Goal: Task Accomplishment & Management: Manage account settings

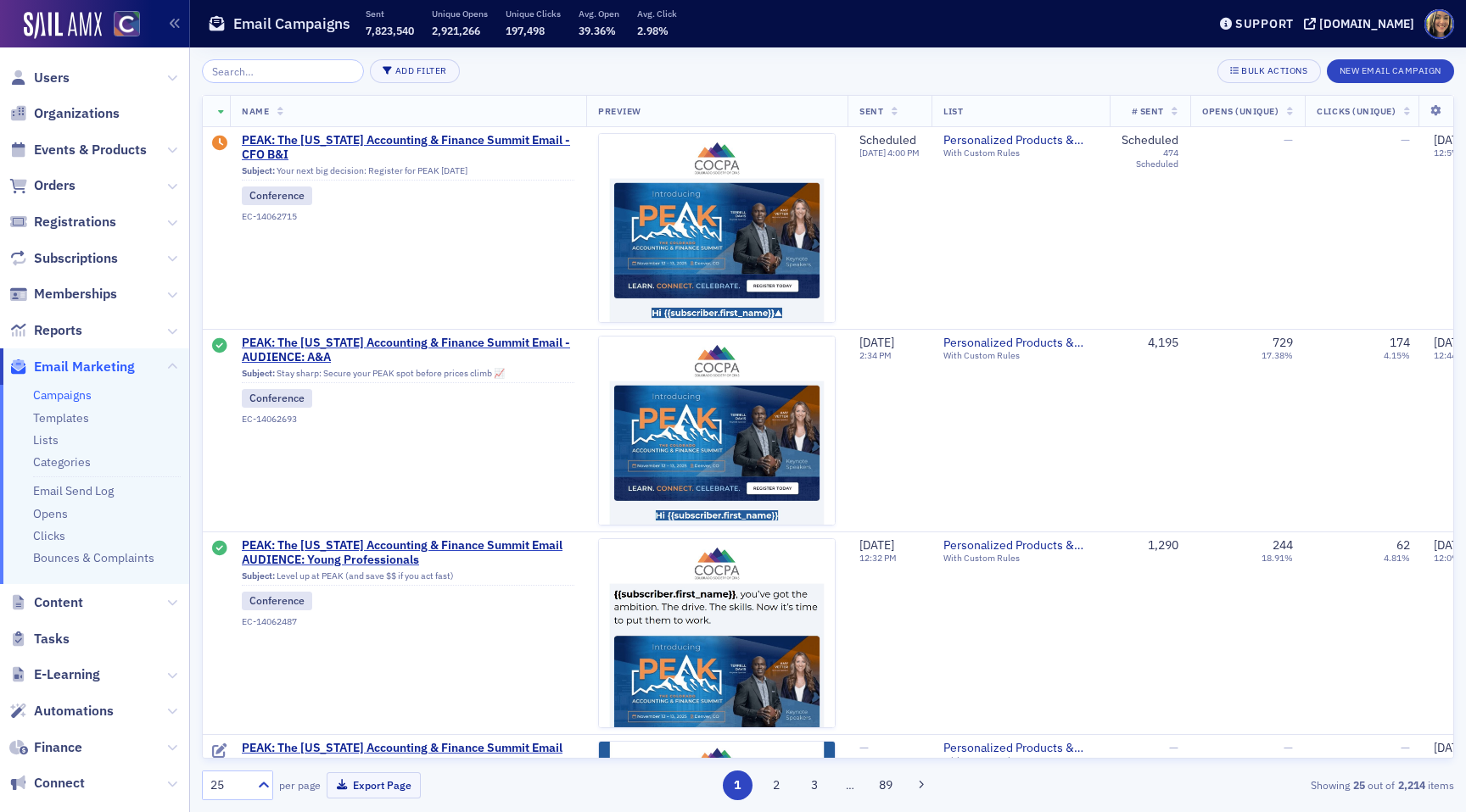
click at [266, 68] on input "search" at bounding box center [283, 71] width 162 height 23
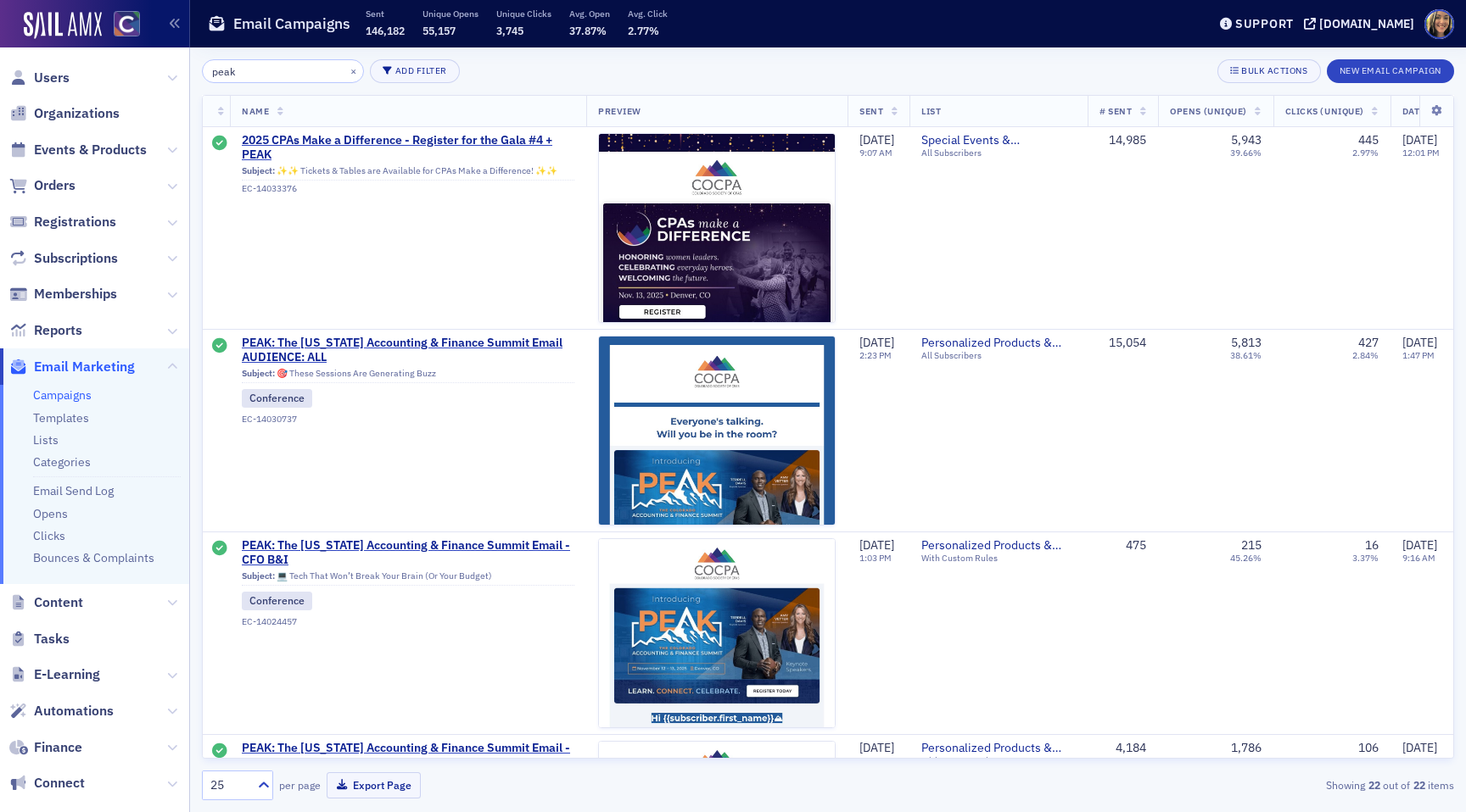
scroll to position [817, 0]
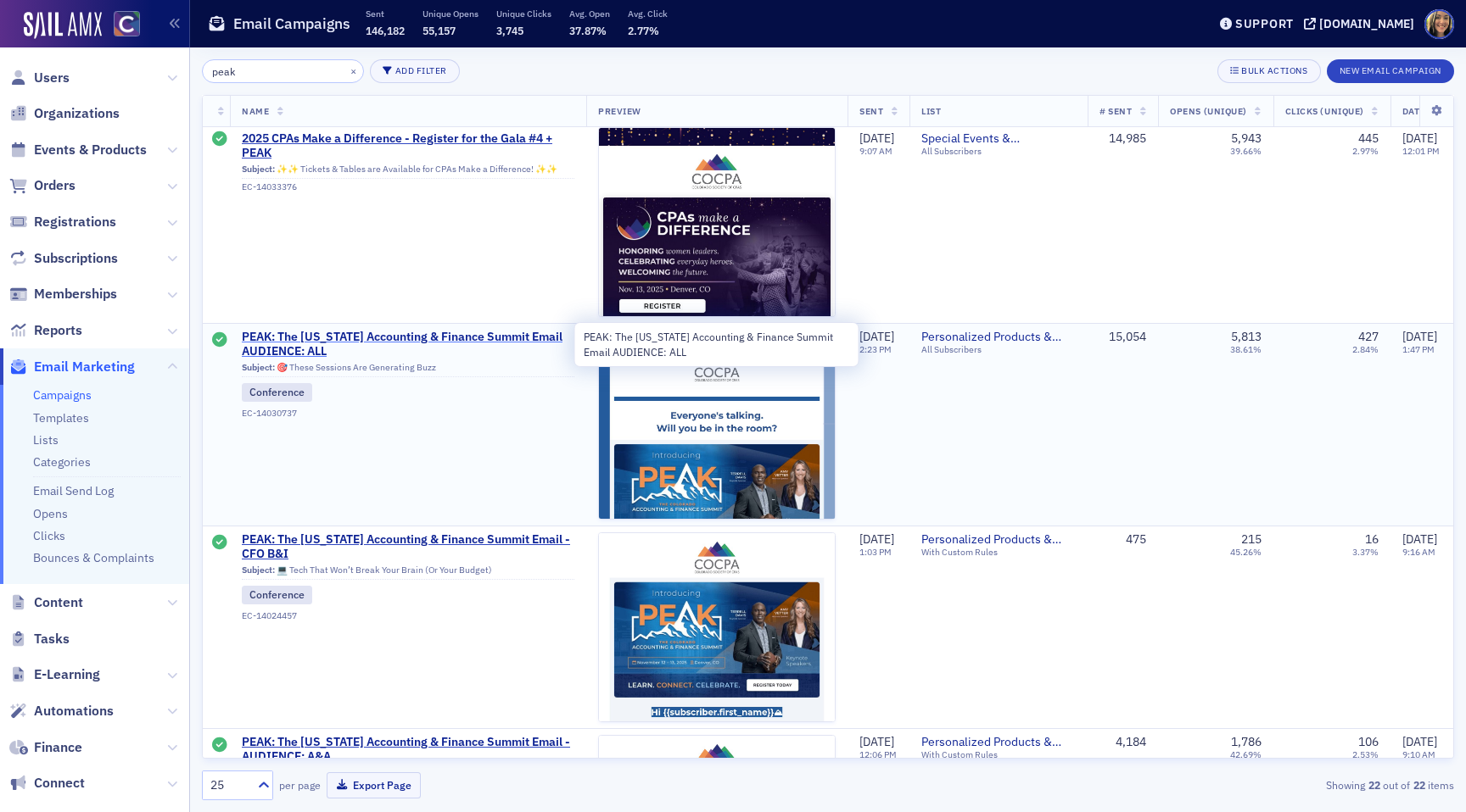
type input "peak"
click at [387, 341] on span "PEAK: The [US_STATE] Accounting & Finance Summit Email AUDIENCE: ALL" at bounding box center [408, 344] width 332 height 30
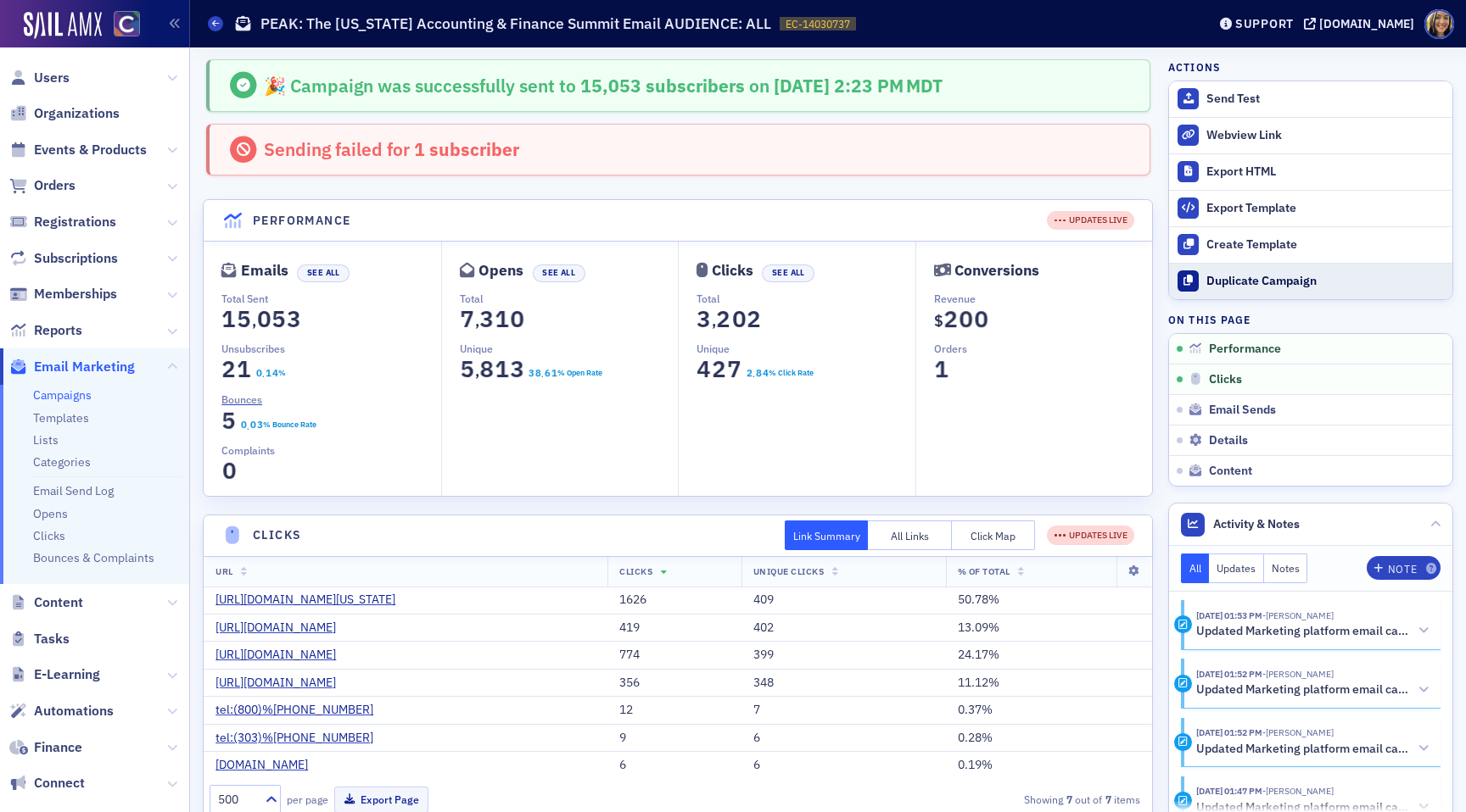
click at [1289, 276] on div "Duplicate Campaign" at bounding box center [1325, 281] width 237 height 15
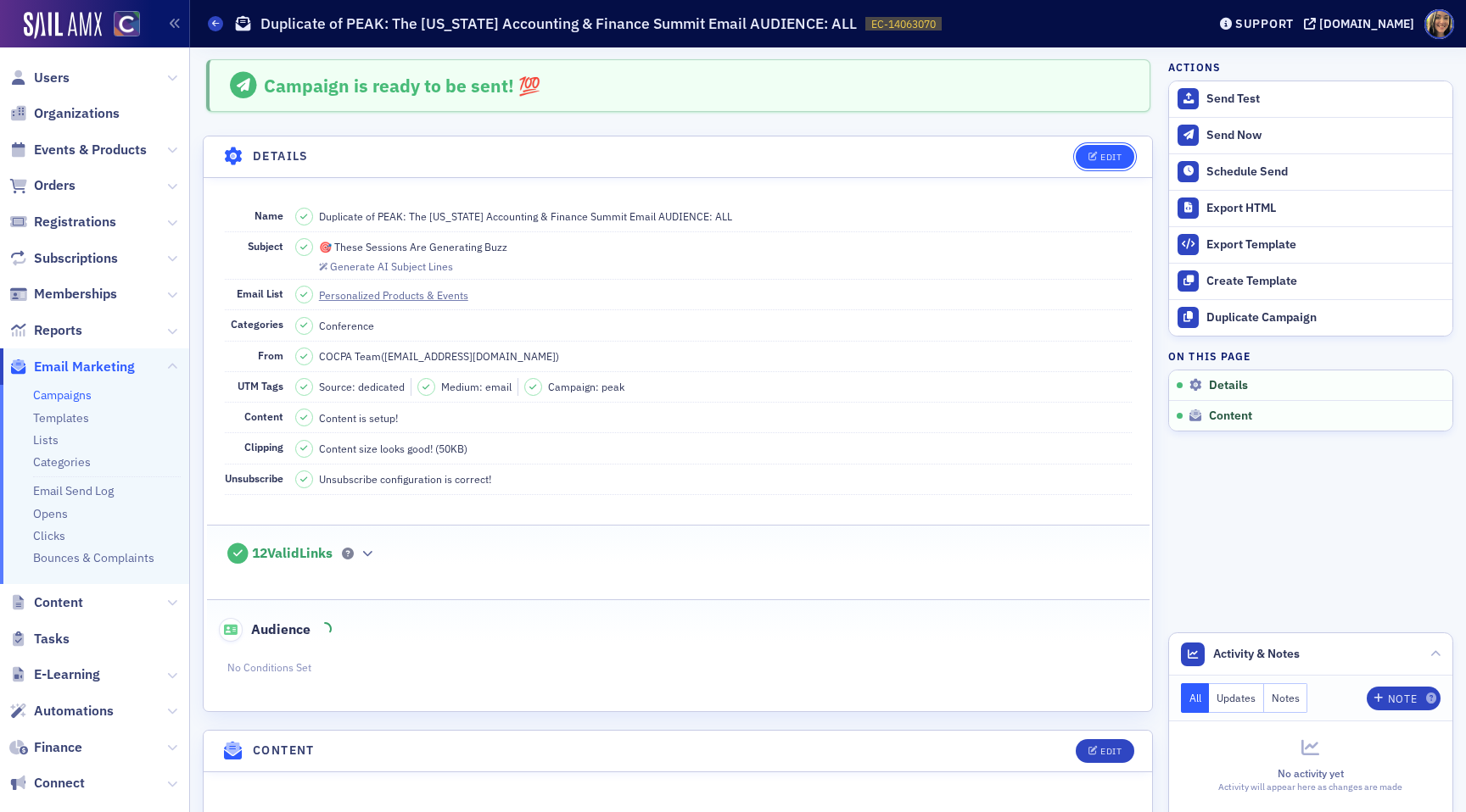
click at [1079, 149] on button "Edit" at bounding box center [1105, 156] width 59 height 23
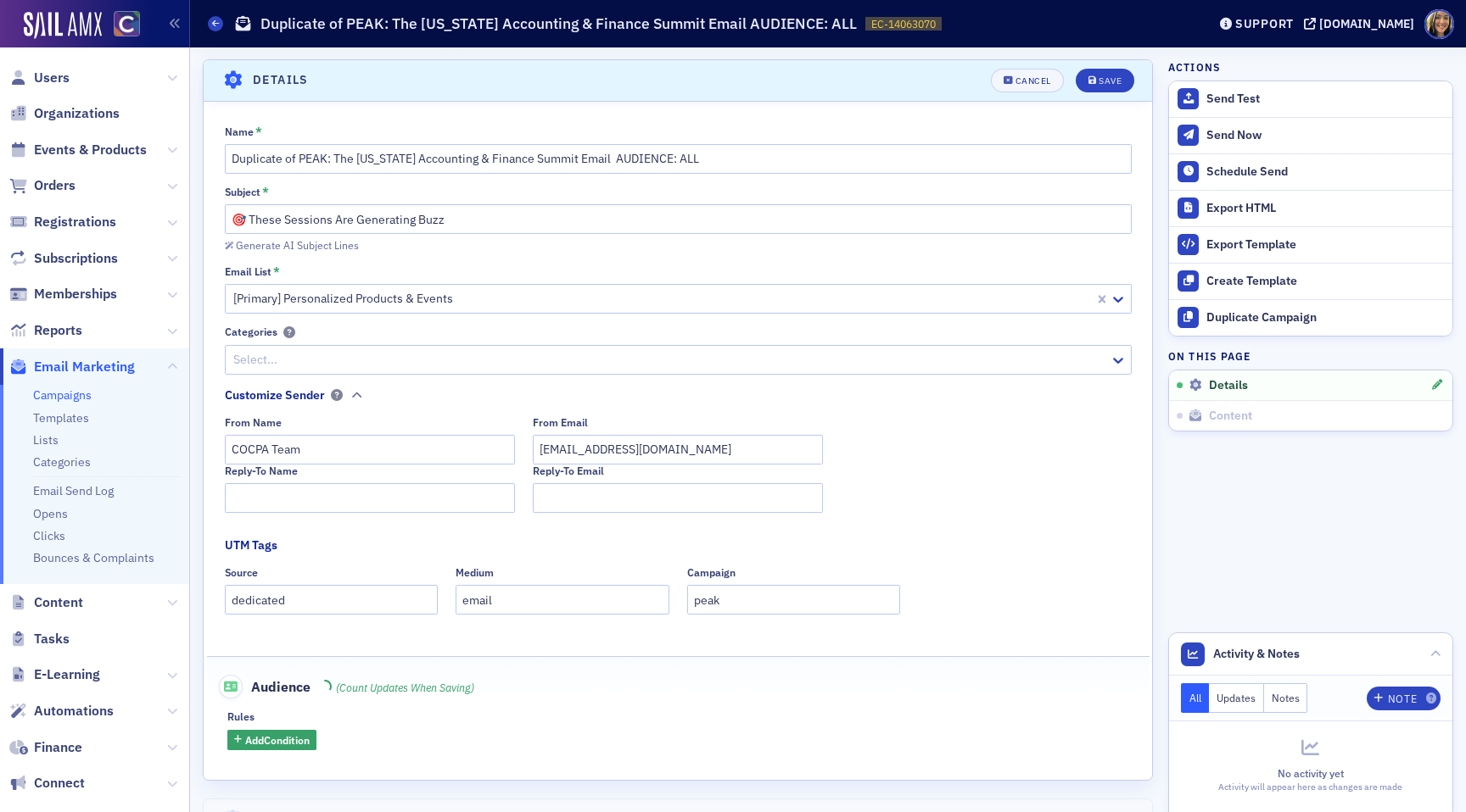
scroll to position [78, 0]
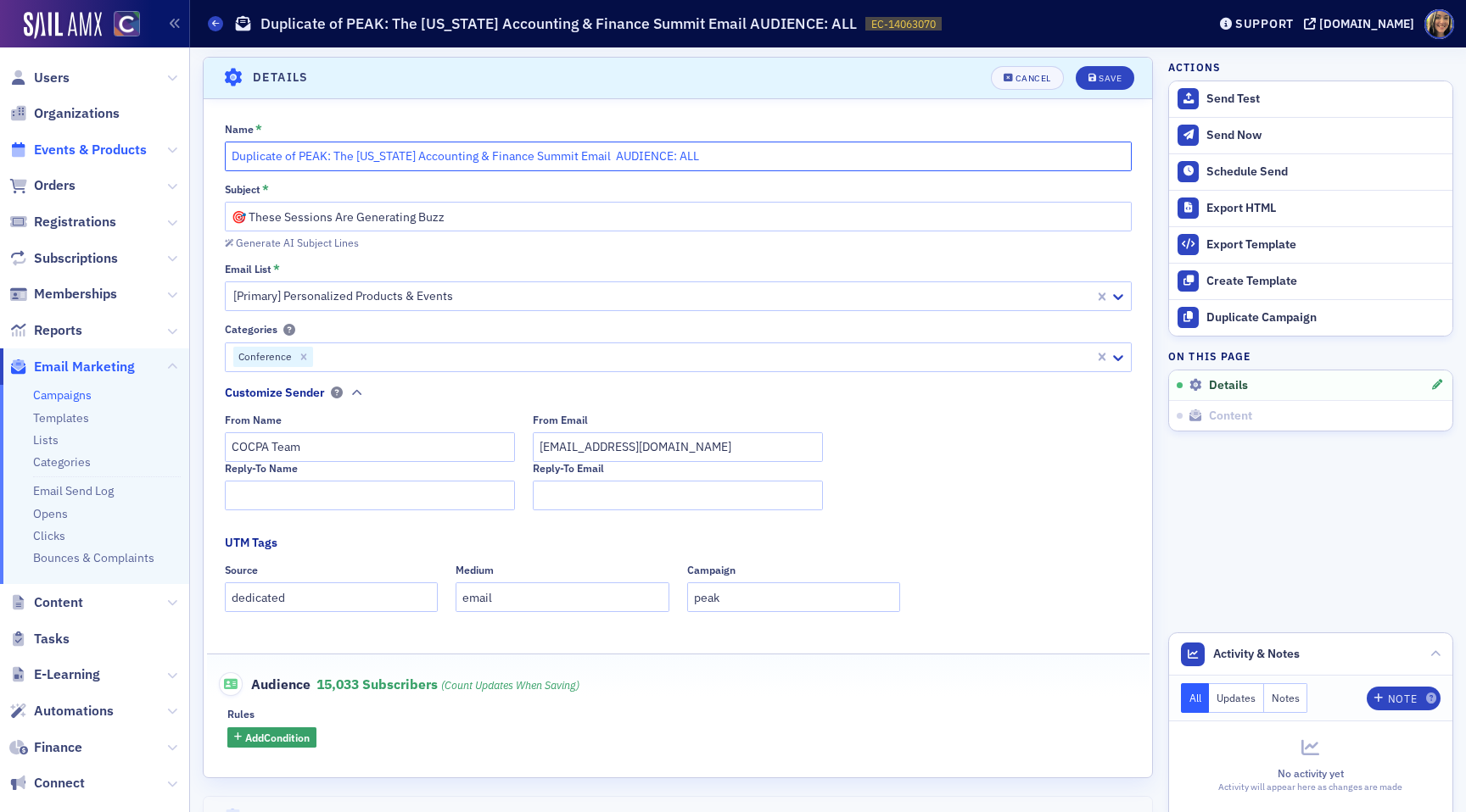
drag, startPoint x: 299, startPoint y: 158, endPoint x: 127, endPoint y: 155, distance: 172.0
click at [127, 155] on div "Users Organizations Events & Products Orders Registrations Subscriptions Member…" at bounding box center [733, 406] width 1466 height 812
type input "PEAK: The [US_STATE] Accounting & Finance Summit Email AUDIENCE: ALL"
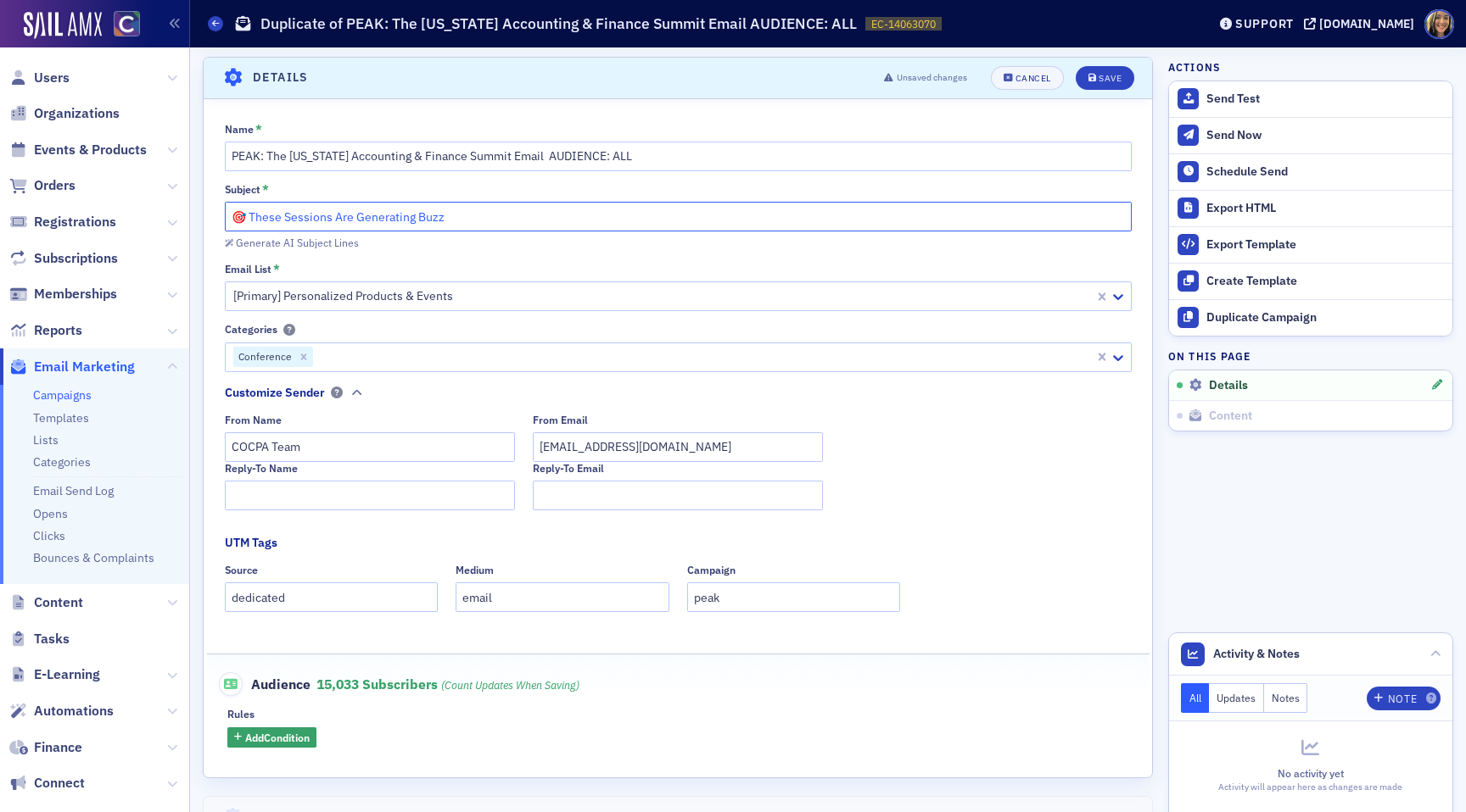
click at [453, 205] on input "🎯 These Sessions Are Generating Buzz" at bounding box center [678, 217] width 907 height 30
paste input "Don’t miss PEAK — prices rise [DATE]!"
type input "Don’t miss PEAK — prices rise [DATE]!"
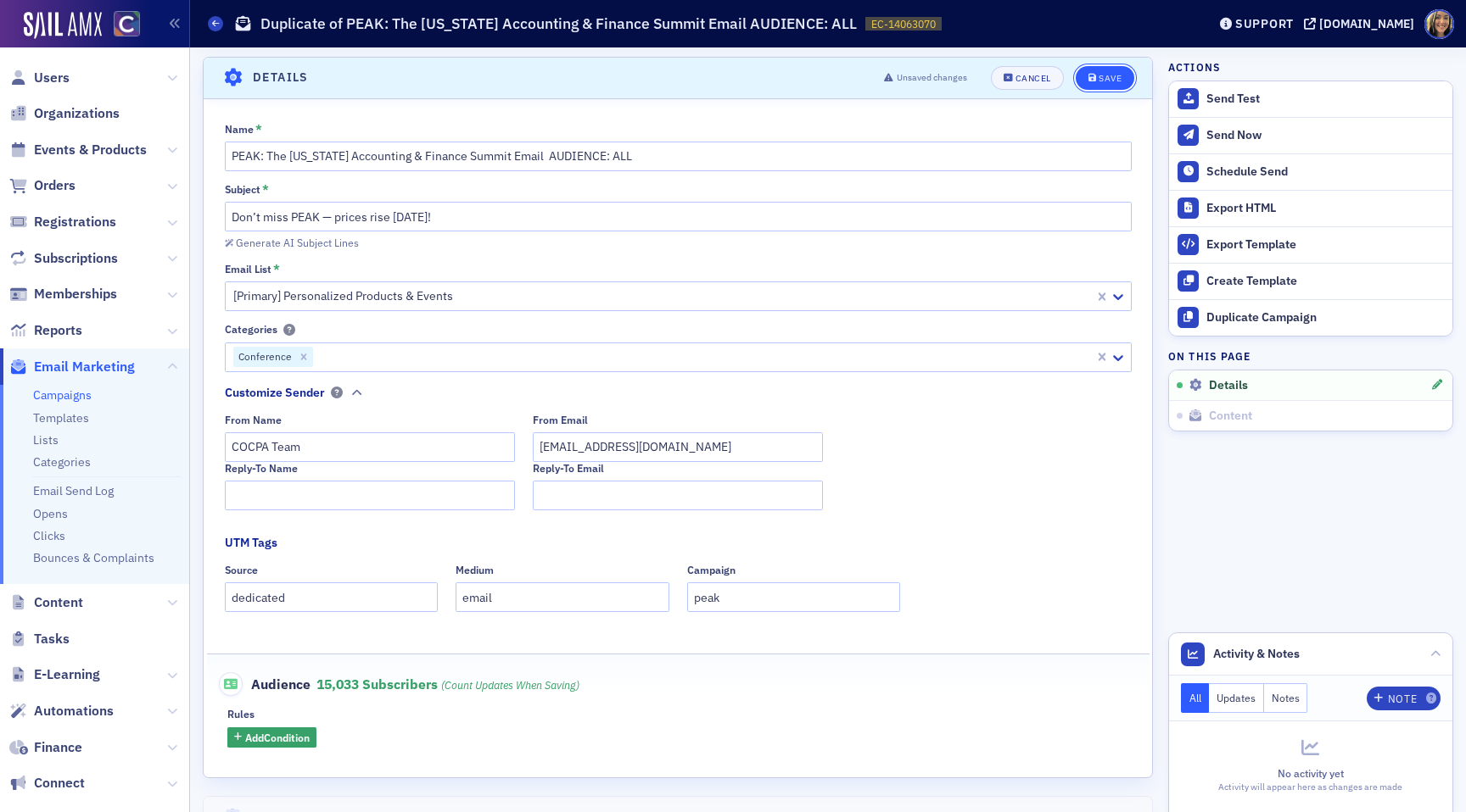
click at [1107, 78] on div "Save" at bounding box center [1109, 78] width 23 height 9
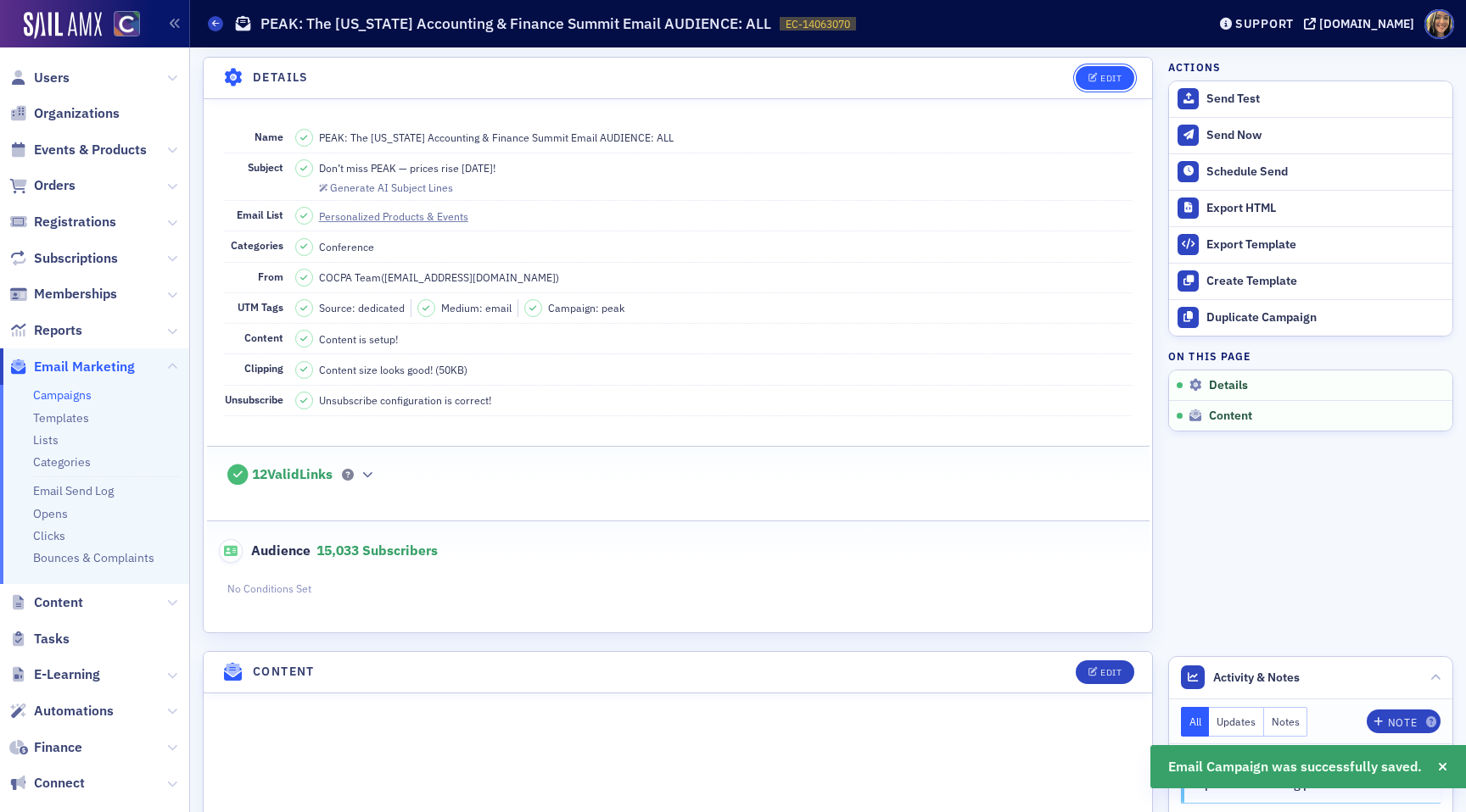
click at [1117, 79] on div "Edit" at bounding box center [1110, 78] width 21 height 9
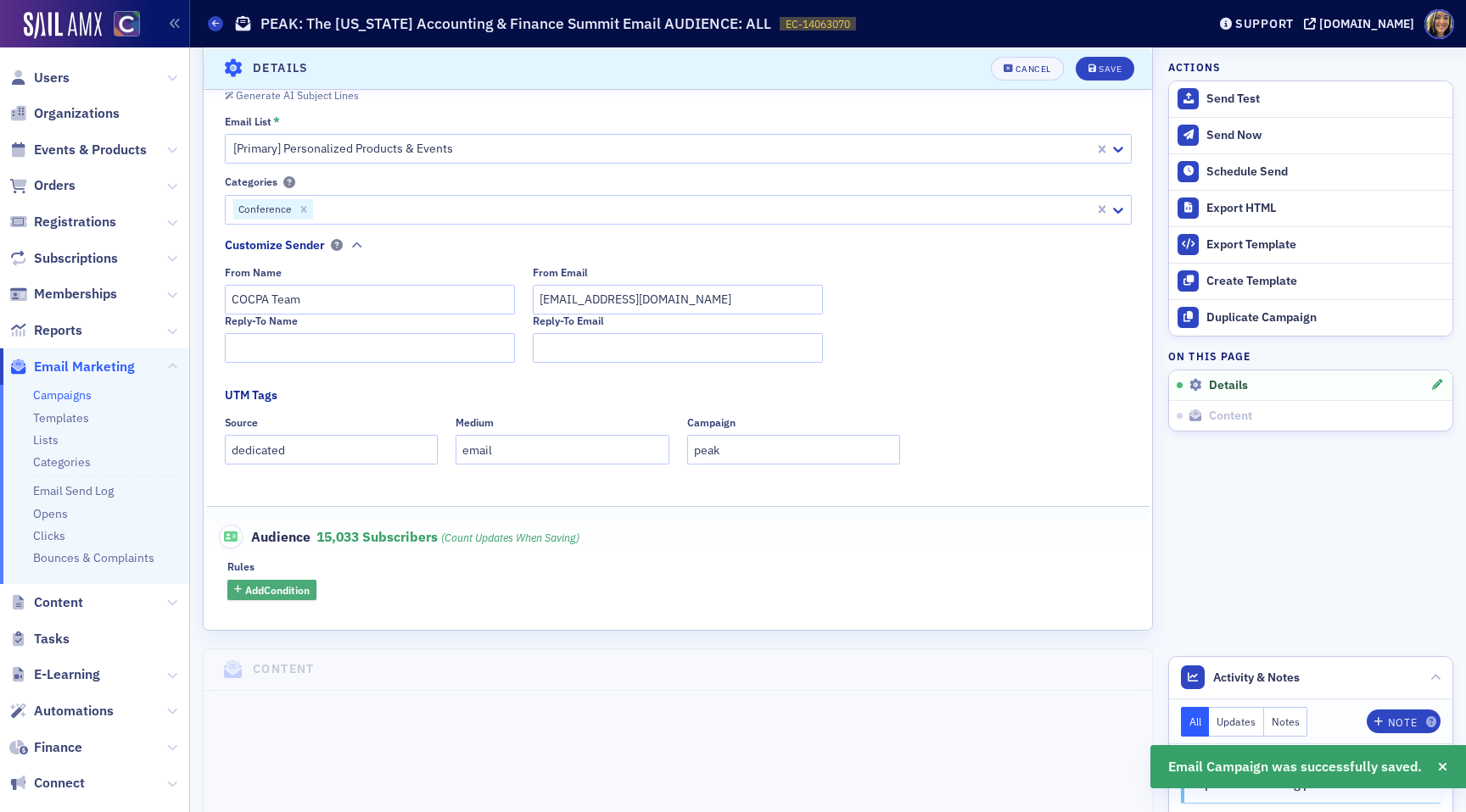
click at [300, 597] on button "Add Condition" at bounding box center [271, 590] width 89 height 21
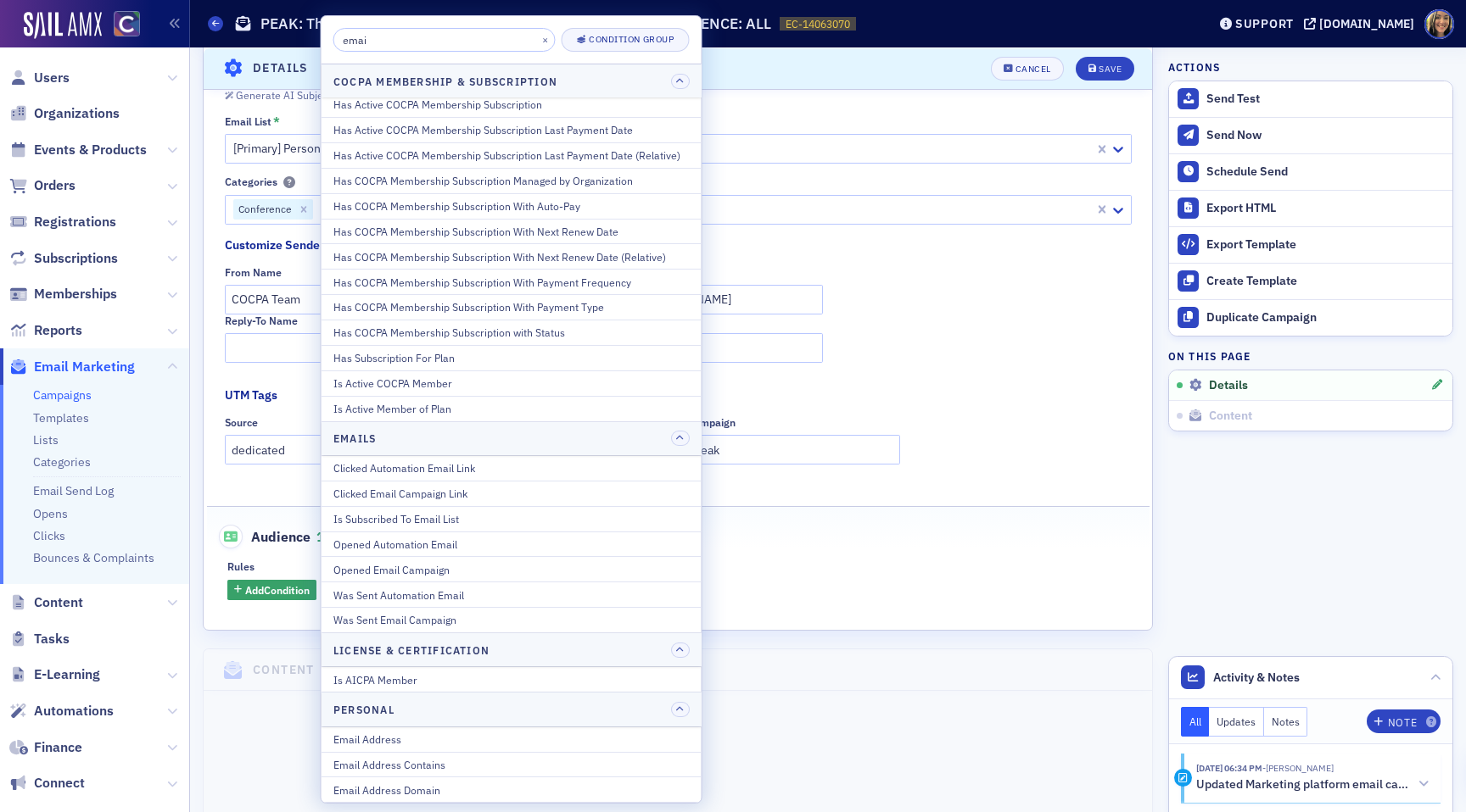
scroll to position [0, 0]
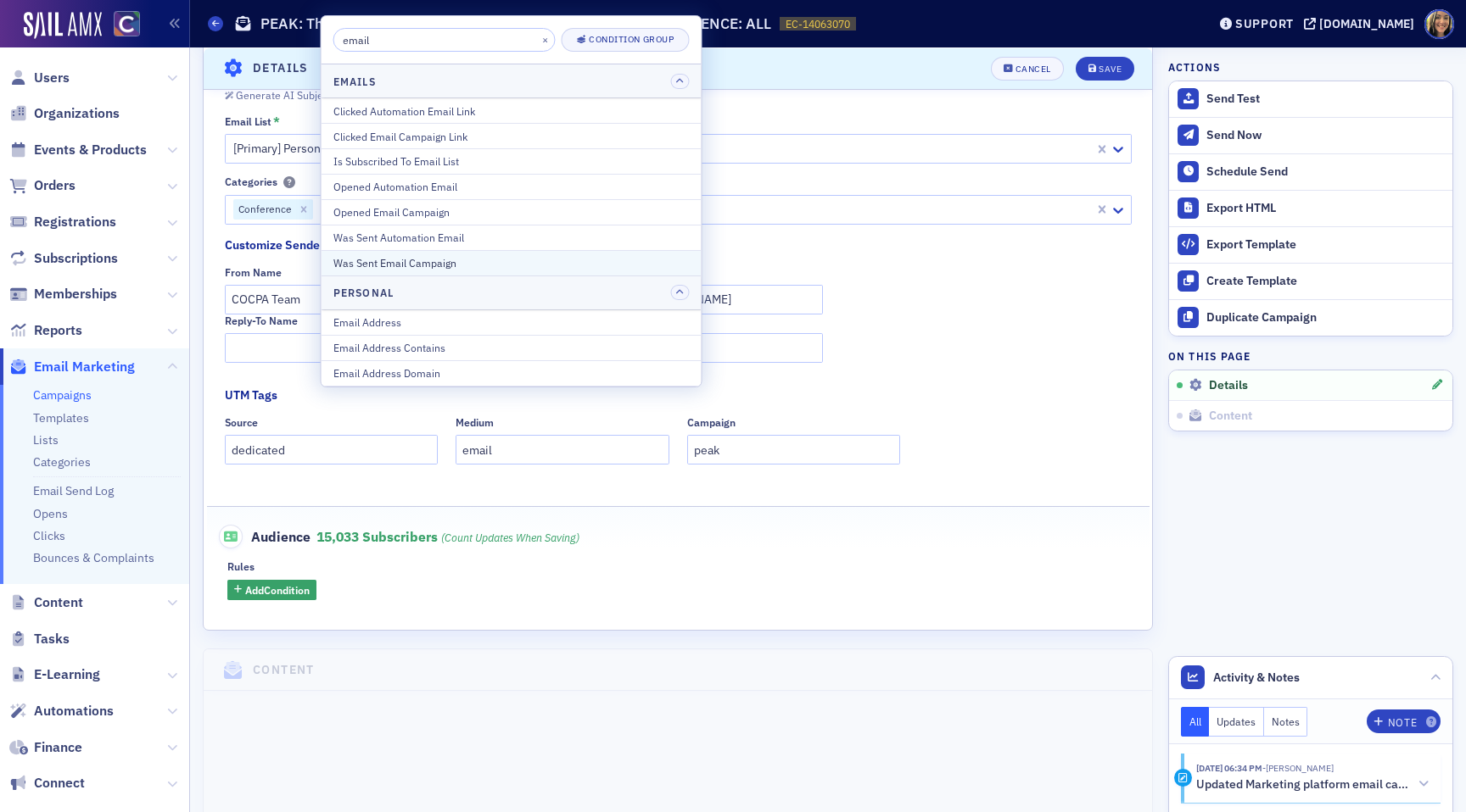
type input "email"
click at [410, 262] on div "Was Sent Email Campaign" at bounding box center [512, 262] width 357 height 15
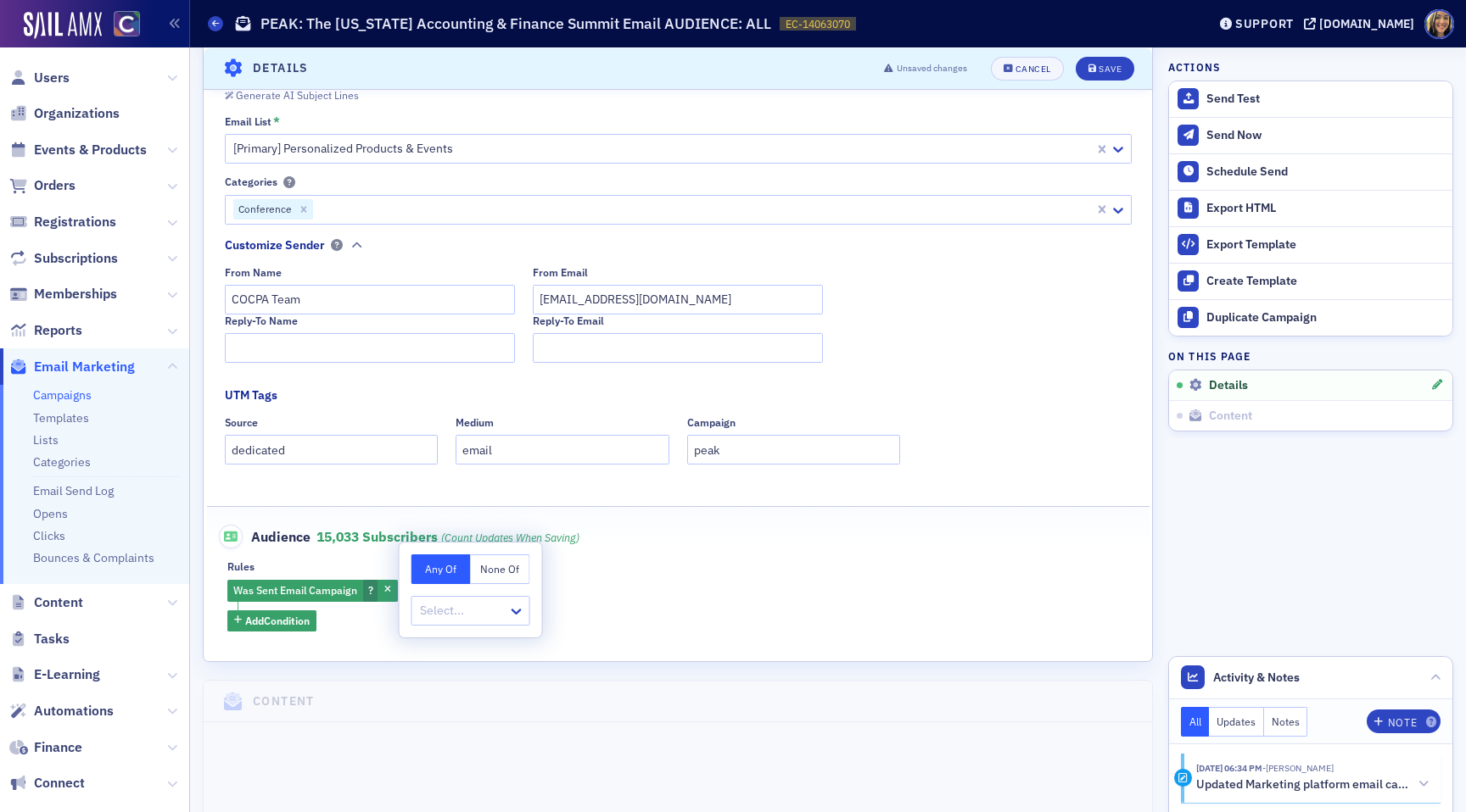
click at [508, 575] on button "None Of" at bounding box center [500, 569] width 60 height 30
click at [466, 614] on div at bounding box center [462, 610] width 88 height 21
type input "peak"
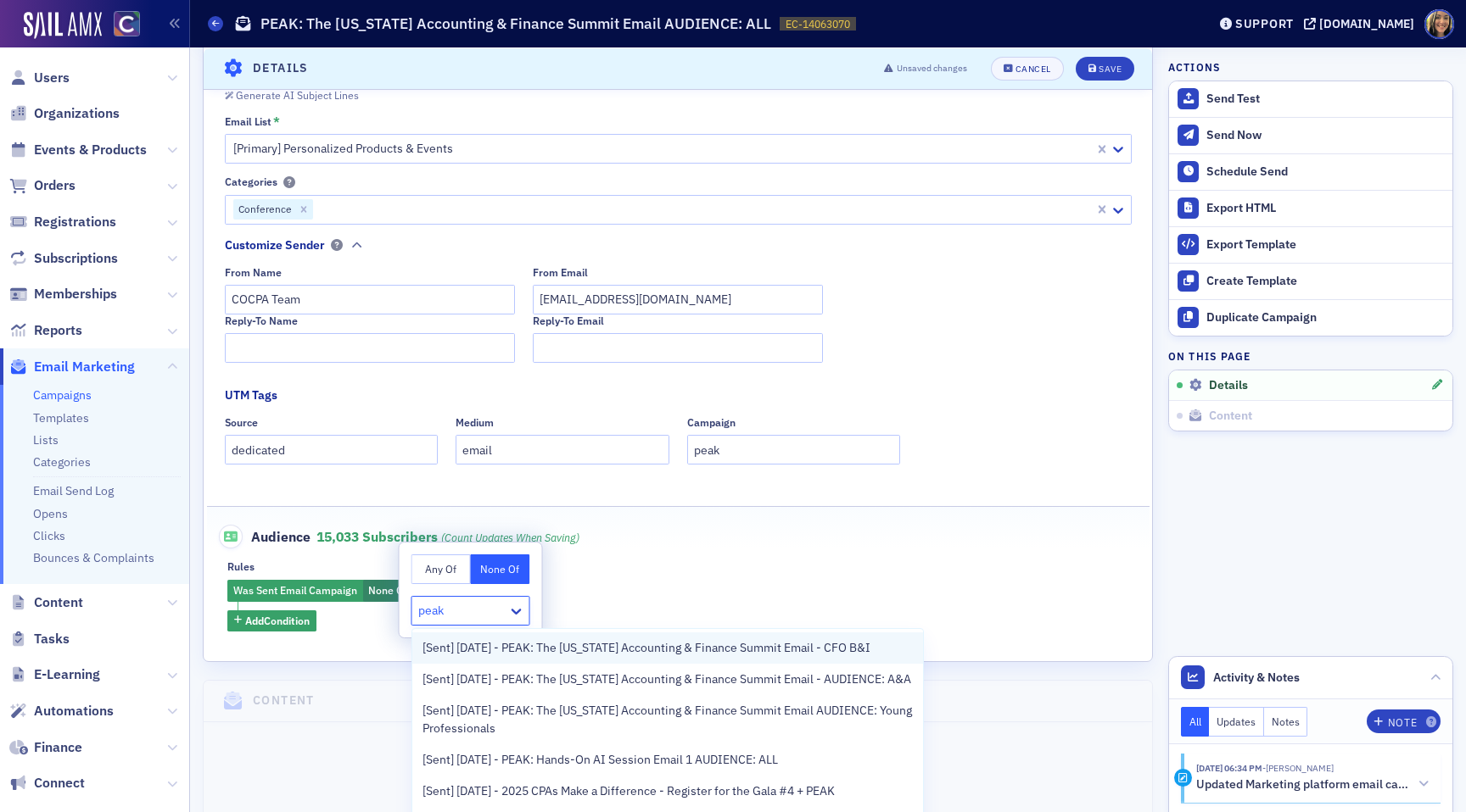
click at [468, 640] on span "[Sent] 10/01/2025 - PEAK: The Colorado Accounting & Finance Summit Email - CFO …" at bounding box center [646, 648] width 448 height 18
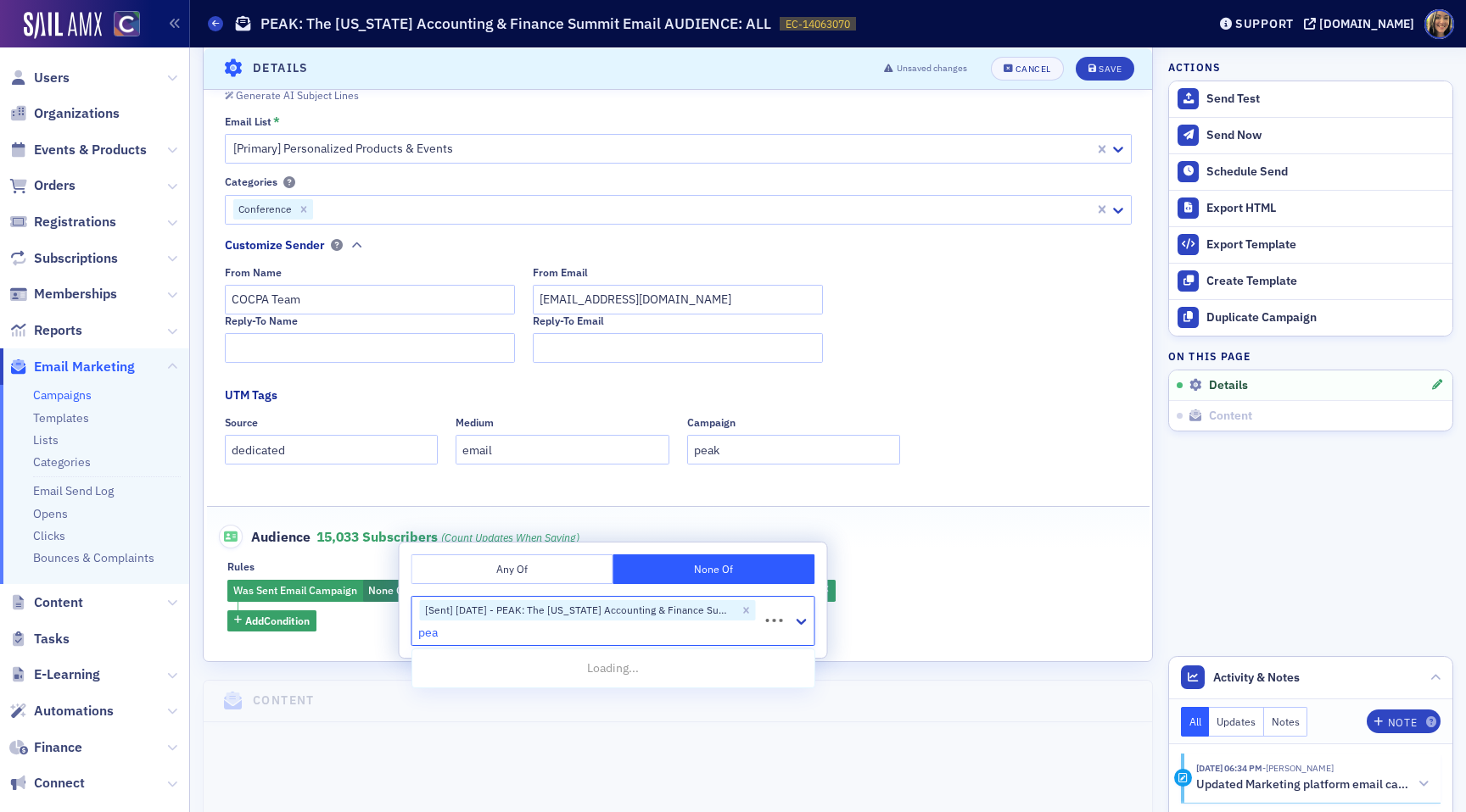
type input "peak"
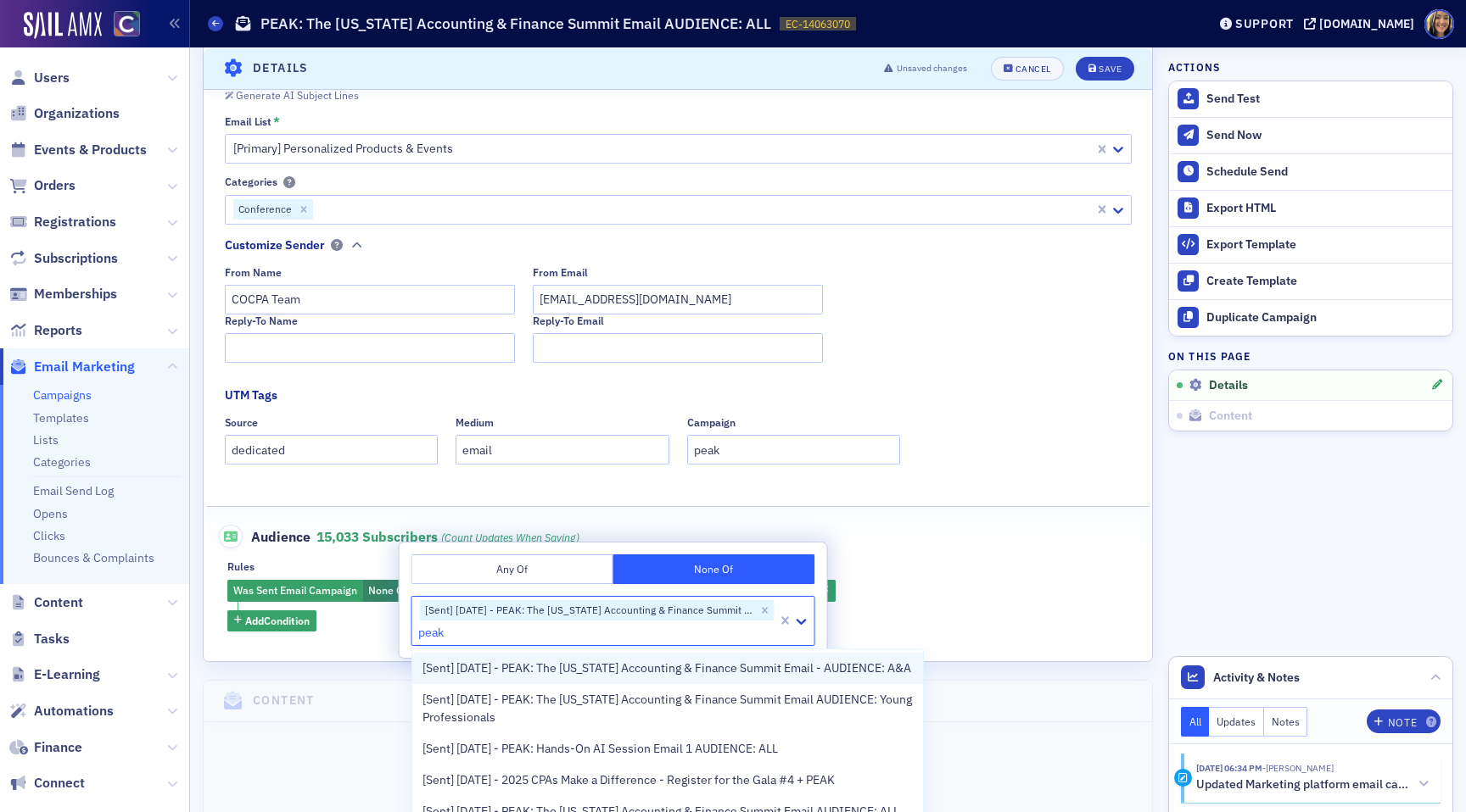
click at [489, 678] on span "[Sent] 10/01/2025 - PEAK: The Colorado Accounting & Finance Summit Email - AUDI…" at bounding box center [666, 668] width 488 height 18
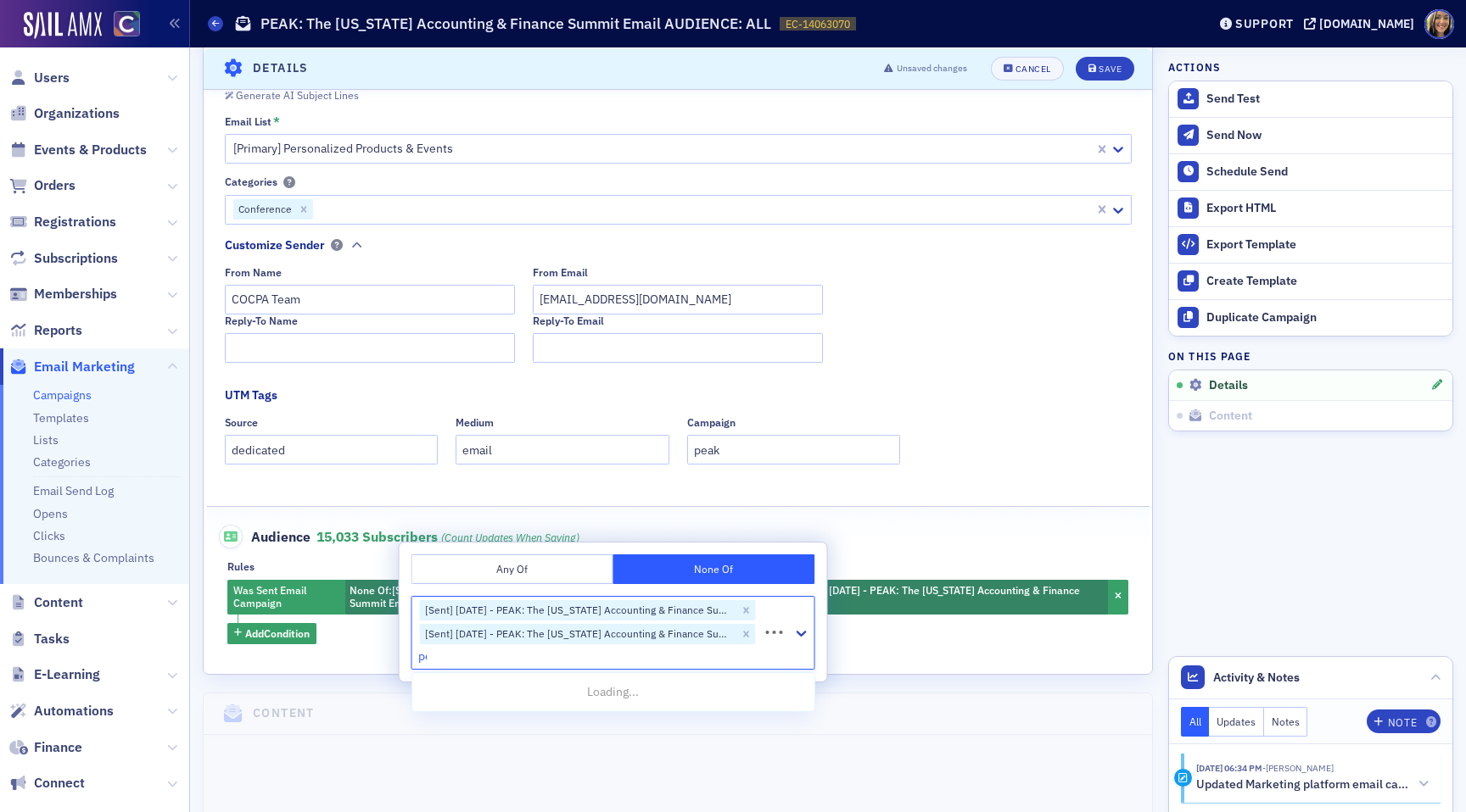
type input "peak"
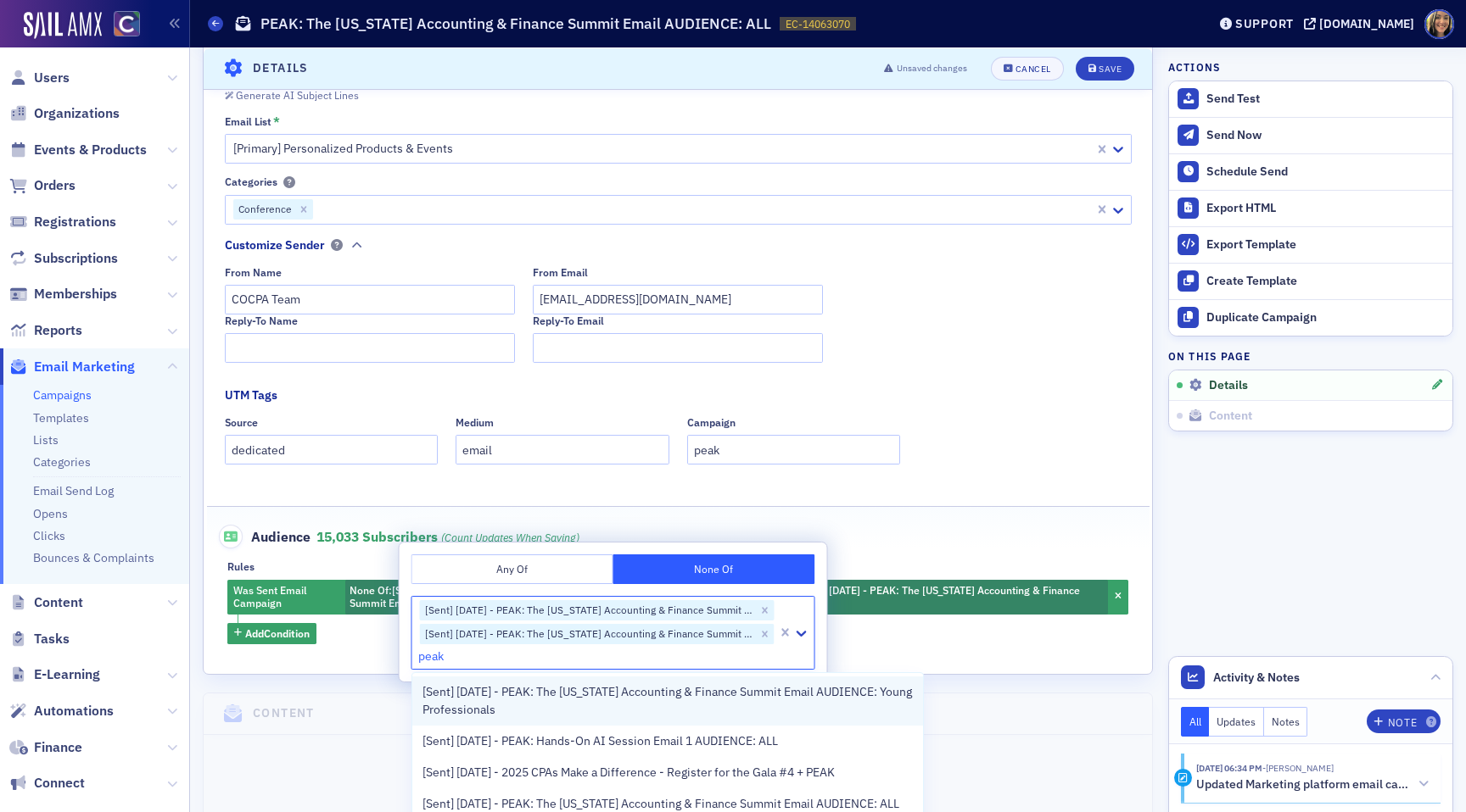
click at [506, 705] on span "[Sent] 10/01/2025 - PEAK: The Colorado Accounting & Finance Summit Email AUDIEN…" at bounding box center [668, 701] width 491 height 35
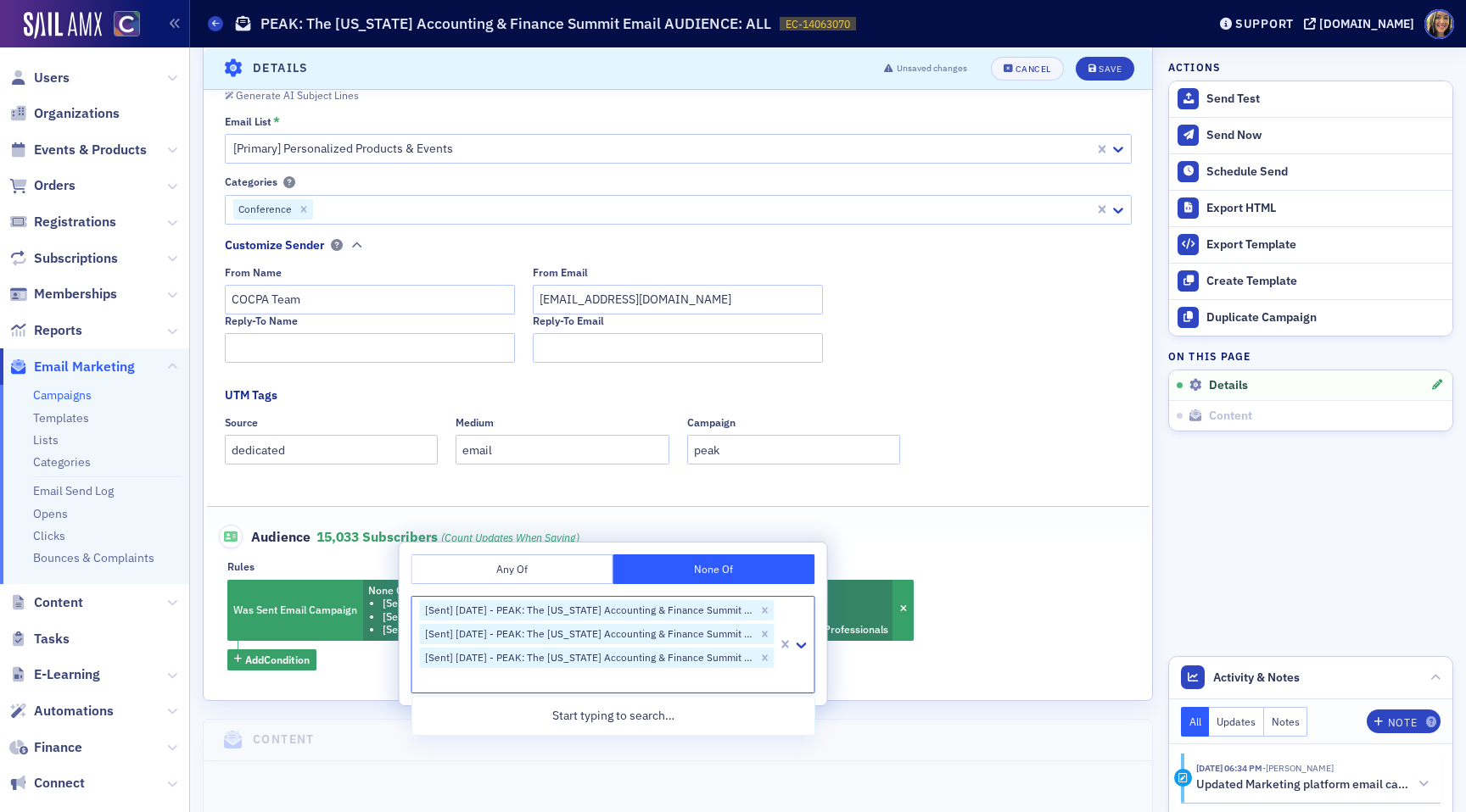
click at [923, 544] on div "Audience 15,033 Subscribers (count updates when saving)" at bounding box center [678, 527] width 907 height 42
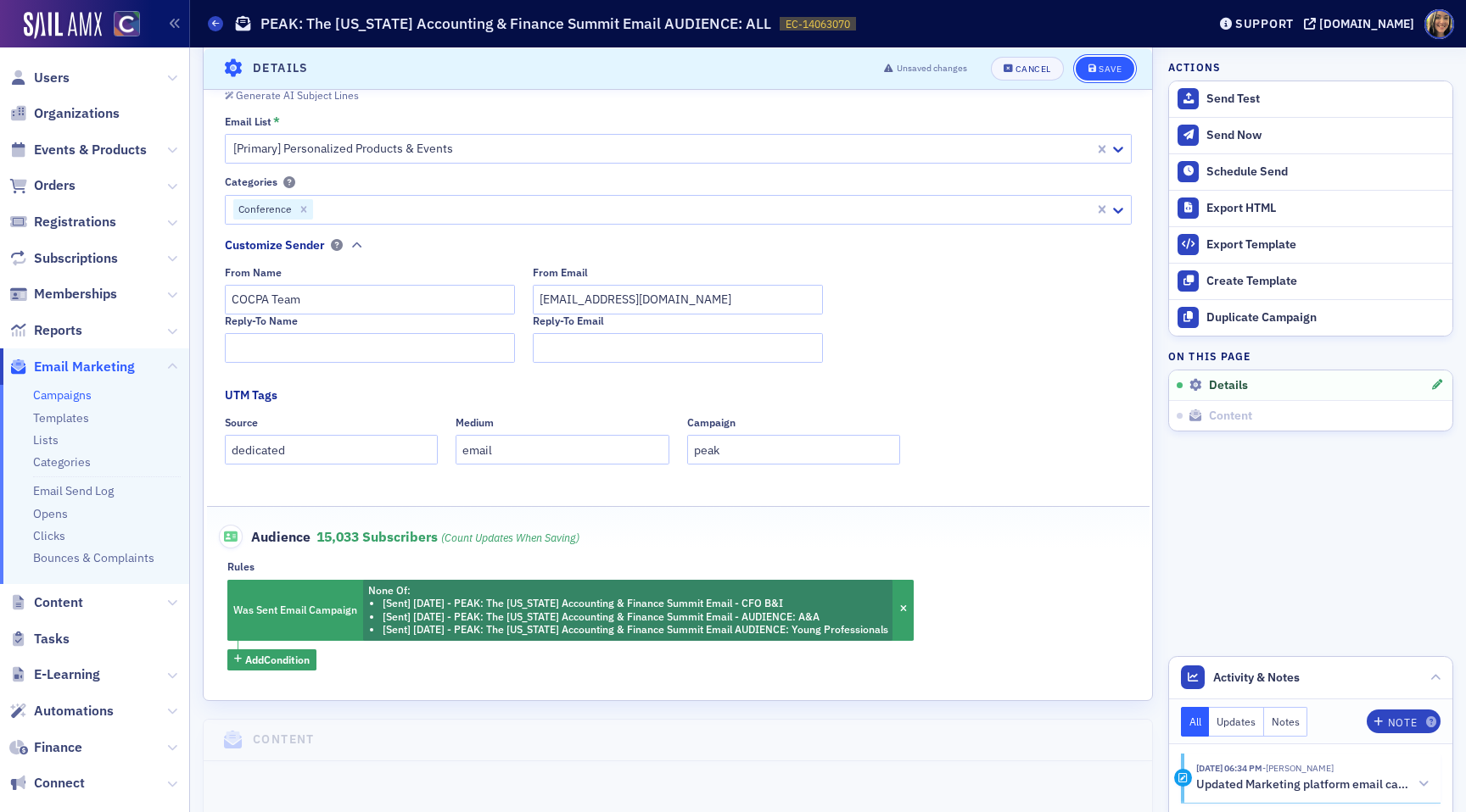
click at [1111, 68] on div "Save" at bounding box center [1109, 68] width 23 height 9
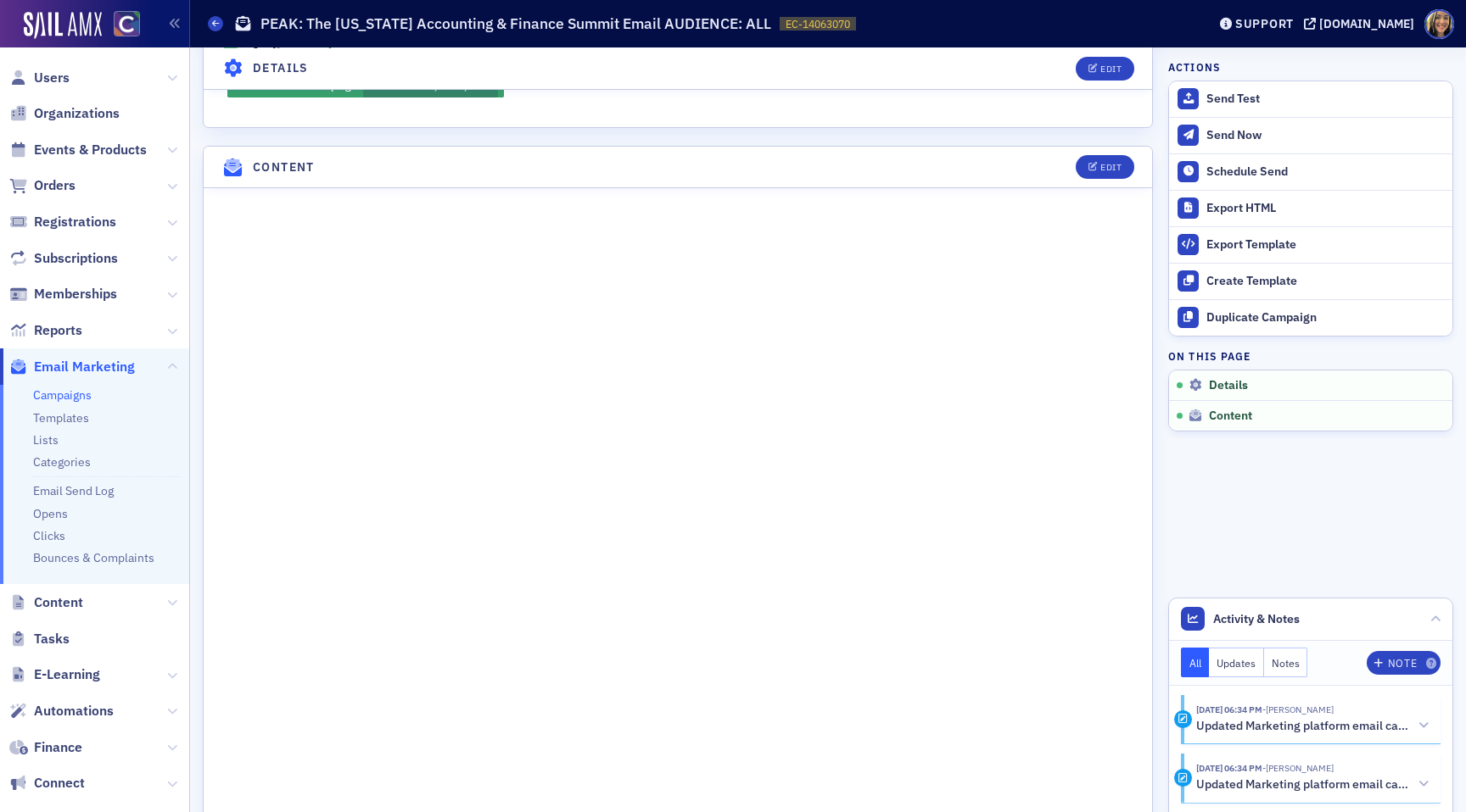
scroll to position [641, 0]
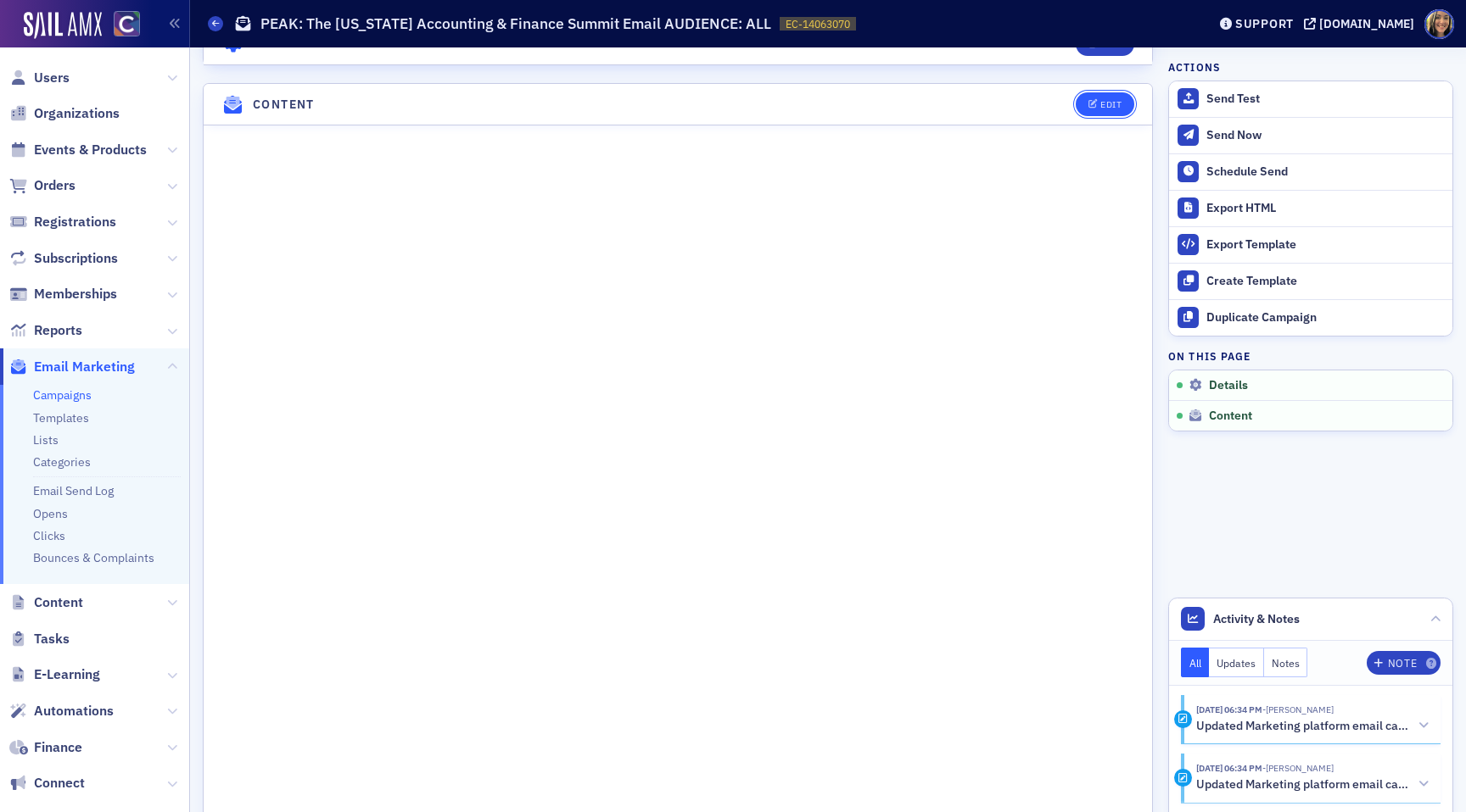
click at [1103, 102] on div "Edit" at bounding box center [1110, 105] width 21 height 9
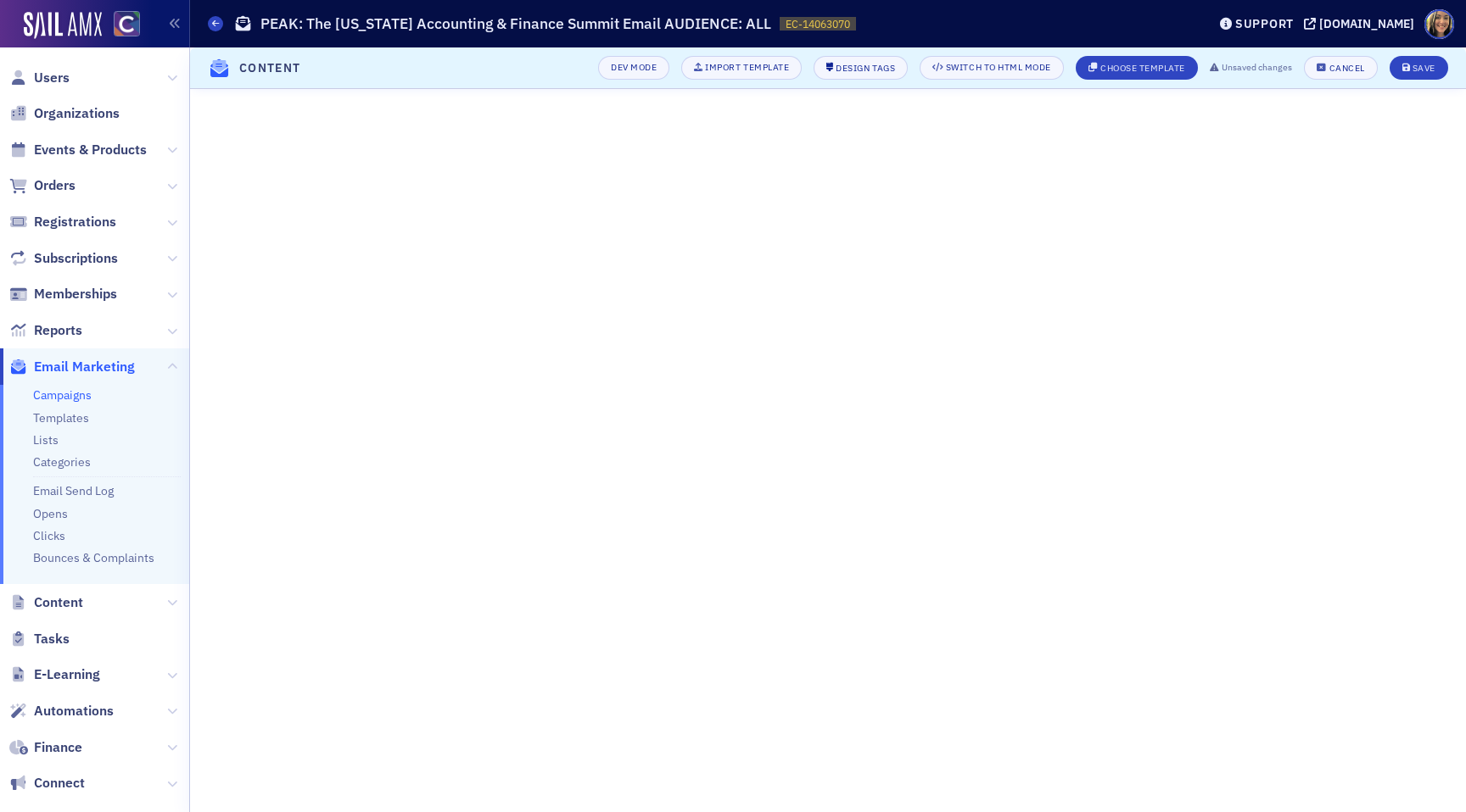
click at [1426, 55] on header "Content Dev Mode Import Template Design Tags Switch to HTML Mode Choose Templat…" at bounding box center [827, 68] width 1276 height 42
click at [1425, 72] on div "Save" at bounding box center [1424, 68] width 23 height 9
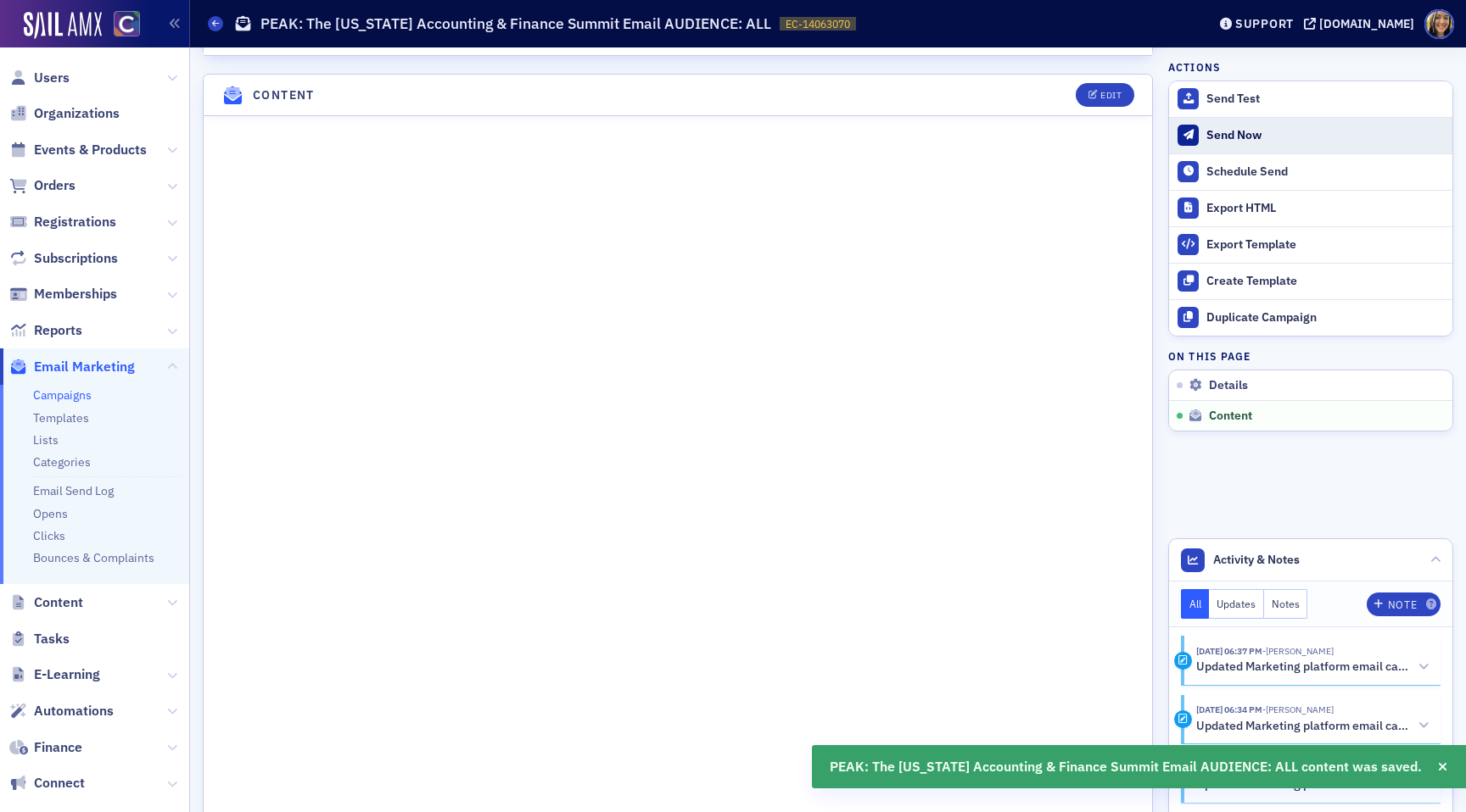
scroll to position [666, 0]
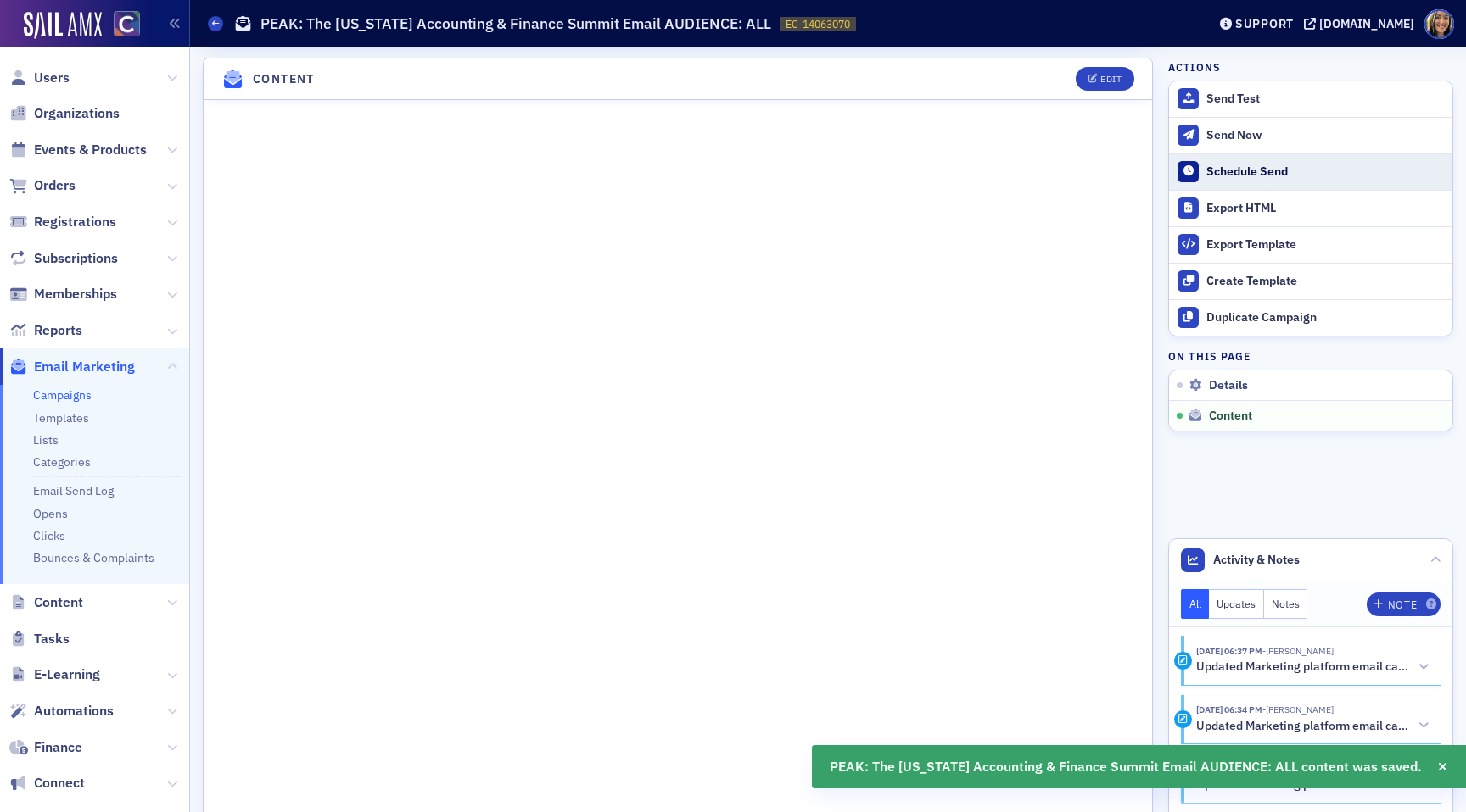
click at [1236, 173] on div "Schedule Send" at bounding box center [1325, 172] width 237 height 15
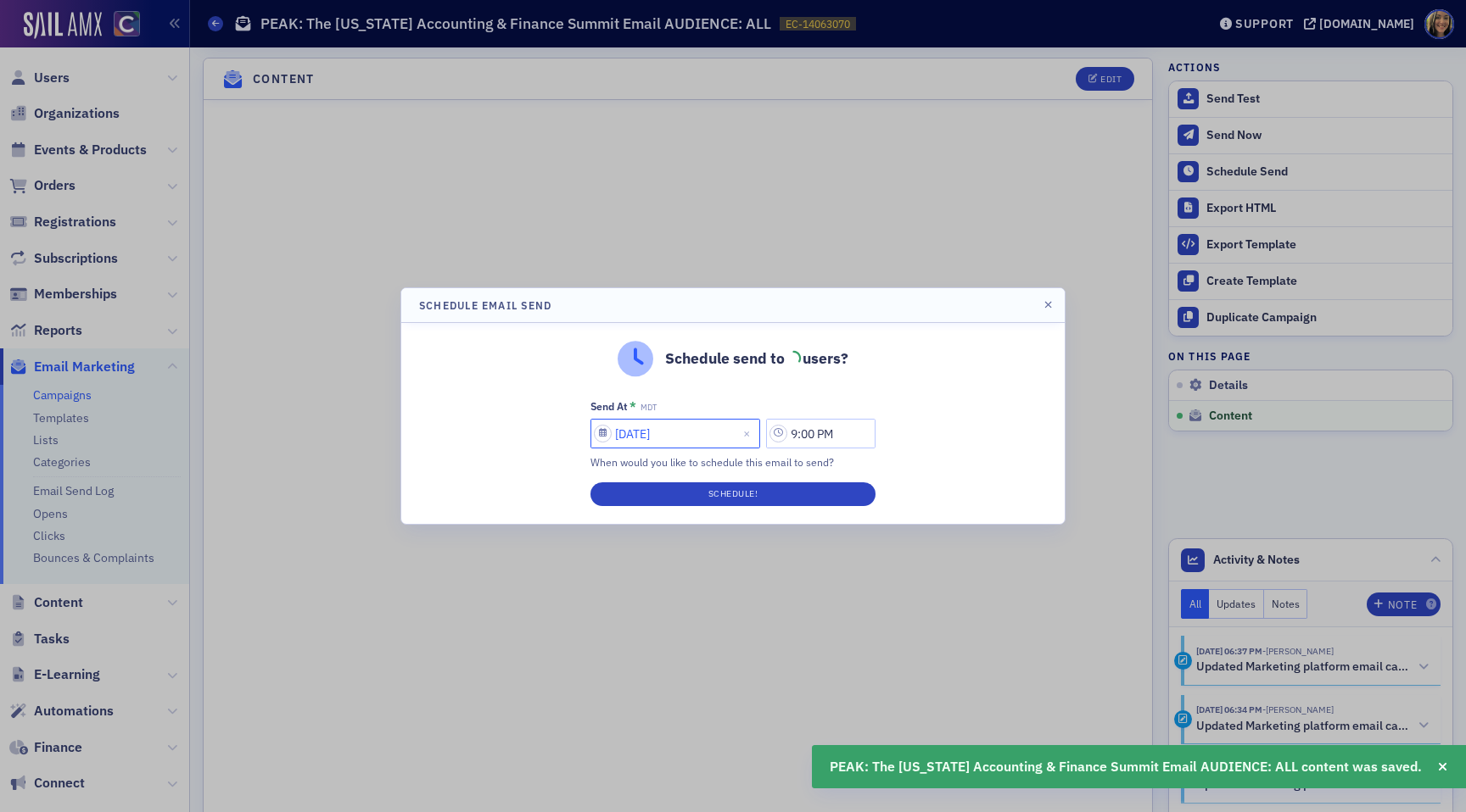
click at [643, 434] on input "10/01/2025" at bounding box center [675, 434] width 170 height 30
select select "9"
select select "2025"
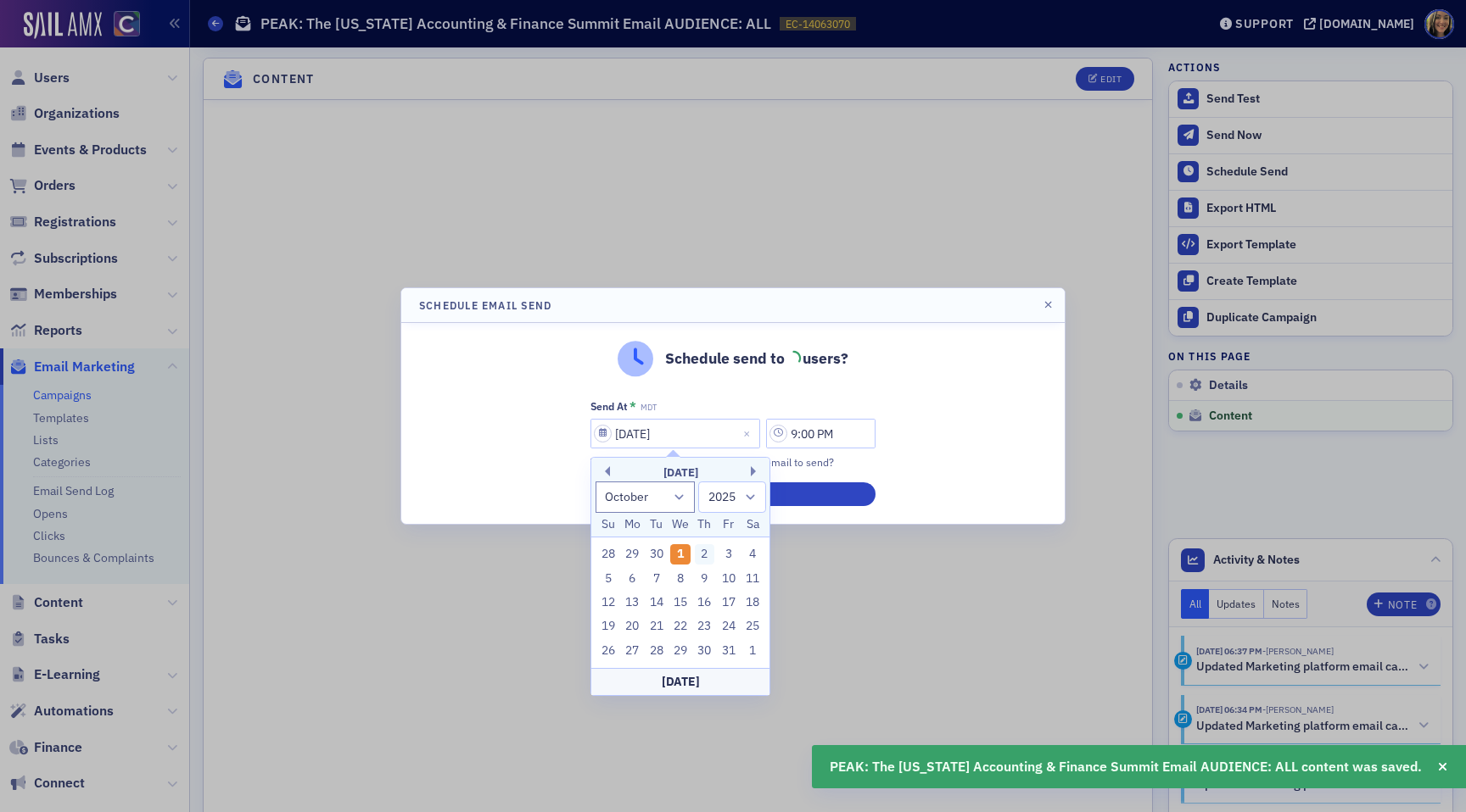
click at [705, 553] on div "2" at bounding box center [705, 554] width 21 height 21
type input "10/02/2025"
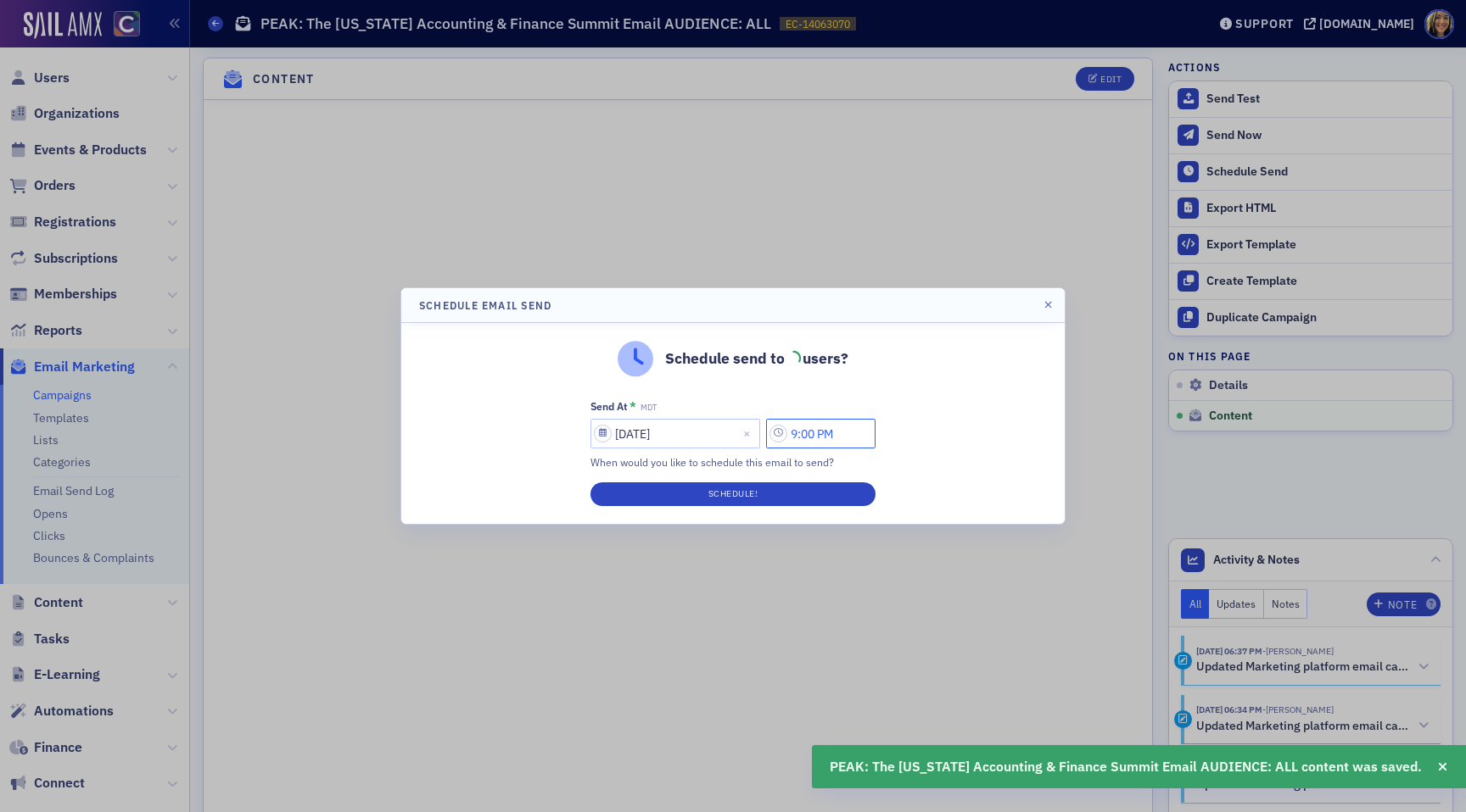
drag, startPoint x: 806, startPoint y: 433, endPoint x: 784, endPoint y: 433, distance: 22.0
click at [784, 433] on input "9:00 PM" at bounding box center [820, 434] width 109 height 30
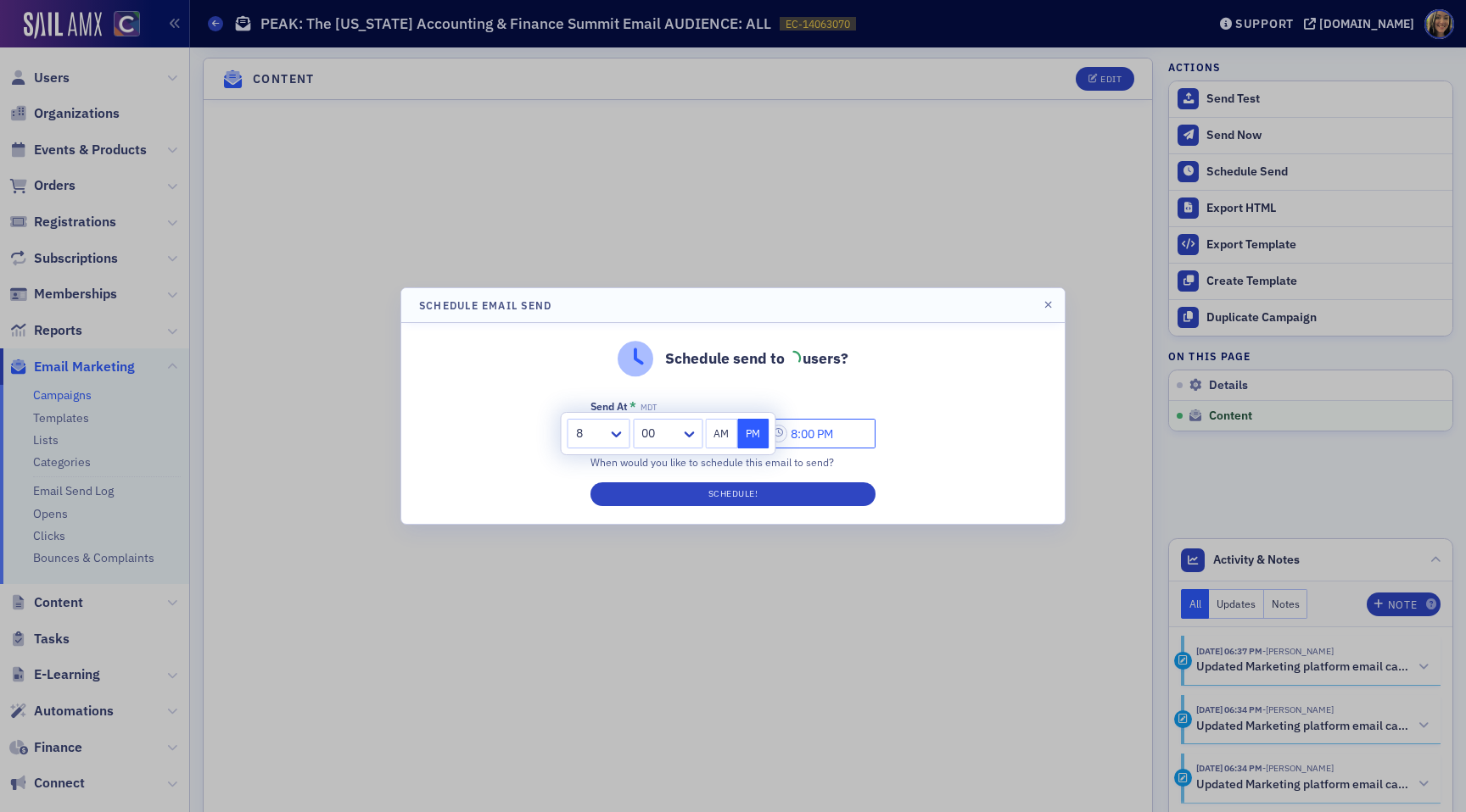
drag, startPoint x: 818, startPoint y: 435, endPoint x: 808, endPoint y: 435, distance: 10.0
click at [808, 435] on input "8:00 PM" at bounding box center [820, 434] width 109 height 30
click at [833, 434] on input "8:30 PM" at bounding box center [820, 434] width 109 height 30
type input "8:30 AM"
click at [784, 493] on button "Schedule!" at bounding box center [732, 494] width 285 height 23
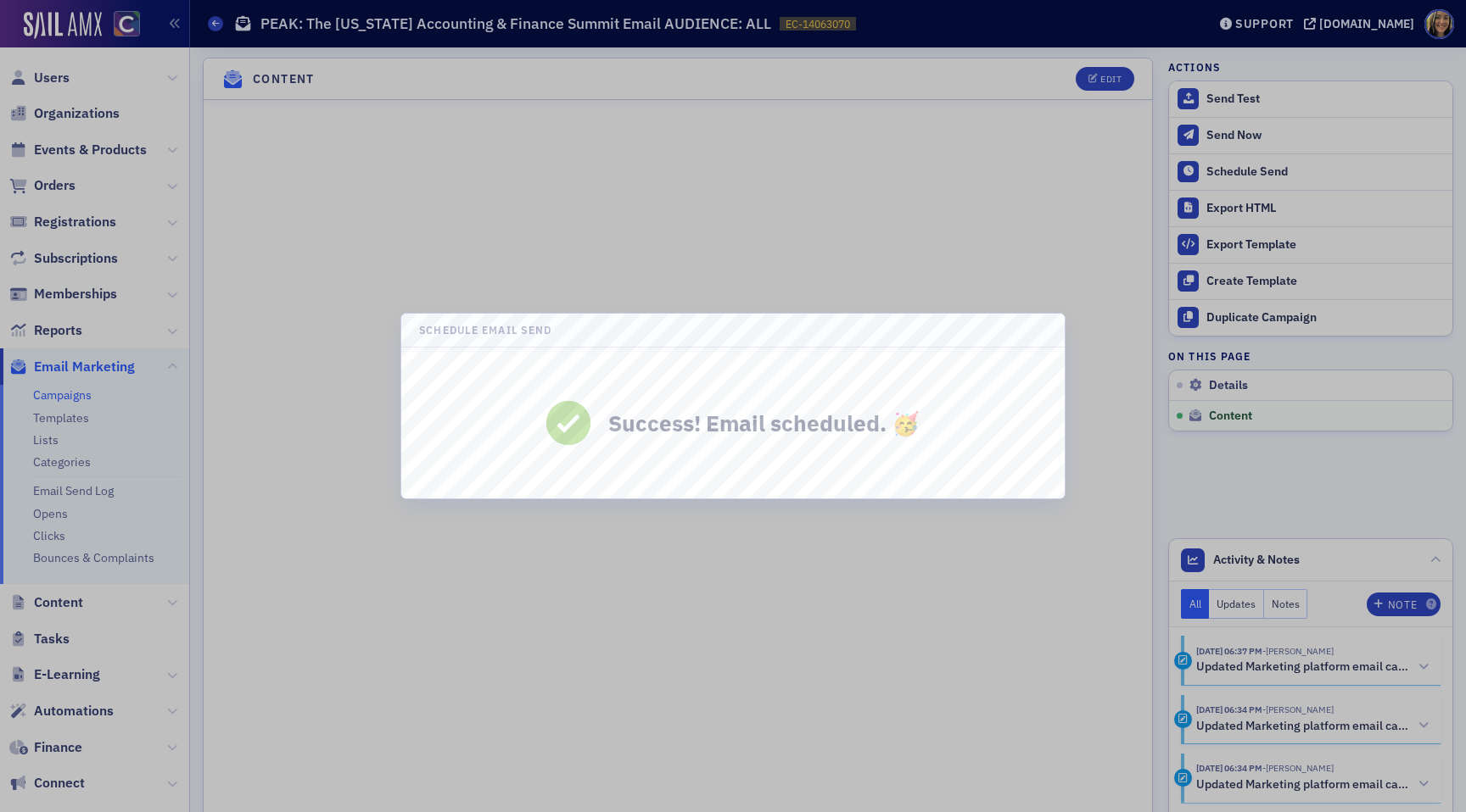
click at [1226, 106] on div at bounding box center [733, 406] width 1466 height 812
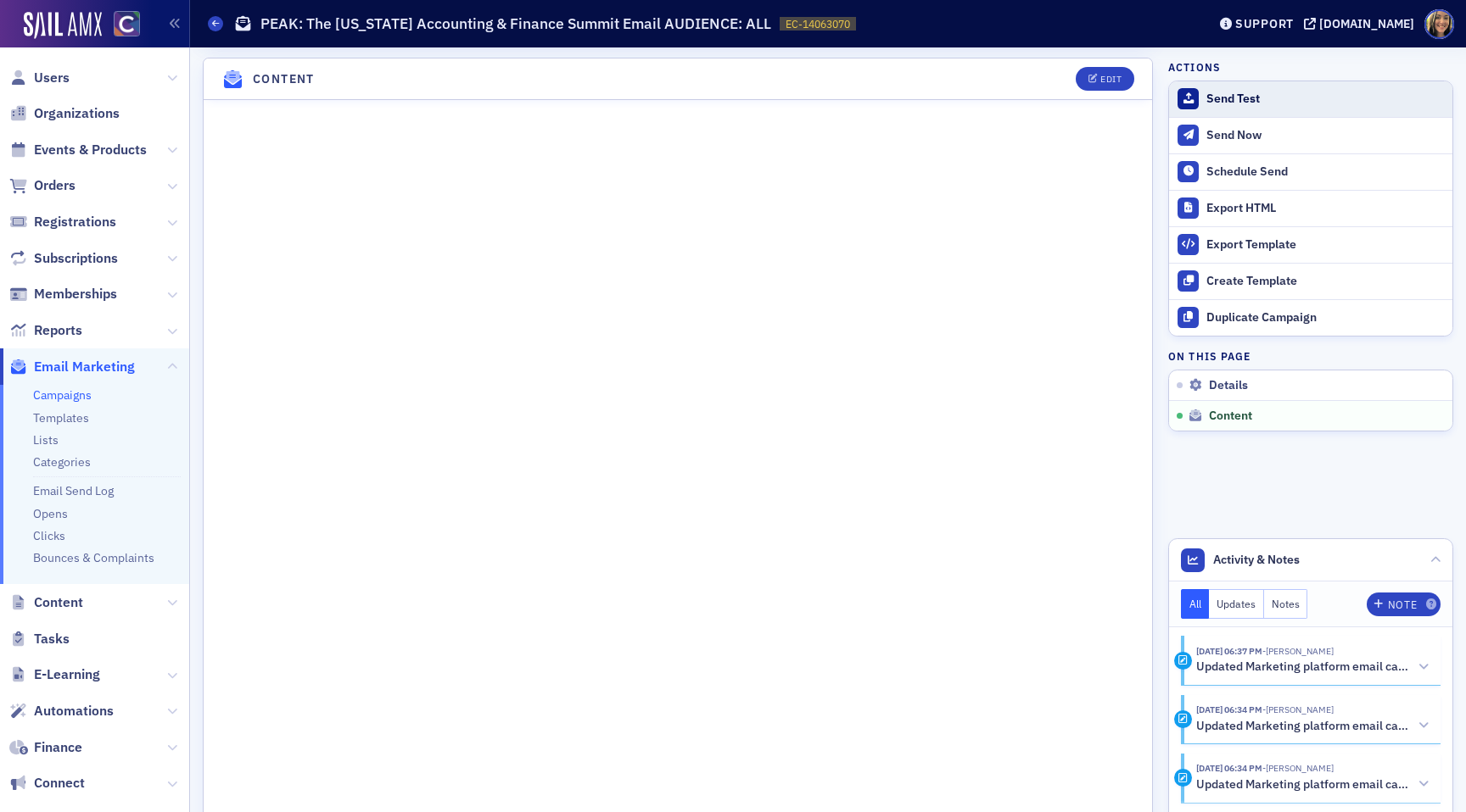
click at [1240, 94] on div "Send Test" at bounding box center [1325, 99] width 237 height 15
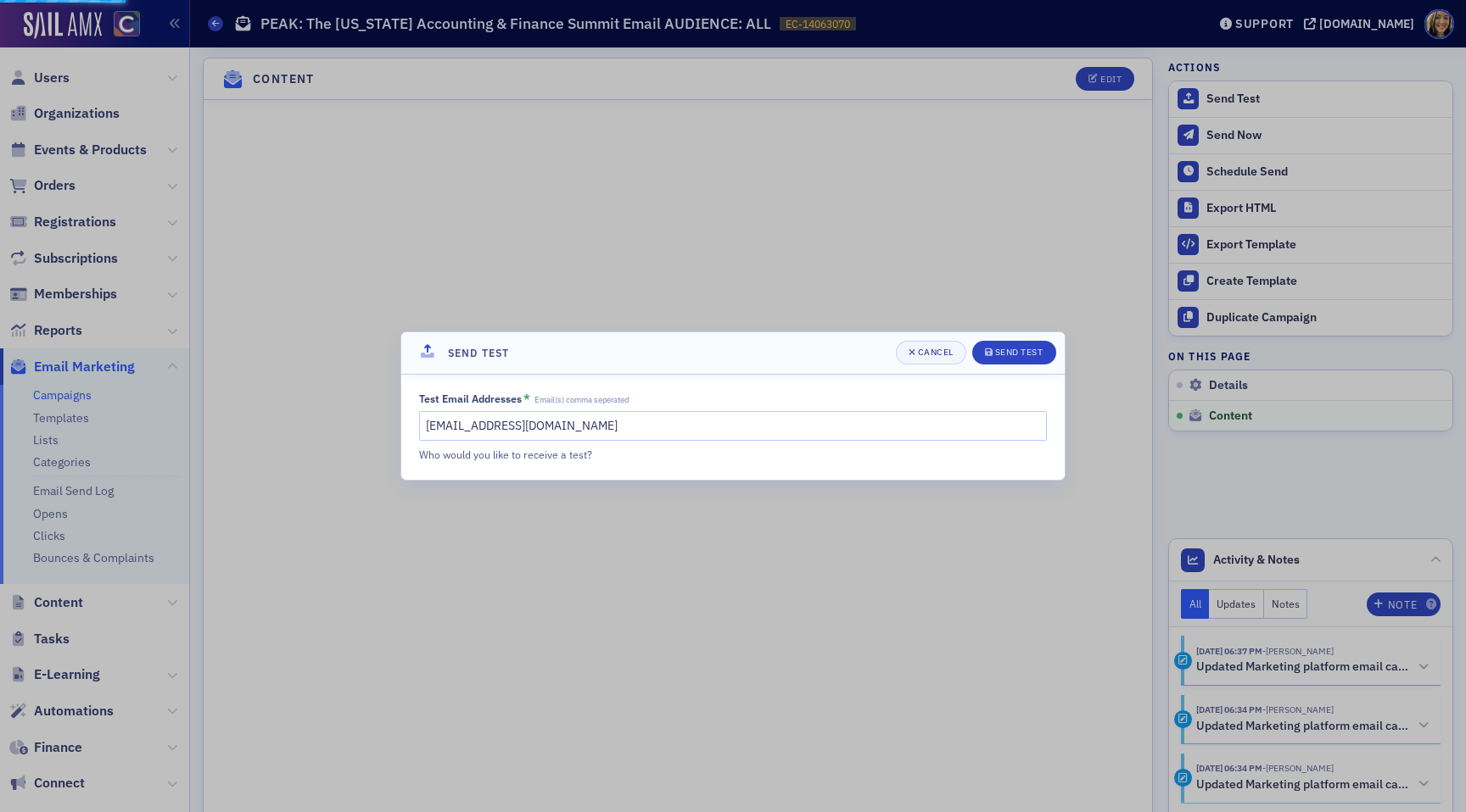
scroll to position [694, 0]
click at [1020, 357] on div "Send Test" at bounding box center [1020, 352] width 49 height 9
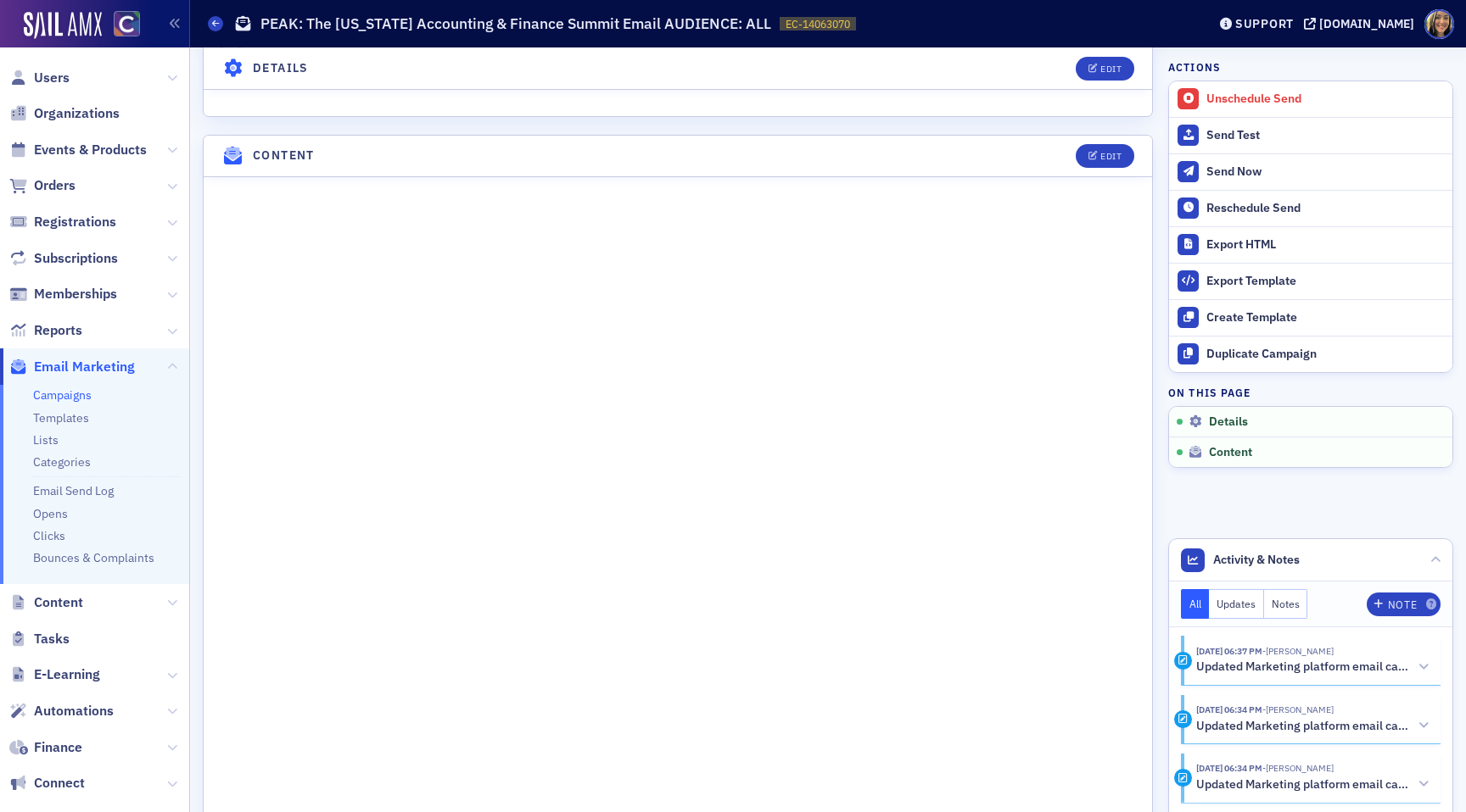
scroll to position [0, 0]
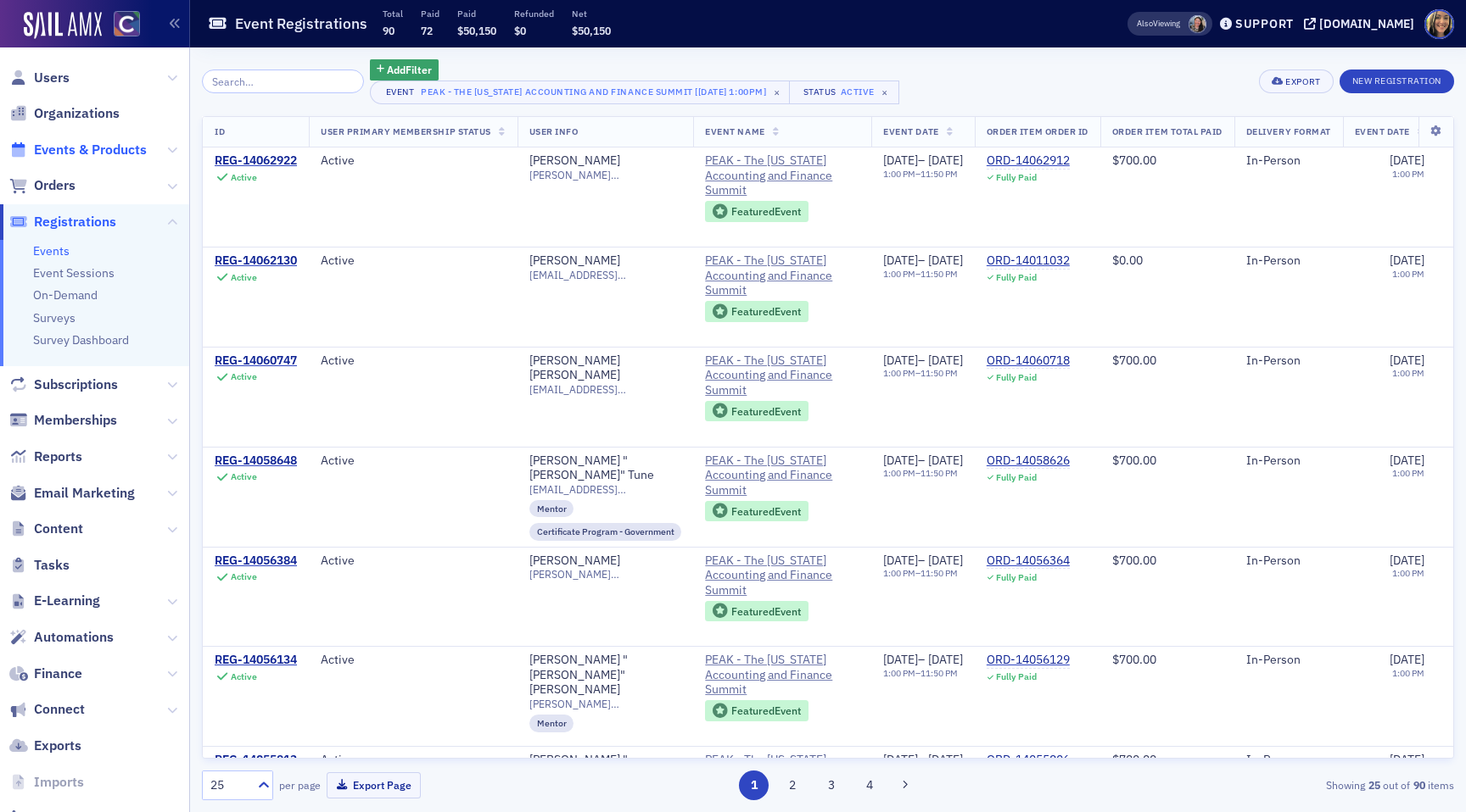
scroll to position [0, 120]
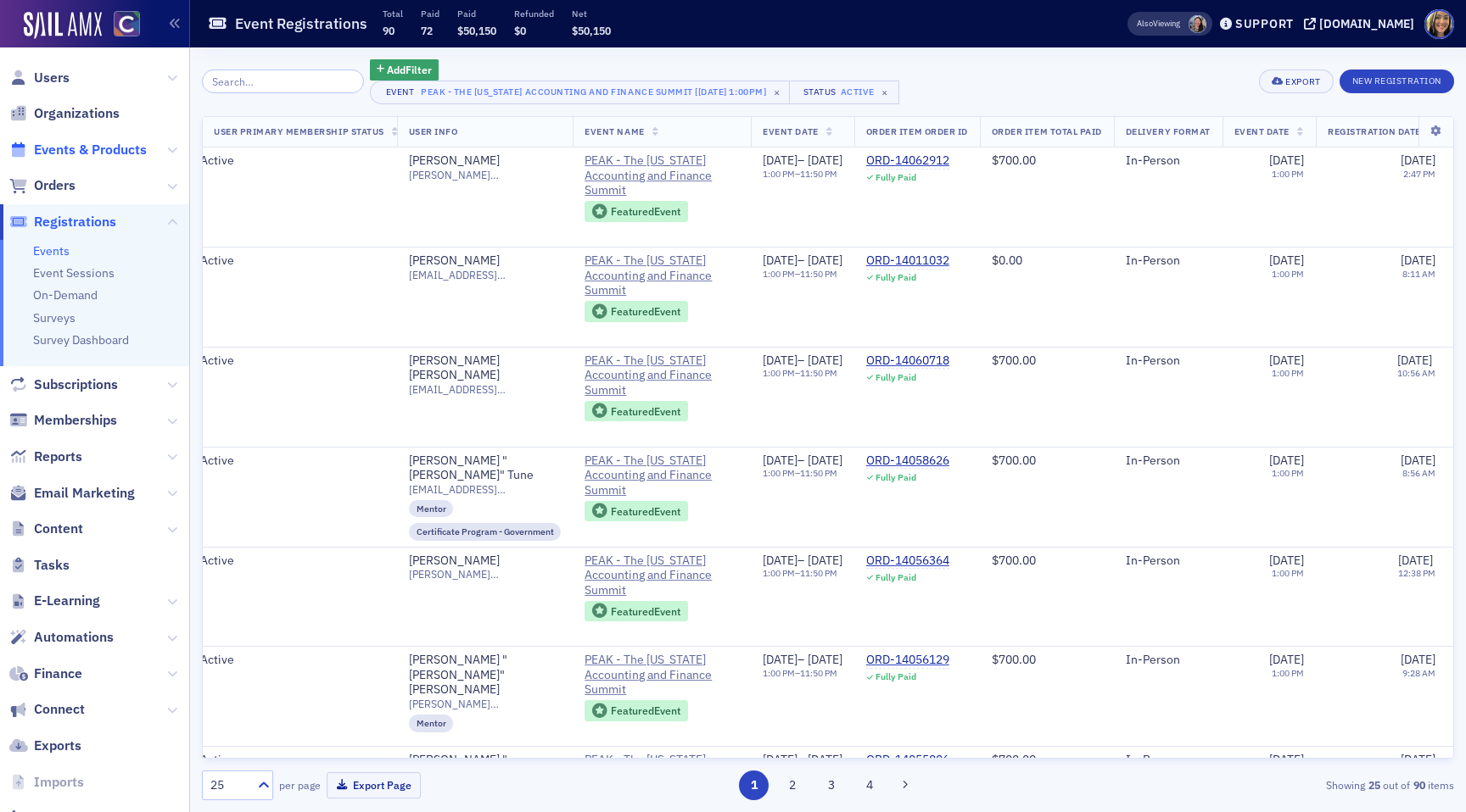
click at [63, 147] on span "Events & Products" at bounding box center [90, 150] width 113 height 19
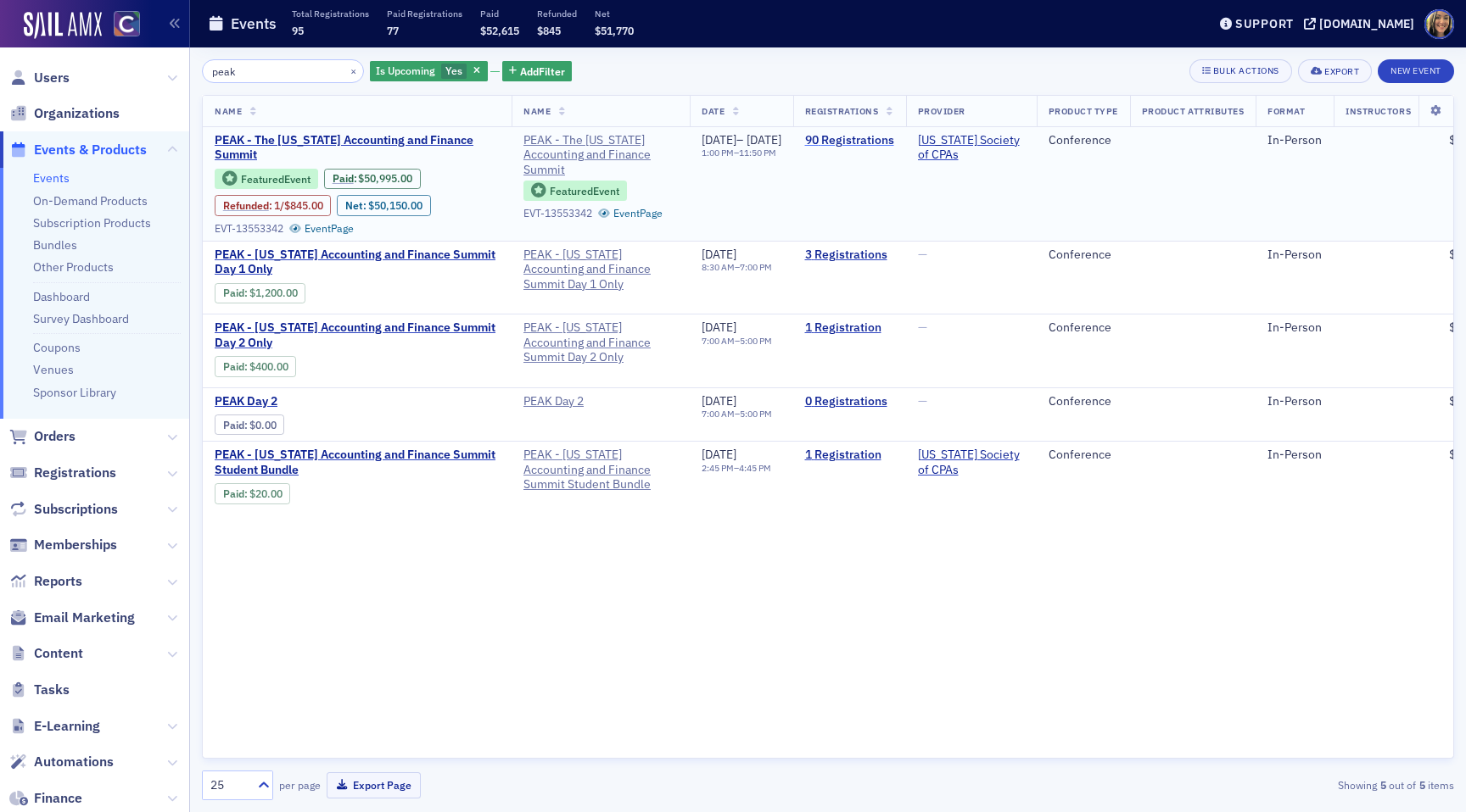
type input "peak"
click at [894, 144] on link "90 Registrations" at bounding box center [849, 141] width 89 height 15
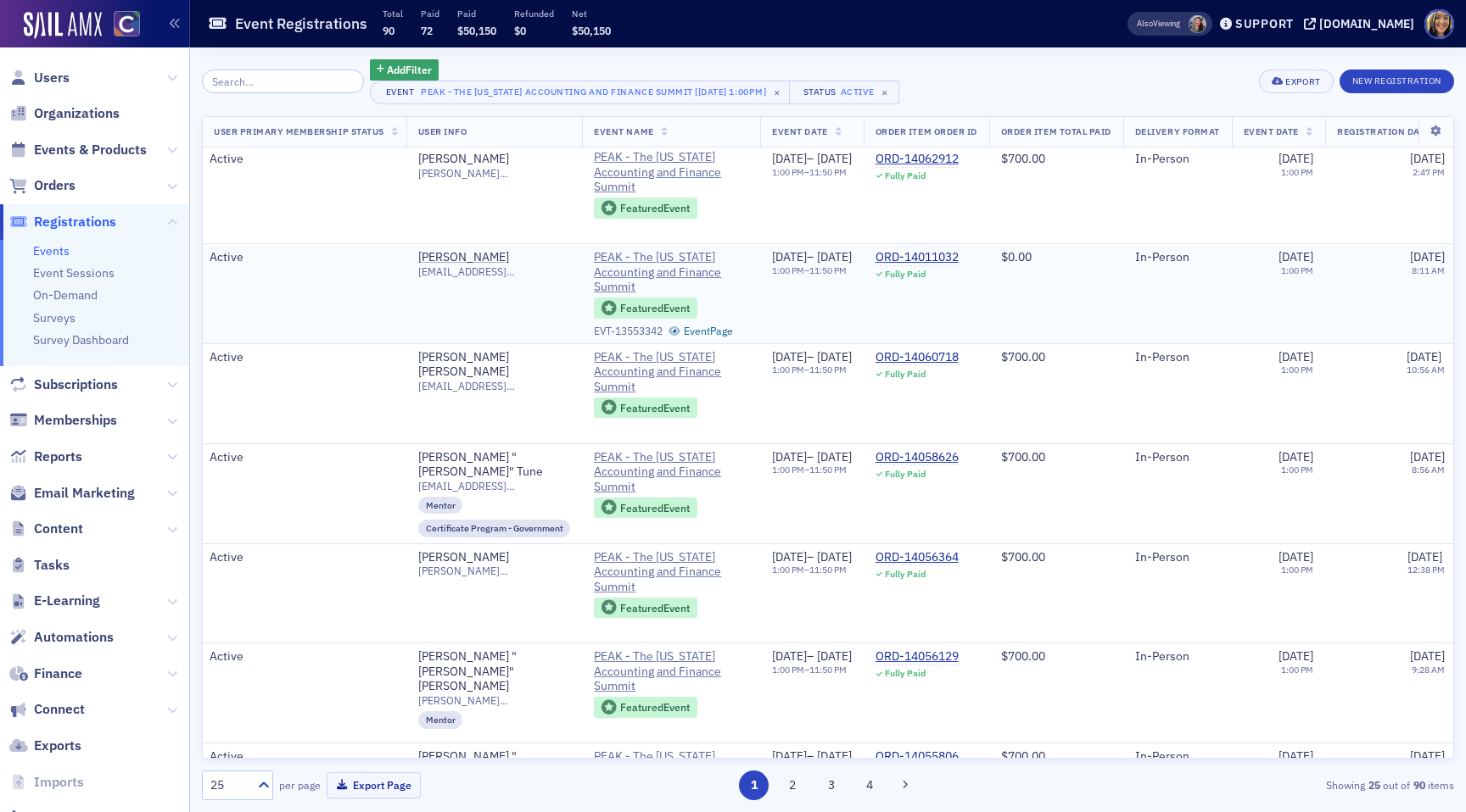
scroll to position [4, 0]
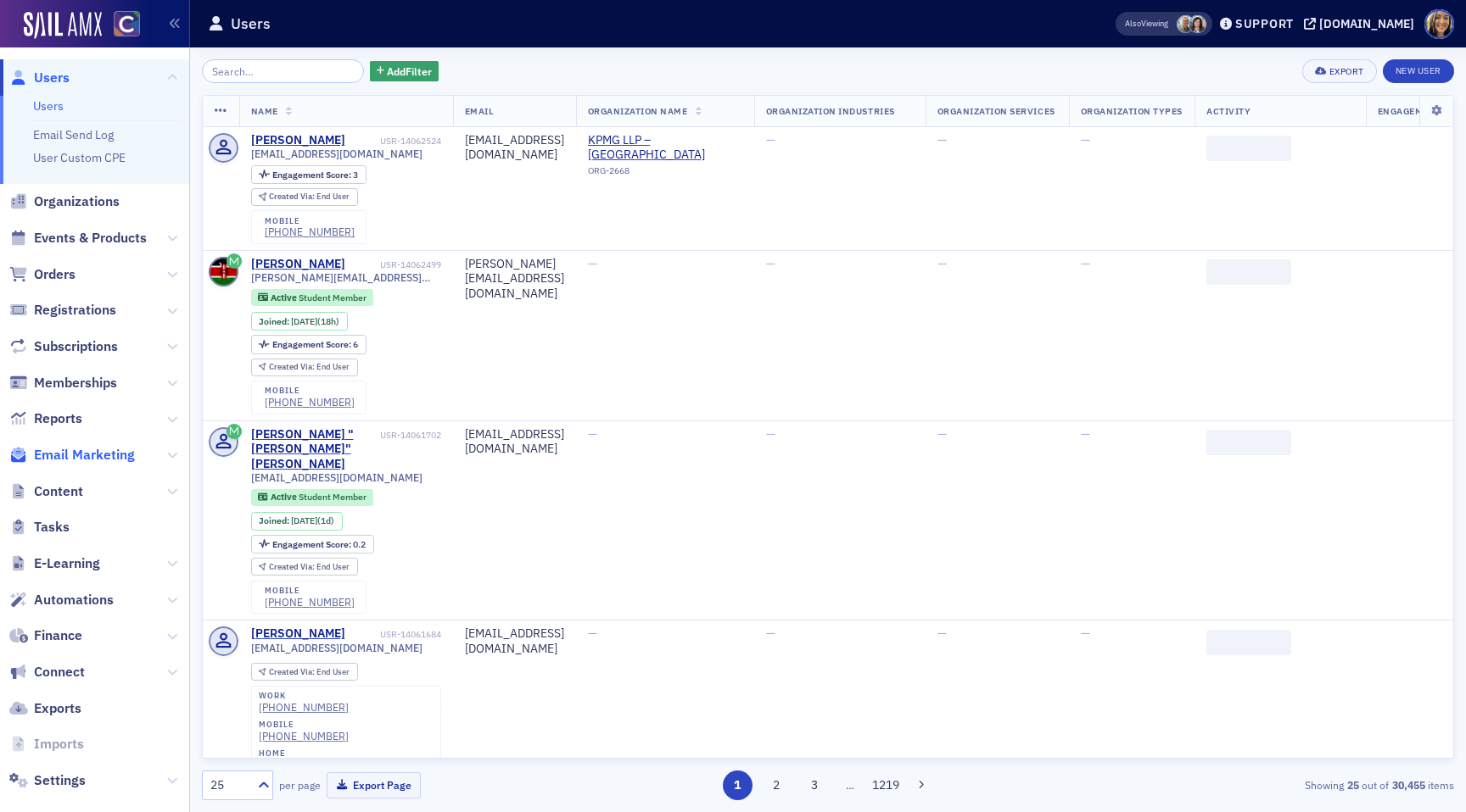
click at [98, 449] on span "Email Marketing" at bounding box center [84, 455] width 101 height 19
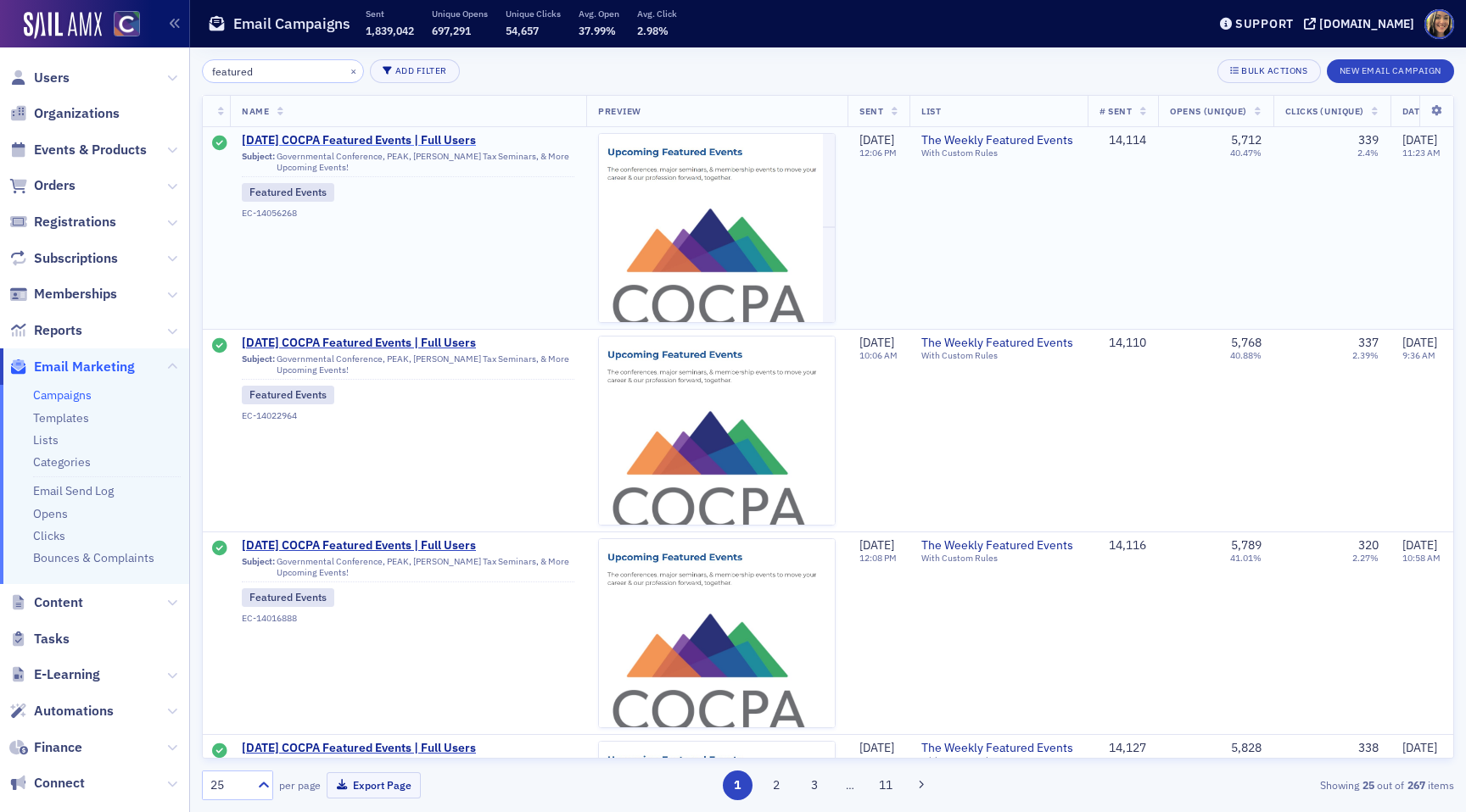
type input "featured"
click at [381, 141] on span "[DATE] COCPA Featured Events | Full Users" at bounding box center [408, 141] width 332 height 15
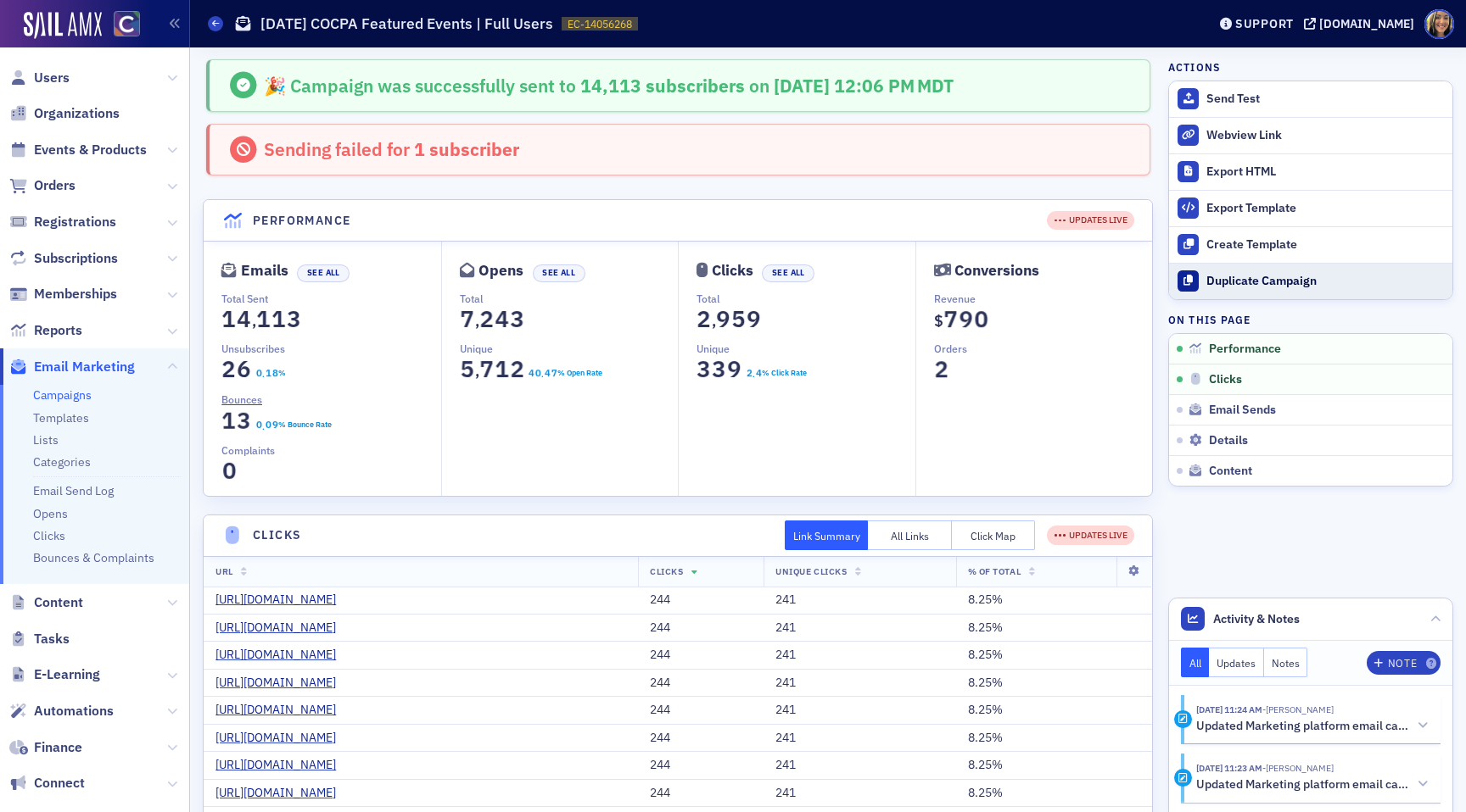
click at [1245, 281] on div "Duplicate Campaign" at bounding box center [1325, 281] width 237 height 15
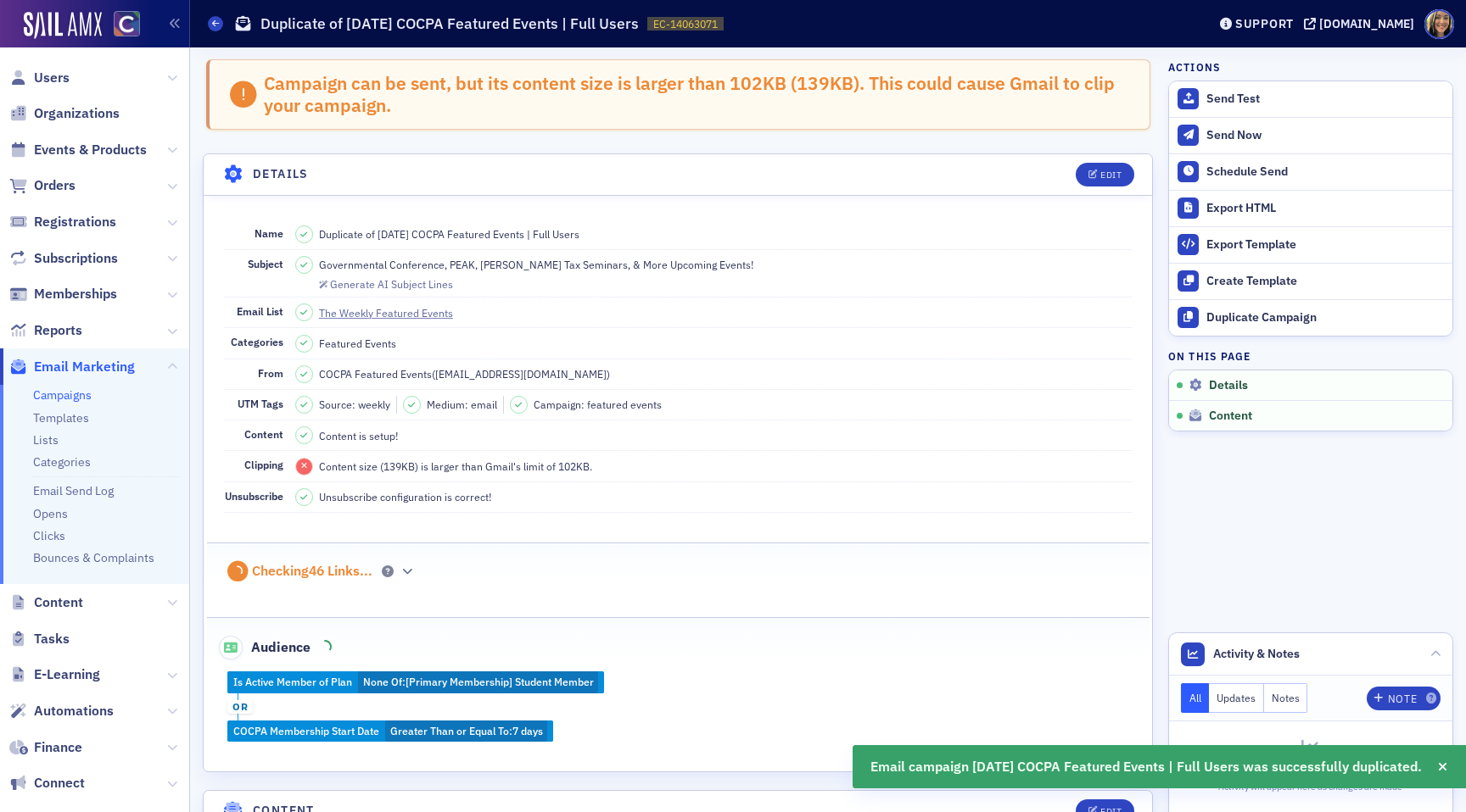
click at [1136, 166] on header "Details Edit" at bounding box center [678, 175] width 949 height 42
click at [1121, 166] on button "Edit" at bounding box center [1105, 174] width 59 height 23
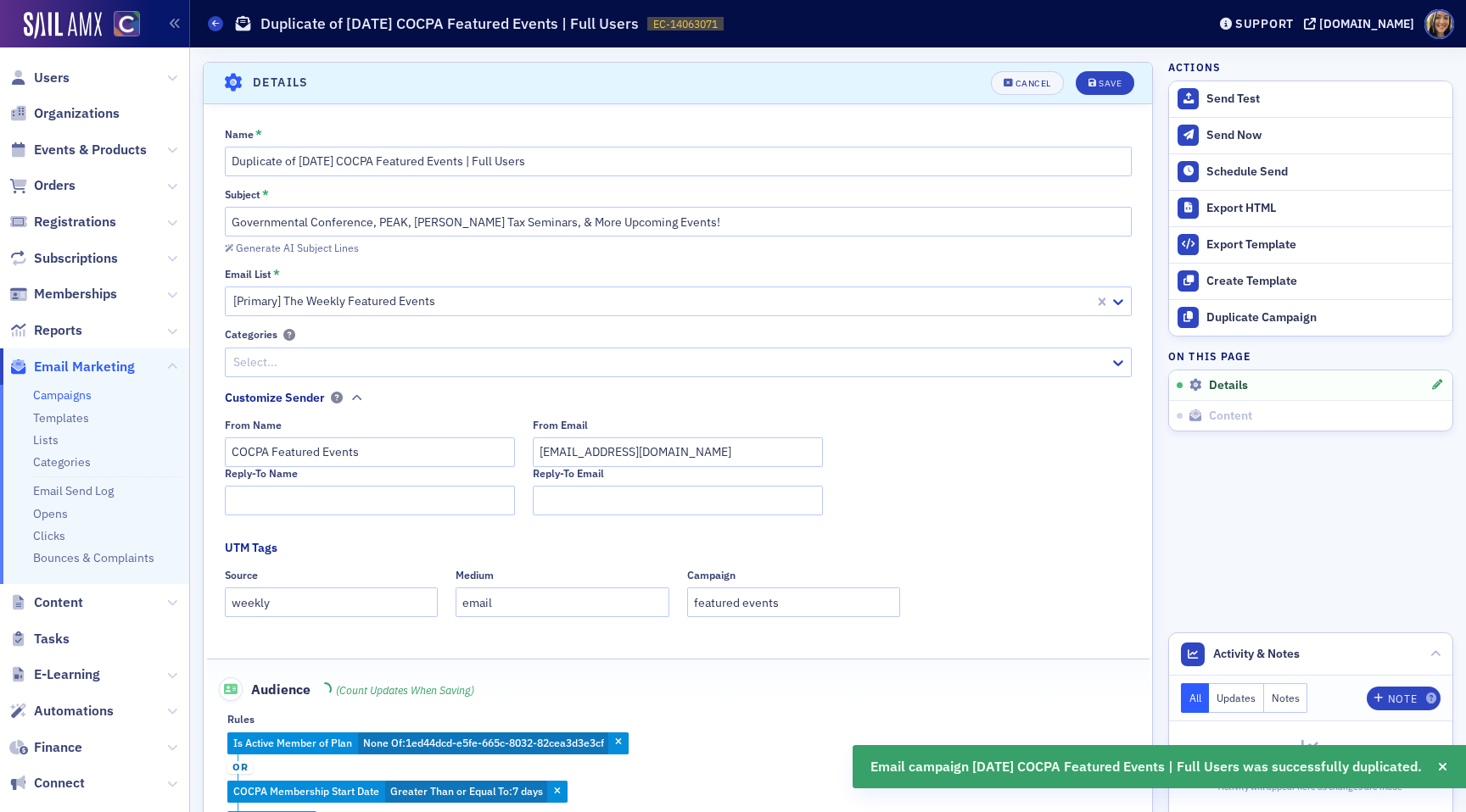
scroll to position [97, 0]
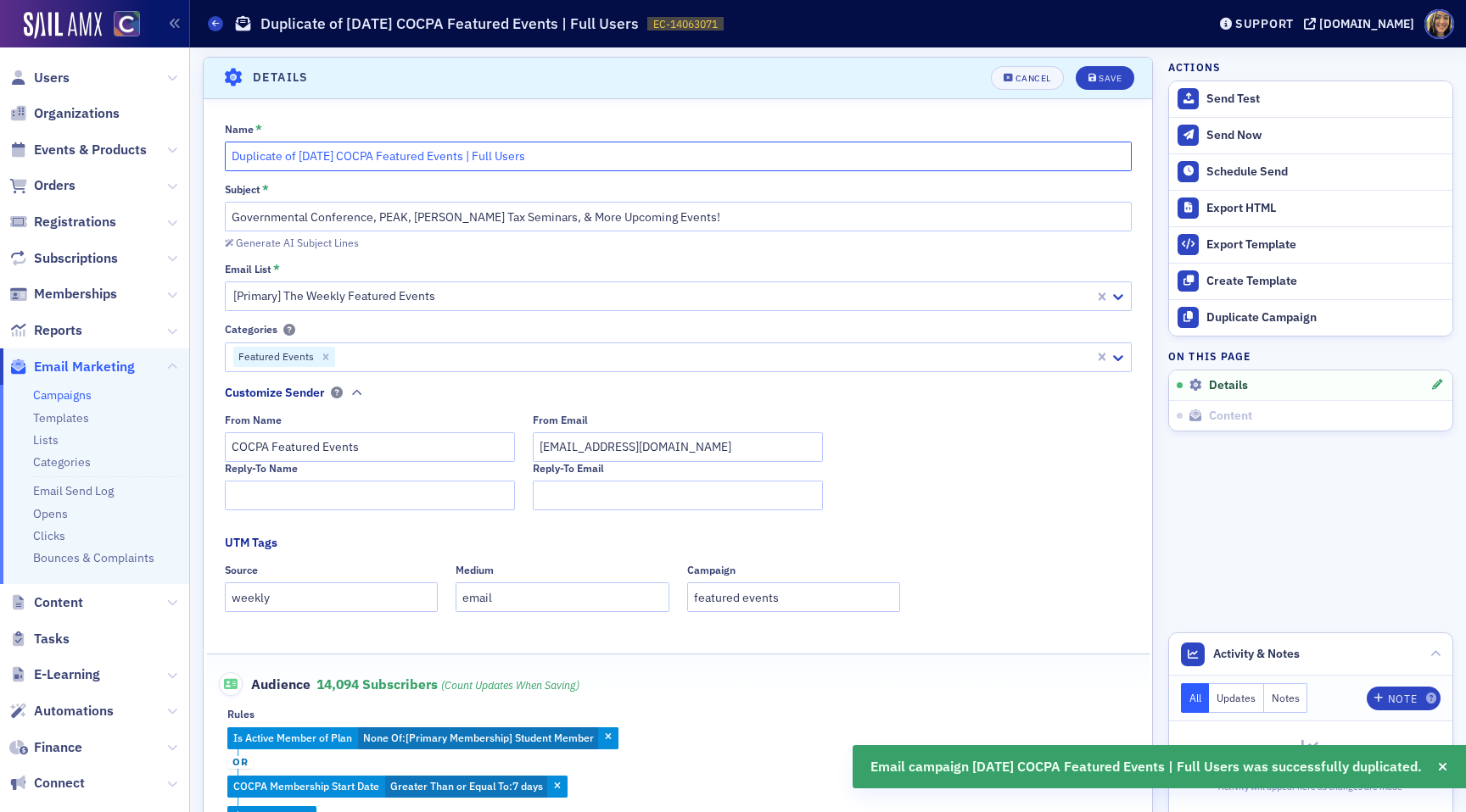
drag, startPoint x: 324, startPoint y: 158, endPoint x: 196, endPoint y: 156, distance: 128.0
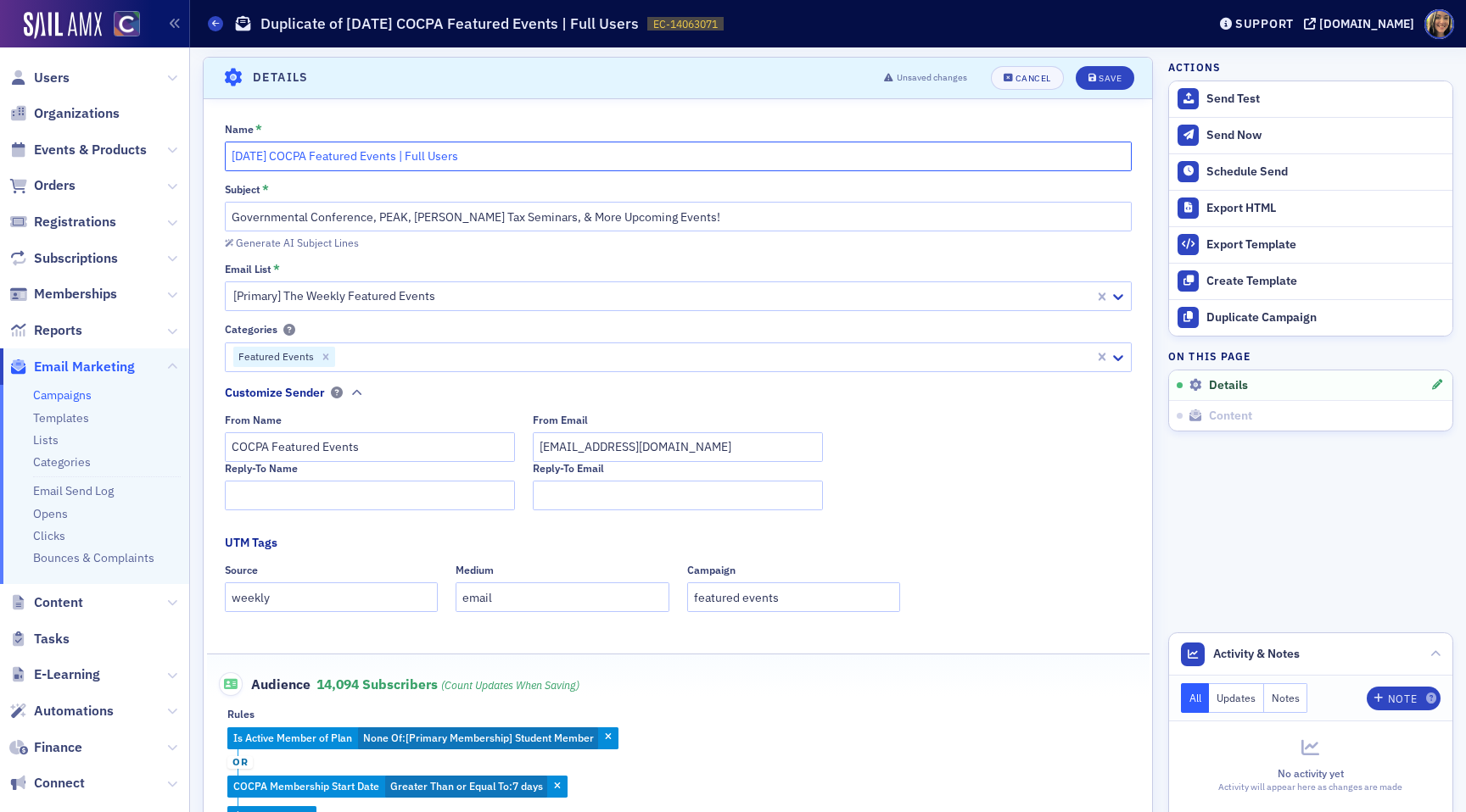
type input "[DATE] COCPA Featured Events | Full Users"
drag, startPoint x: 548, startPoint y: 220, endPoint x: 225, endPoint y: 208, distance: 323.2
click at [225, 208] on input "Governmental Conference, PEAK, [PERSON_NAME] Tax Seminars, & More Upcoming Even…" at bounding box center [678, 217] width 907 height 30
click at [541, 214] on input "Governmental Conference, PEAK, [PERSON_NAME] Tax Seminars, & More Upcoming Even…" at bounding box center [678, 217] width 907 height 30
drag, startPoint x: 547, startPoint y: 218, endPoint x: 410, endPoint y: 213, distance: 137.1
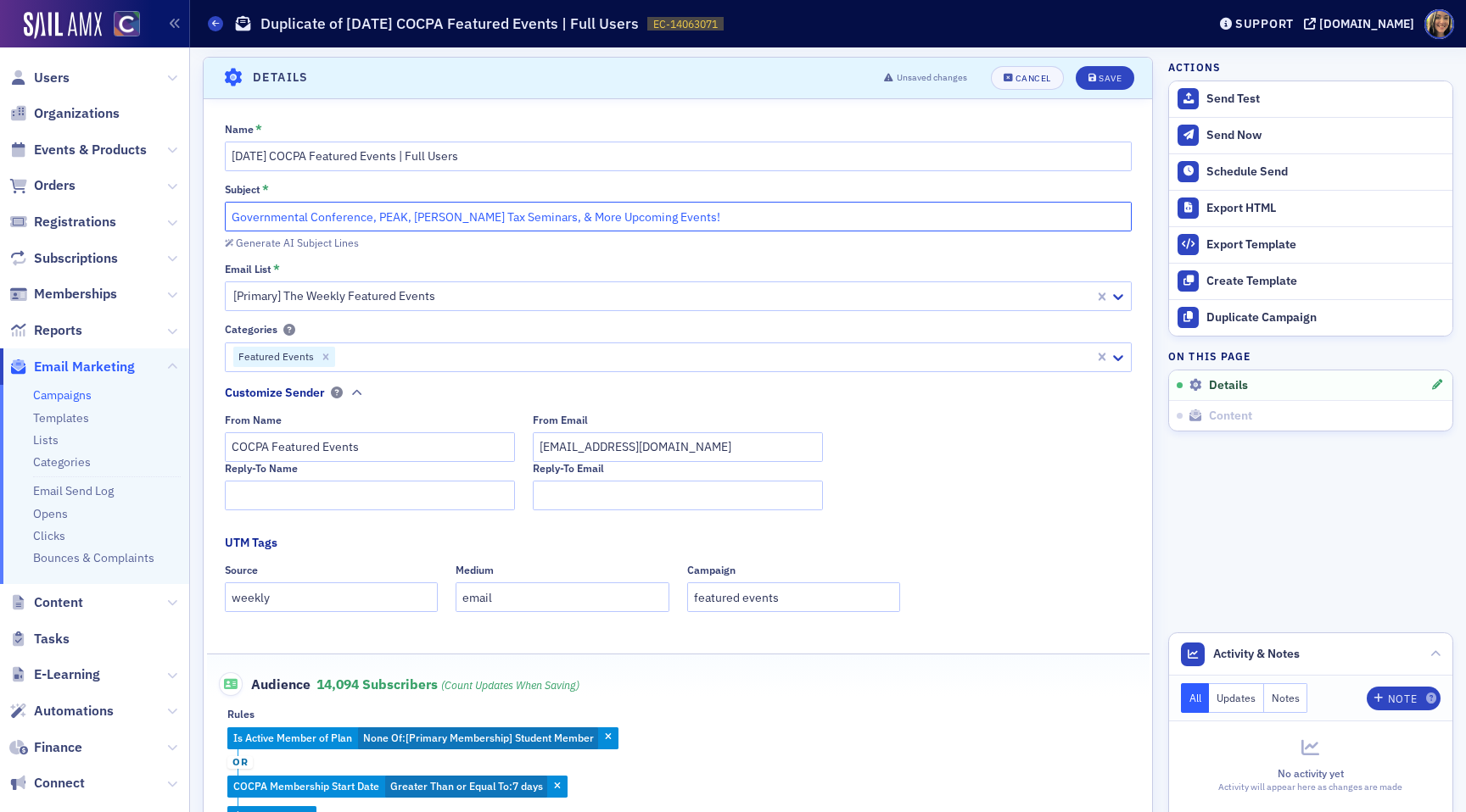
click at [410, 213] on input "Governmental Conference, PEAK, [PERSON_NAME] Tax Seminars, & More Upcoming Even…" at bounding box center [678, 217] width 907 height 30
drag, startPoint x: 405, startPoint y: 215, endPoint x: 377, endPoint y: 215, distance: 28.0
click at [377, 215] on input "Governmental Conference, PEAK, [PERSON_NAME] Tax Seminars, & More Upcoming Even…" at bounding box center [678, 217] width 907 height 30
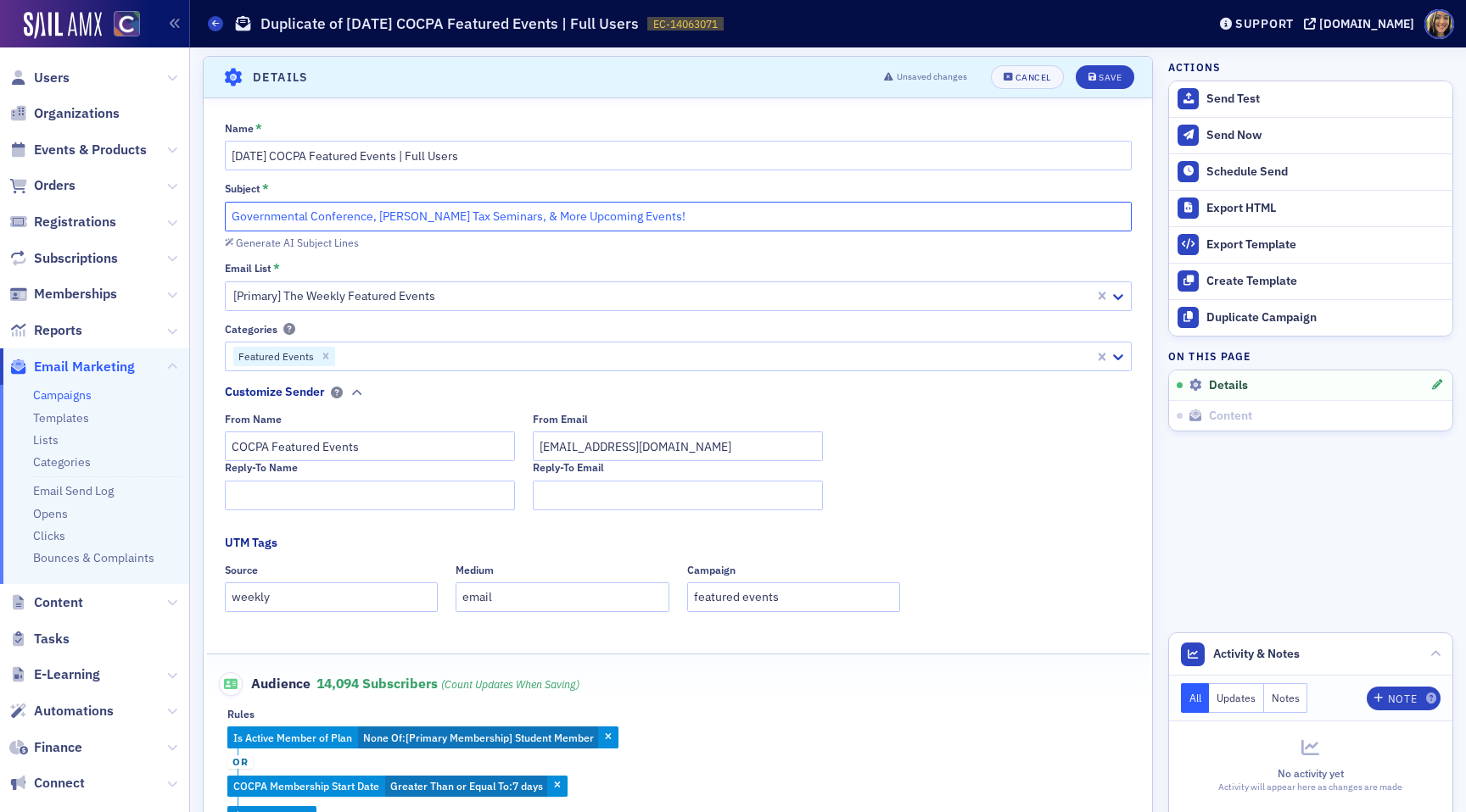
click at [232, 223] on input "Governmental Conference, Don Farmer Tax Seminars, & More Upcoming Events!" at bounding box center [678, 217] width 907 height 30
paste input "PEAK"
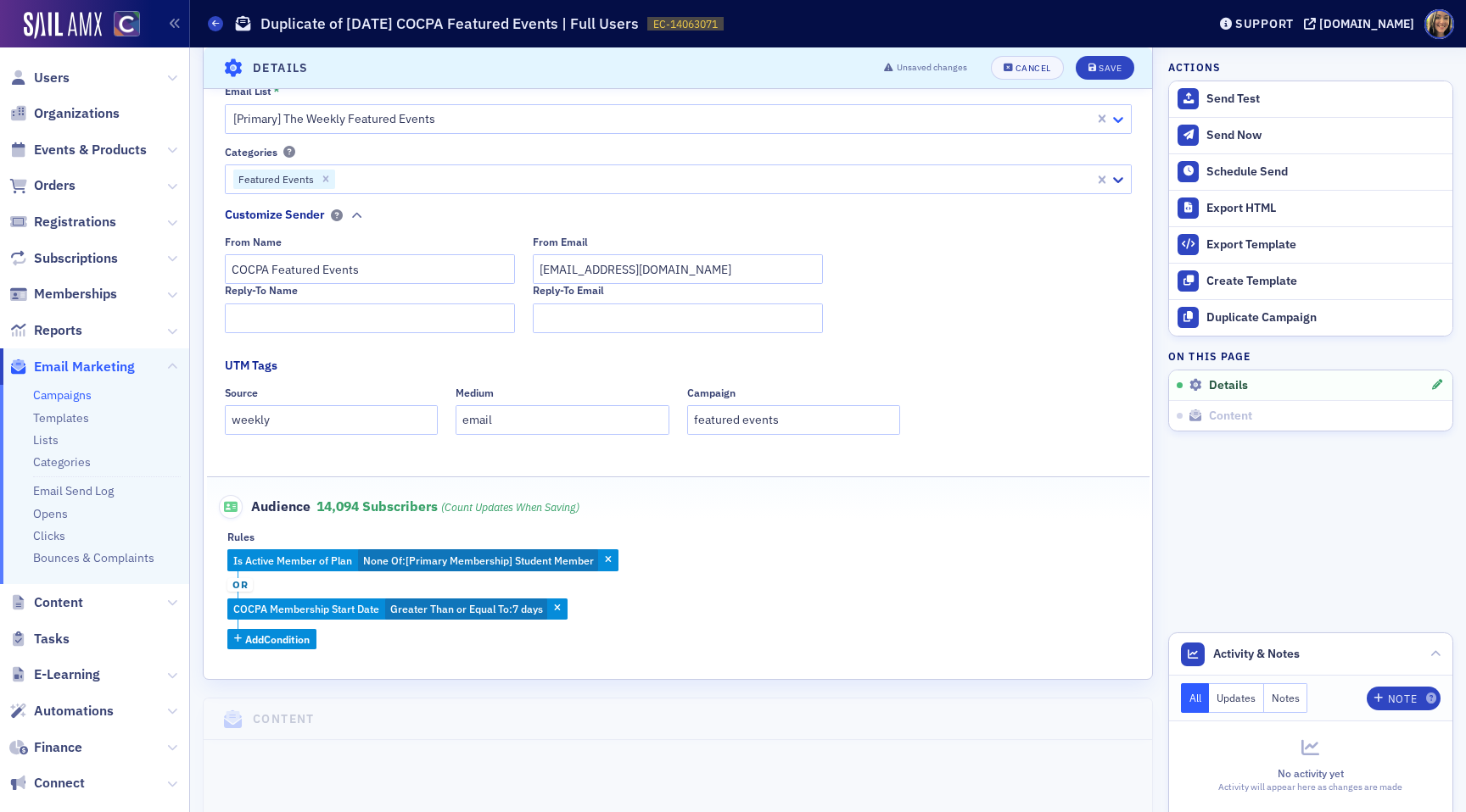
scroll to position [357, 0]
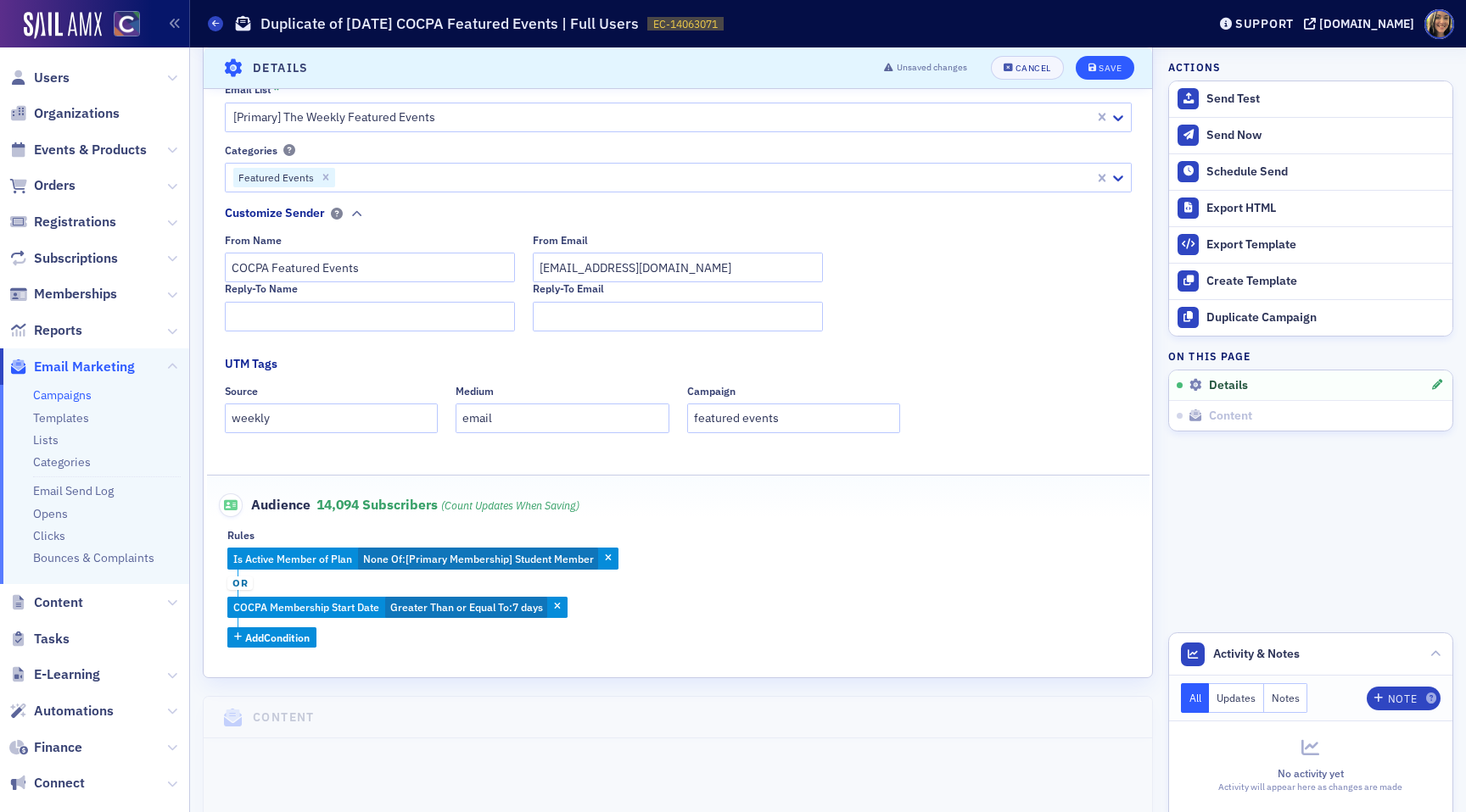
type input "PEAK, Governmental Conference, [PERSON_NAME] Tax Seminars, & More Upcoming Even…"
click at [1116, 66] on div "Save" at bounding box center [1109, 68] width 23 height 9
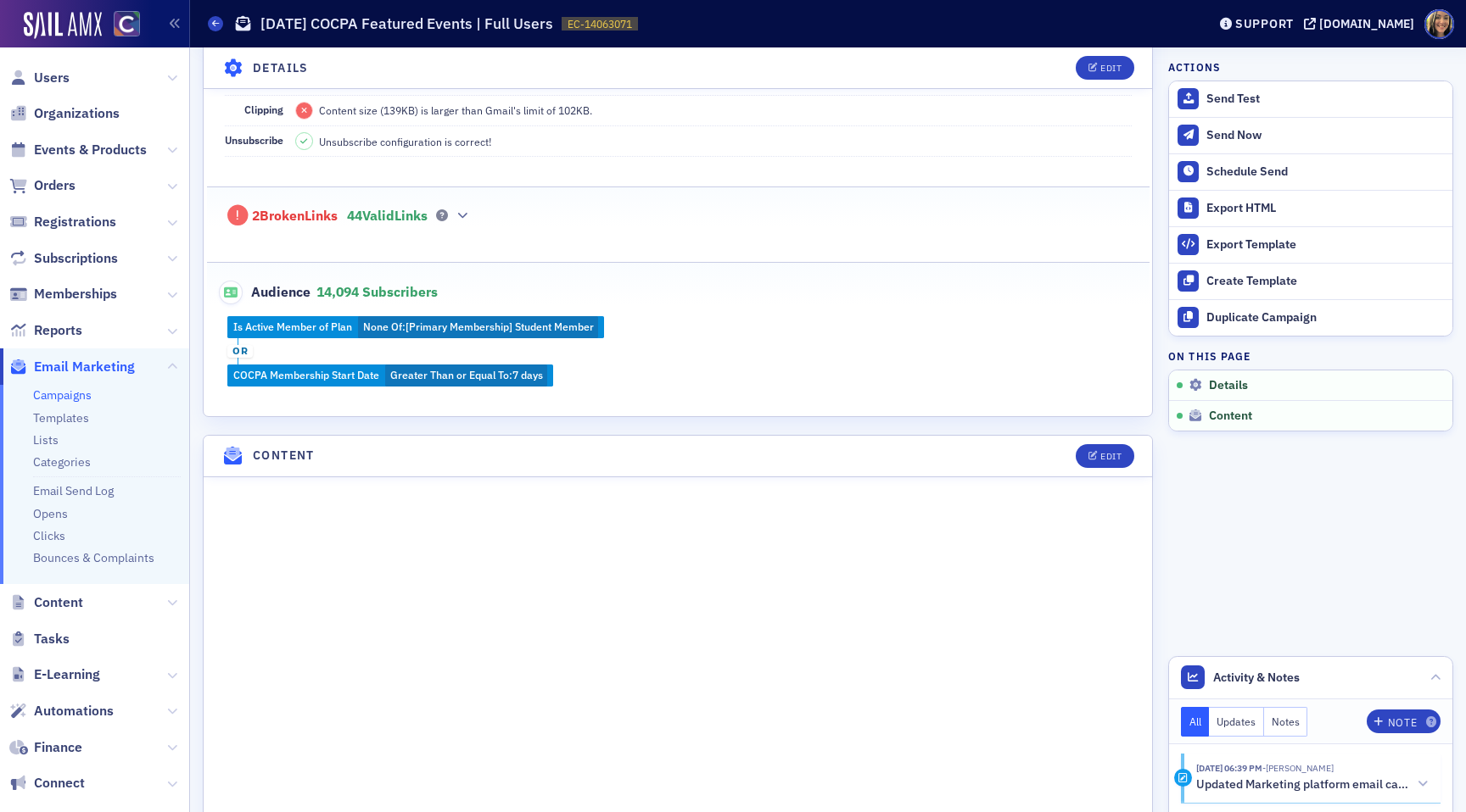
scroll to position [447, 0]
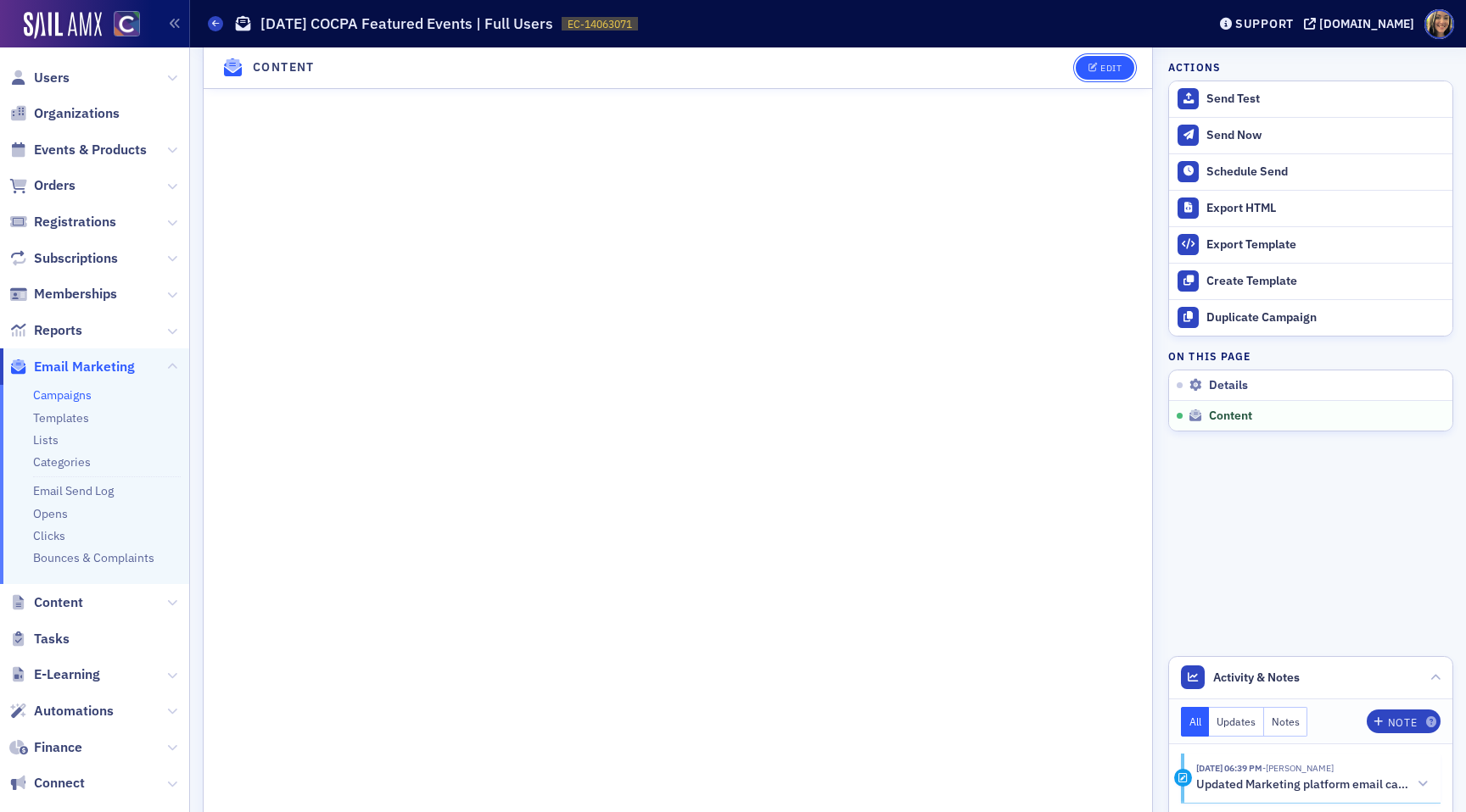
click at [1123, 69] on button "Edit" at bounding box center [1105, 67] width 59 height 23
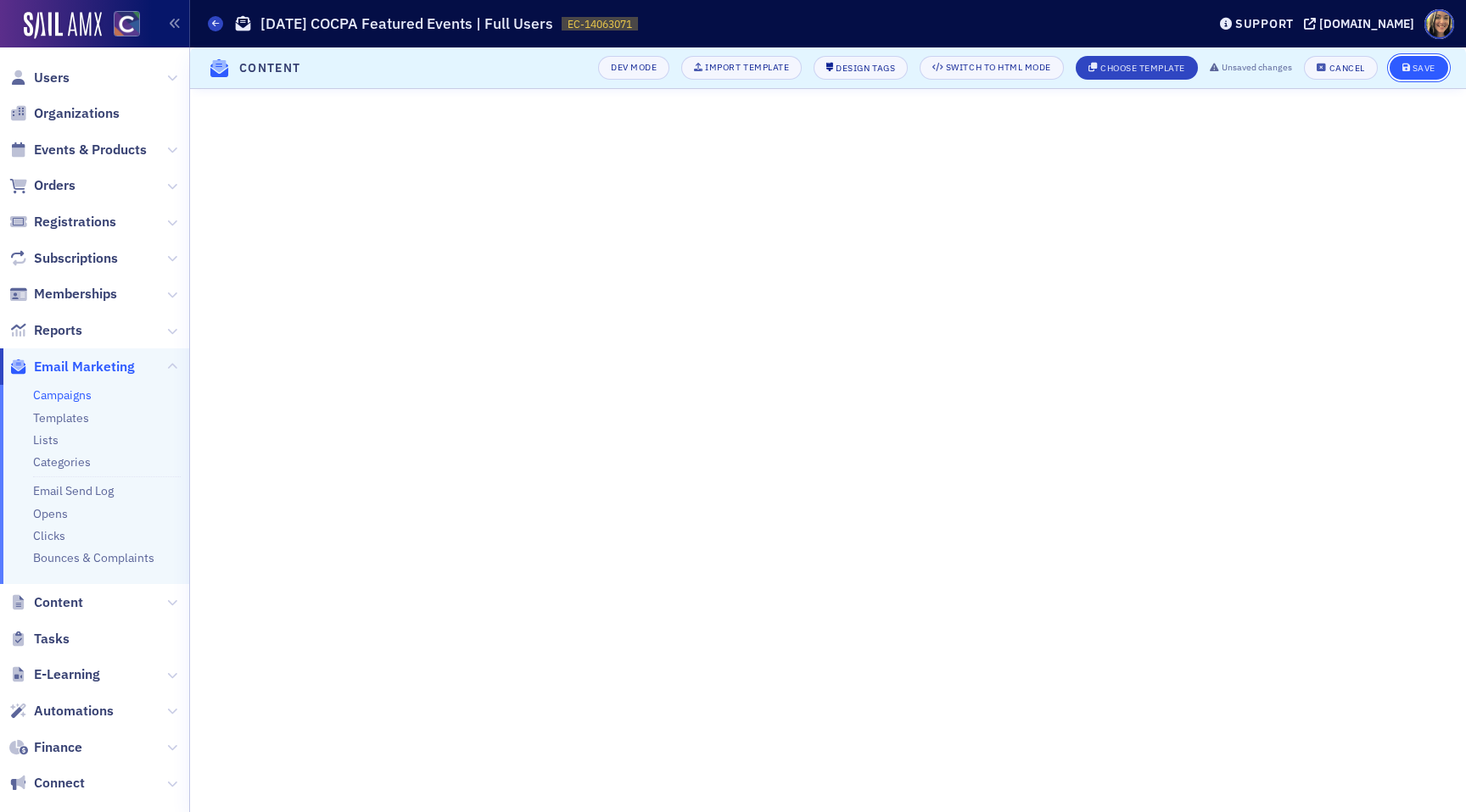
click at [1431, 64] on div "Save" at bounding box center [1424, 68] width 23 height 9
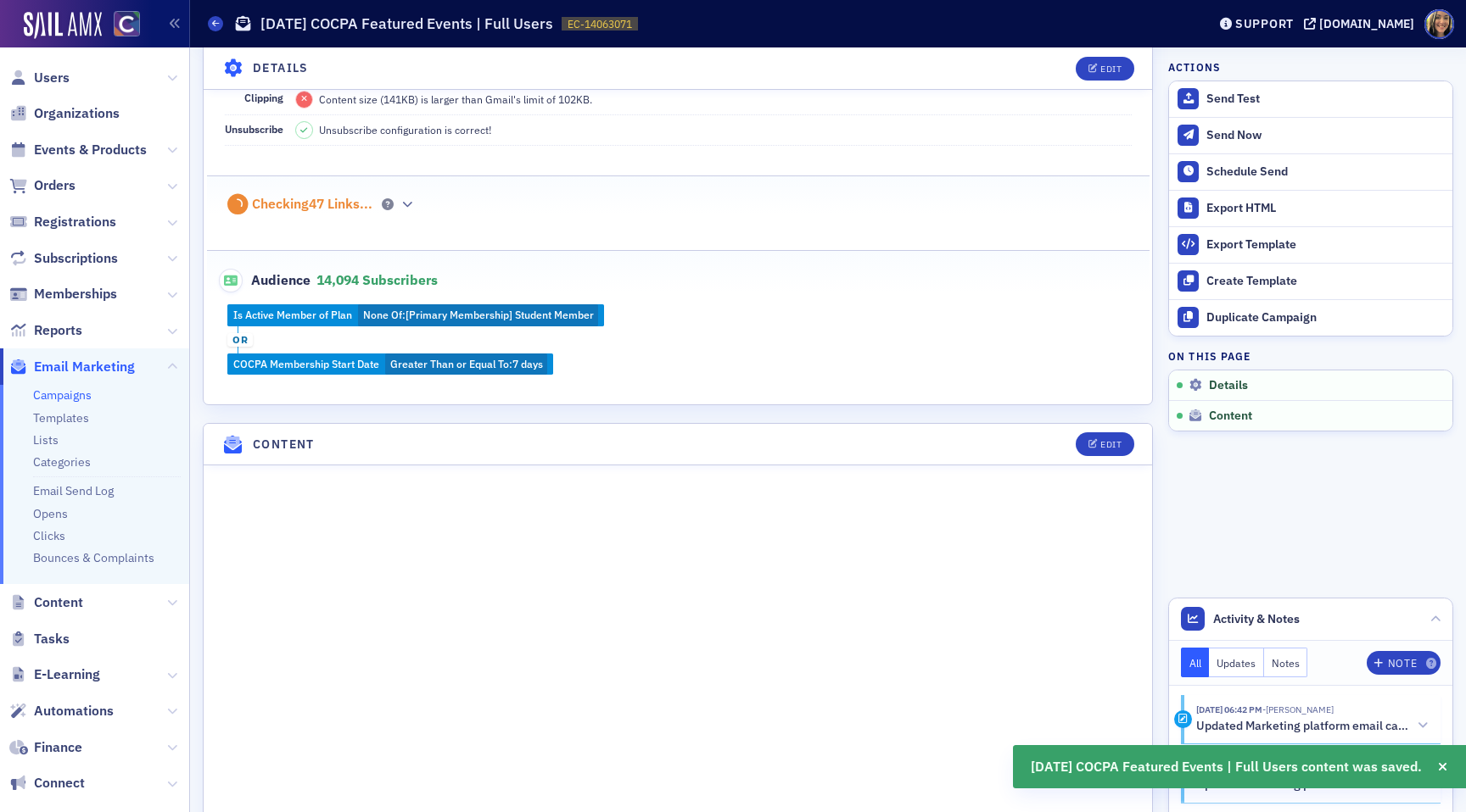
scroll to position [156, 0]
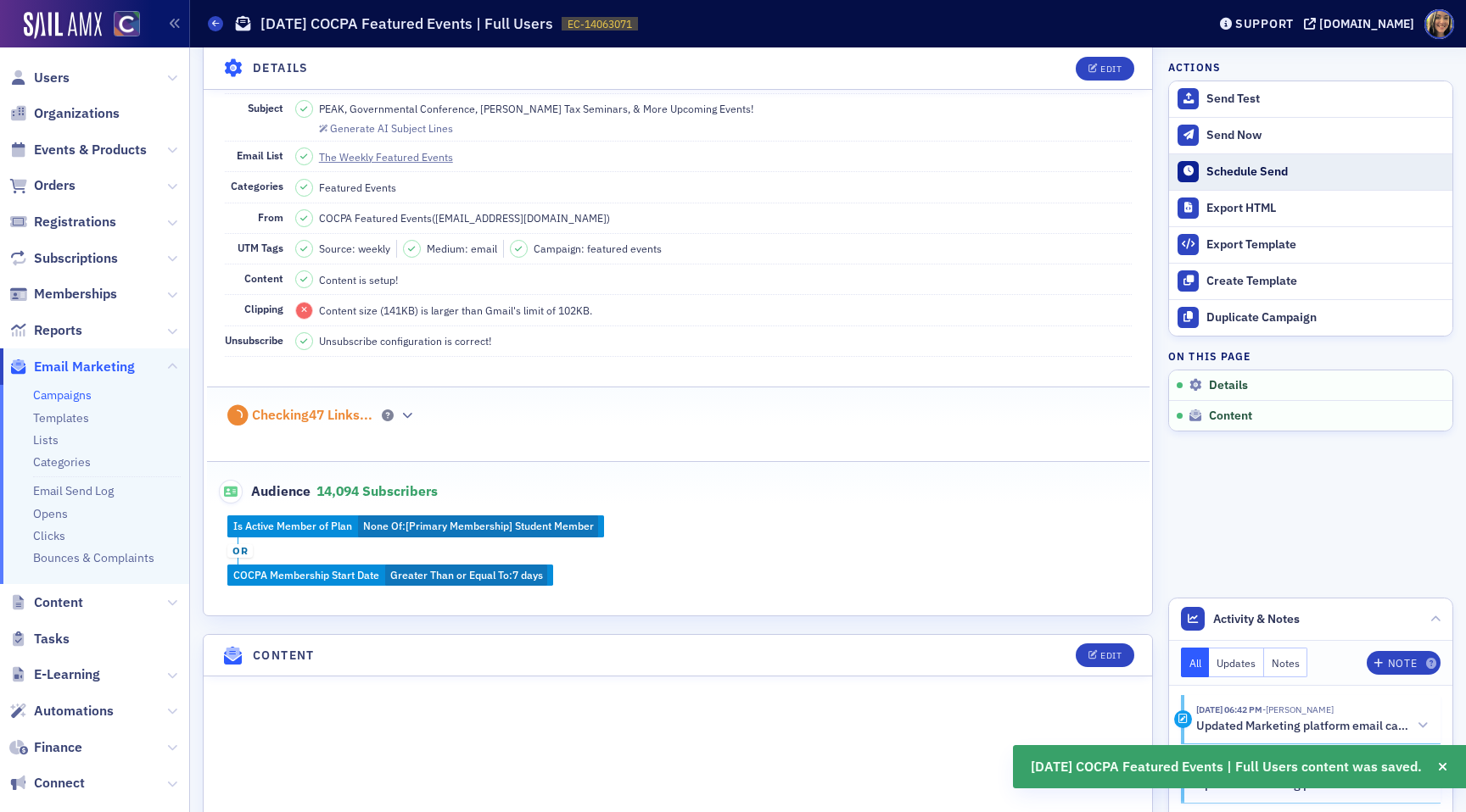
click at [1204, 161] on button "Schedule Send" at bounding box center [1310, 171] width 283 height 36
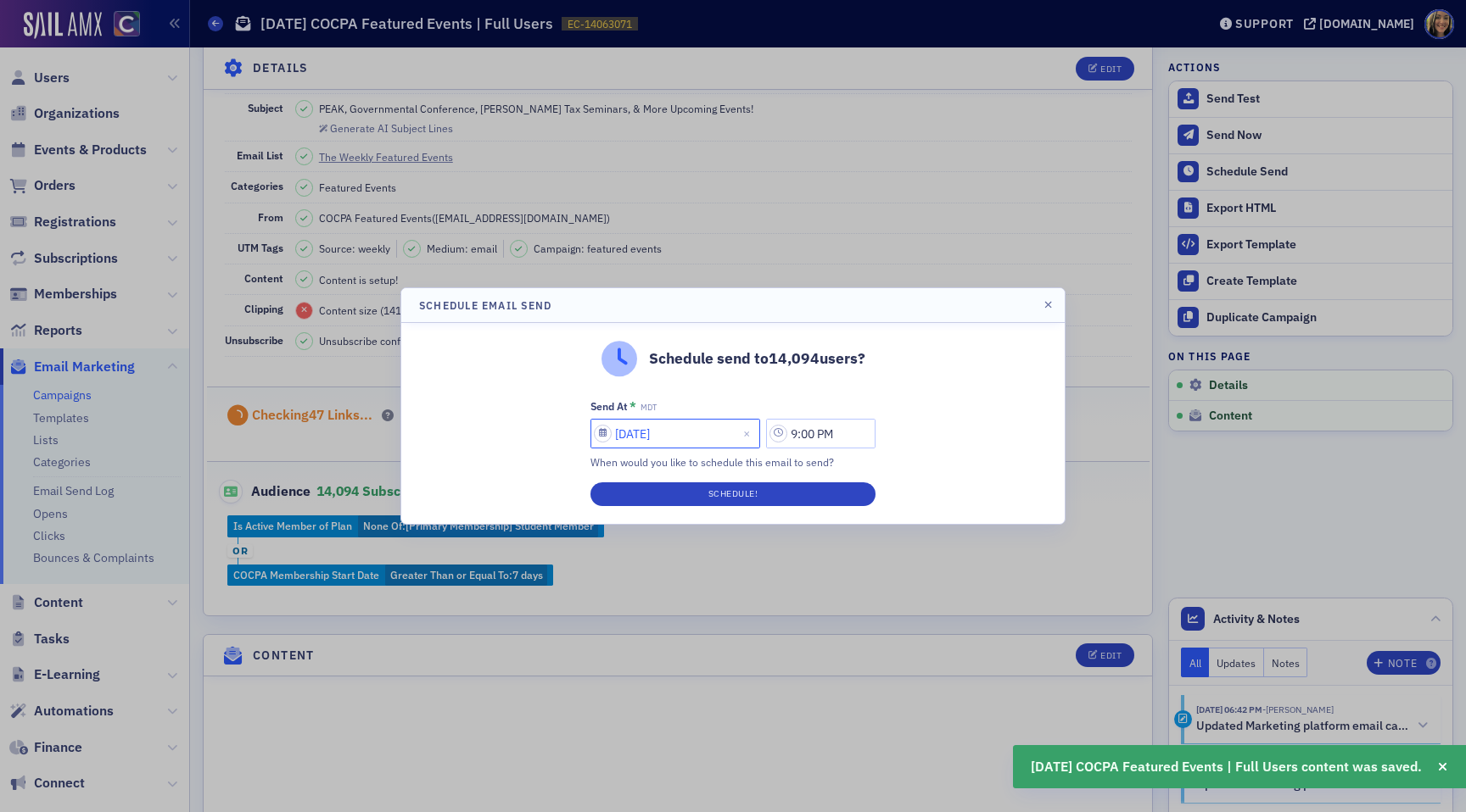
select select "9"
select select "2025"
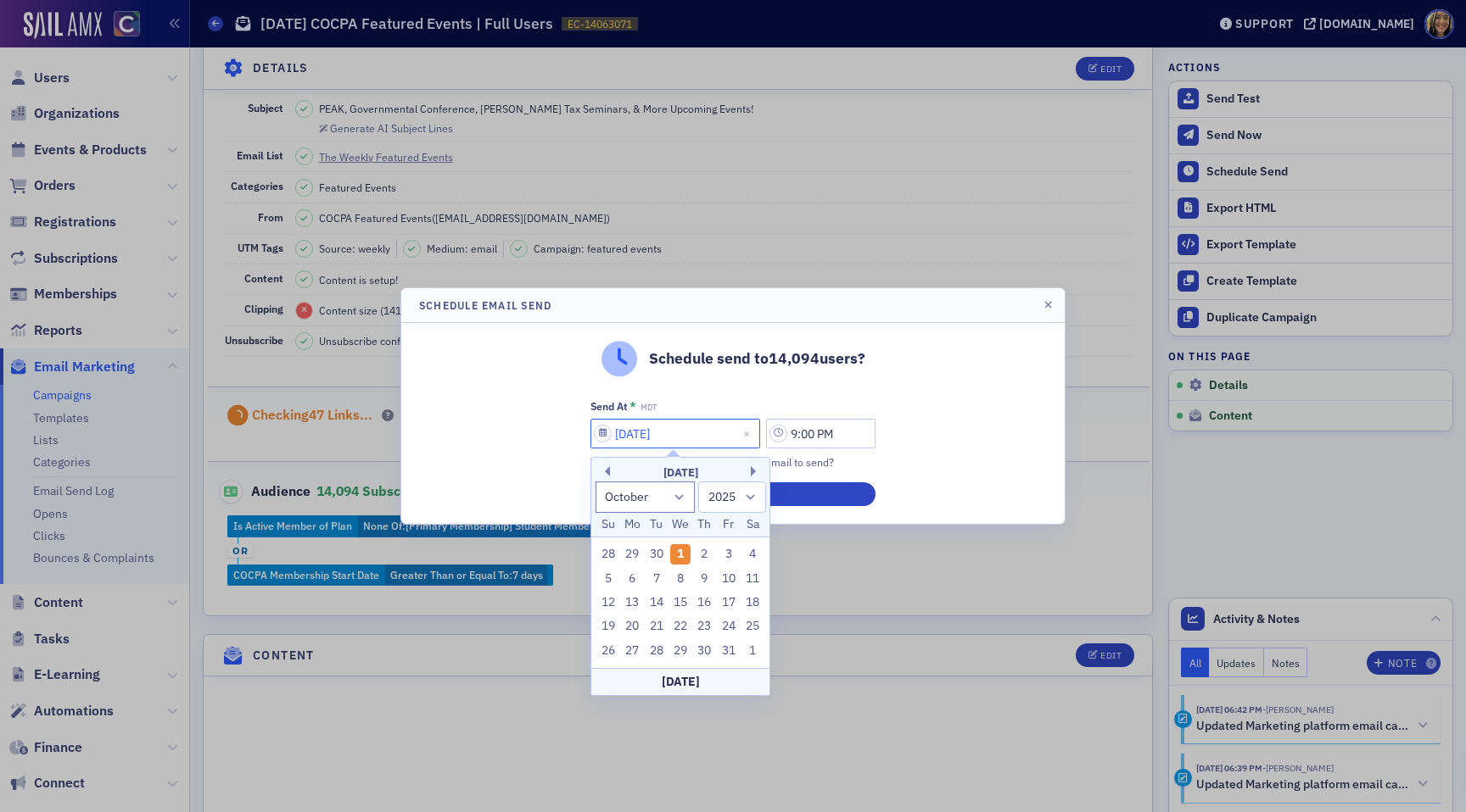
click at [674, 434] on input "10/01/2025" at bounding box center [675, 434] width 170 height 30
click at [704, 560] on div "2" at bounding box center [705, 554] width 21 height 21
type input "10/02/2025"
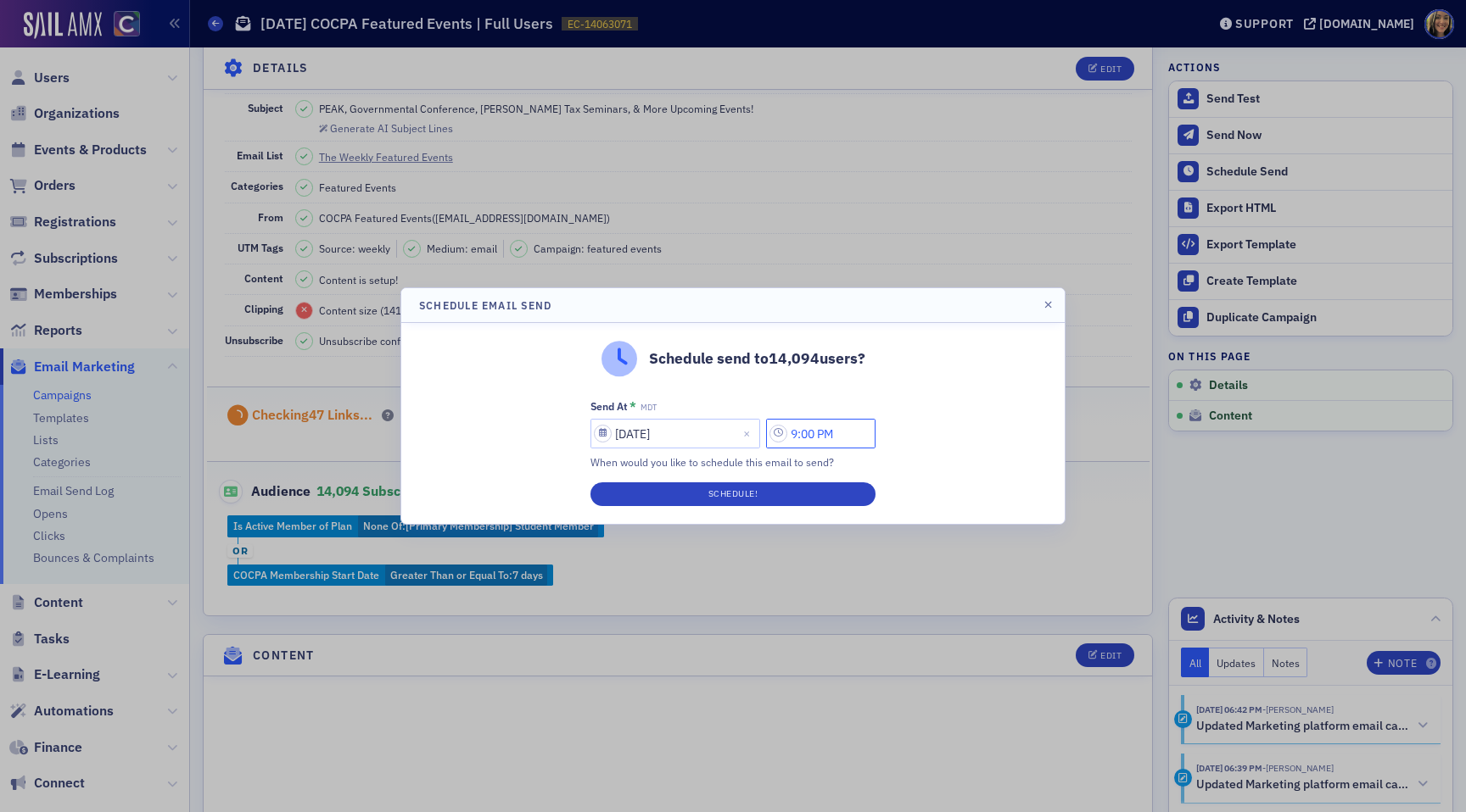
drag, startPoint x: 807, startPoint y: 439, endPoint x: 795, endPoint y: 439, distance: 12.0
click at [795, 439] on input "9:00 PM" at bounding box center [820, 434] width 109 height 30
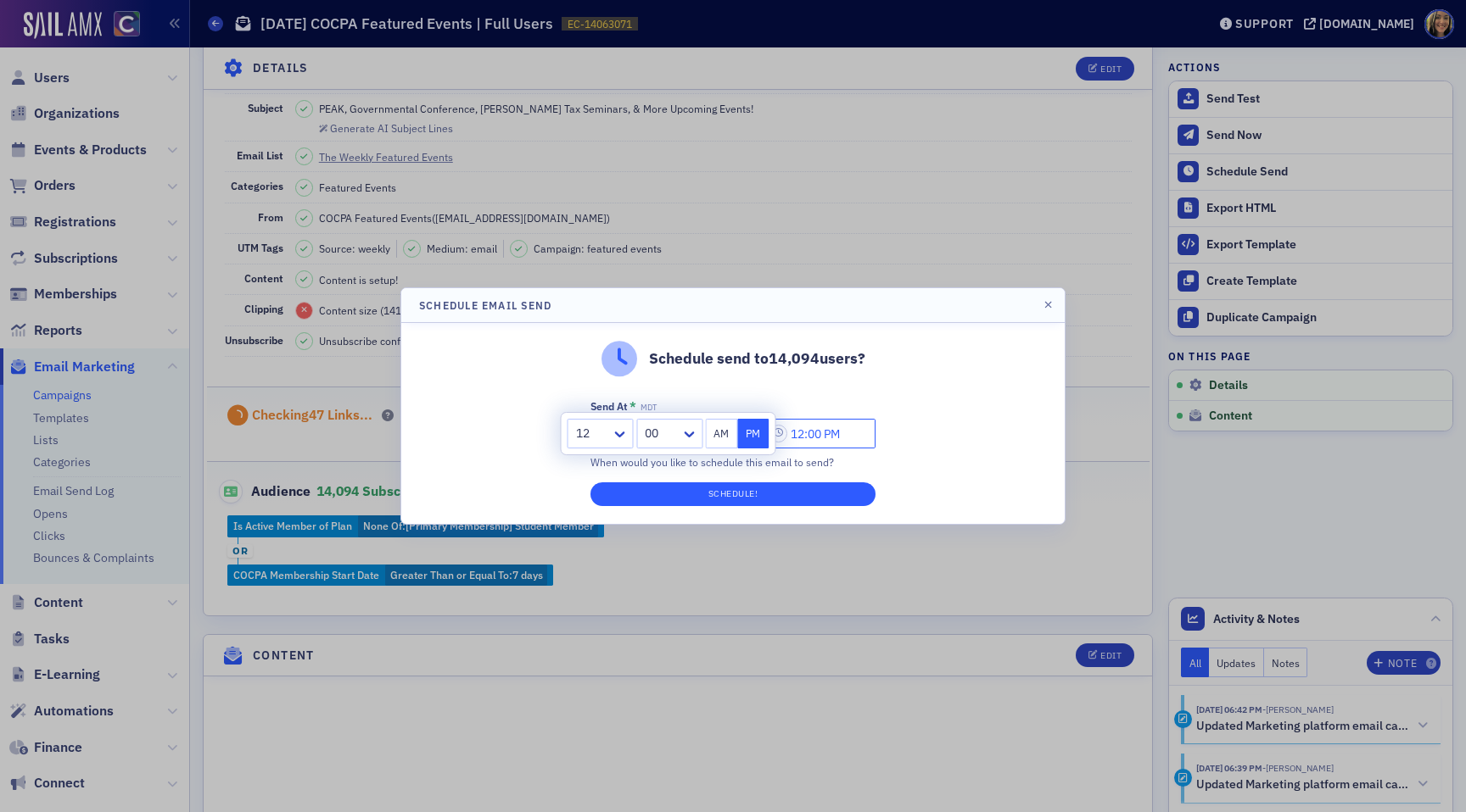
type input "12:00 PM"
click at [780, 490] on button "Schedule!" at bounding box center [732, 494] width 285 height 23
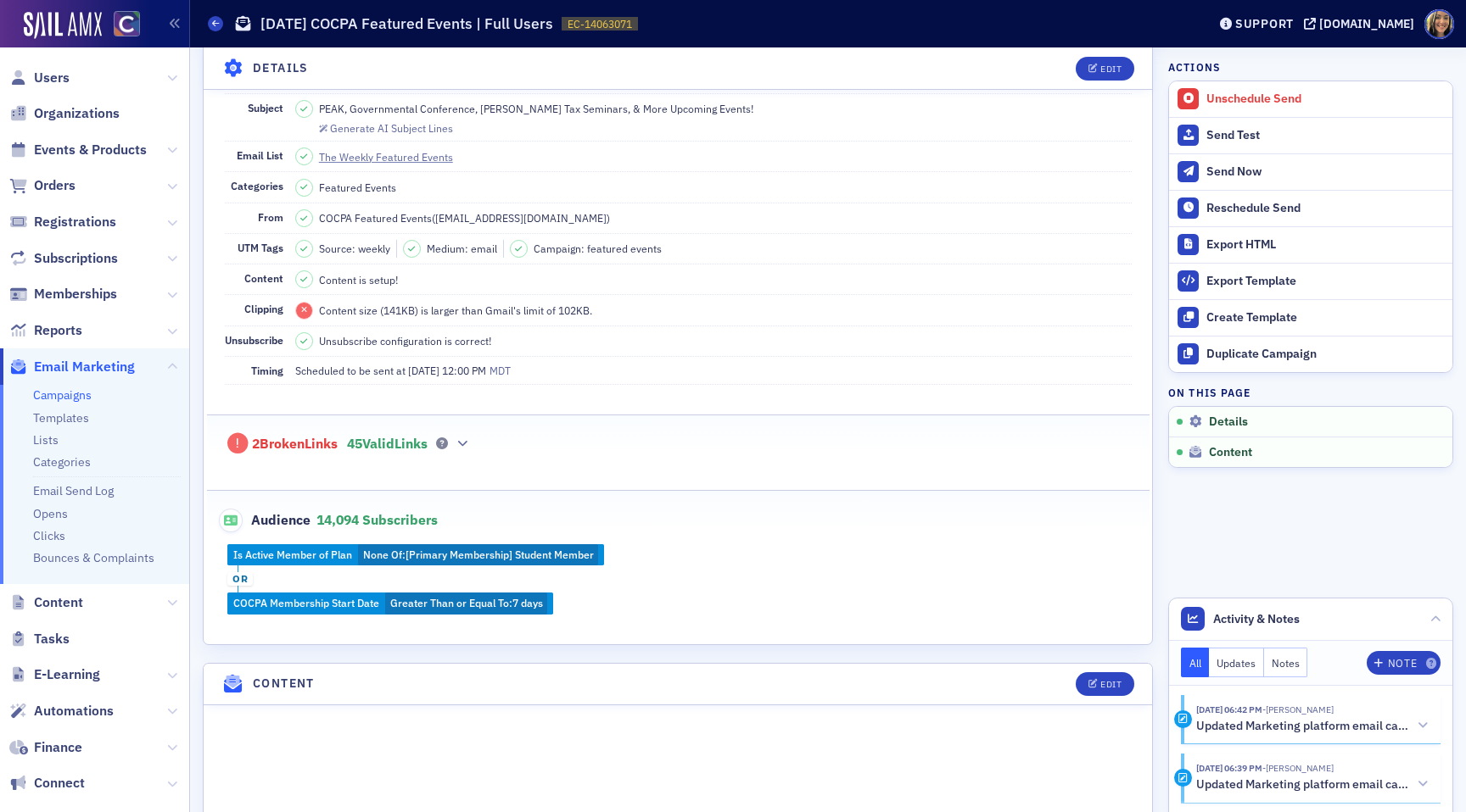
scroll to position [0, 0]
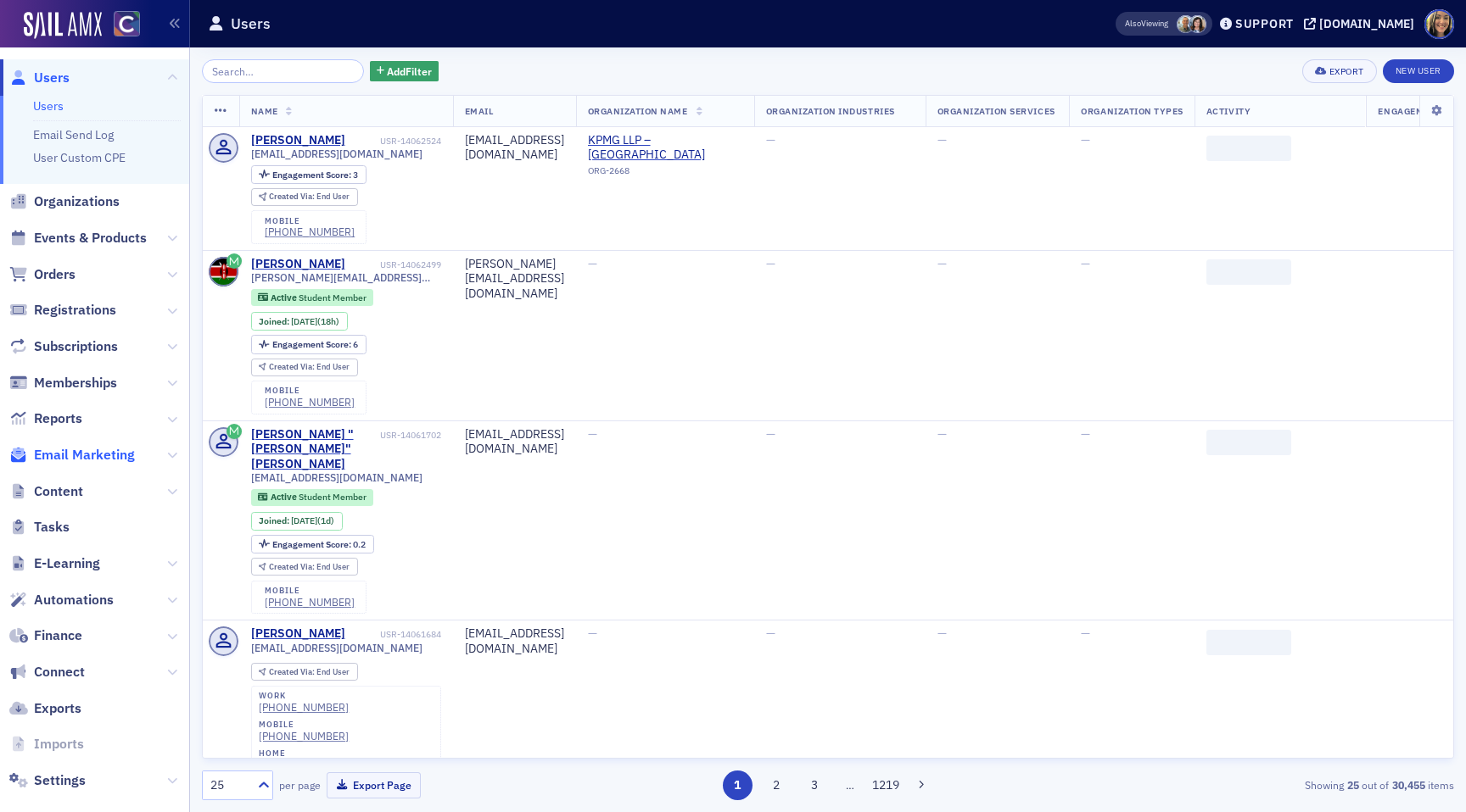
click at [89, 458] on span "Email Marketing" at bounding box center [84, 455] width 101 height 19
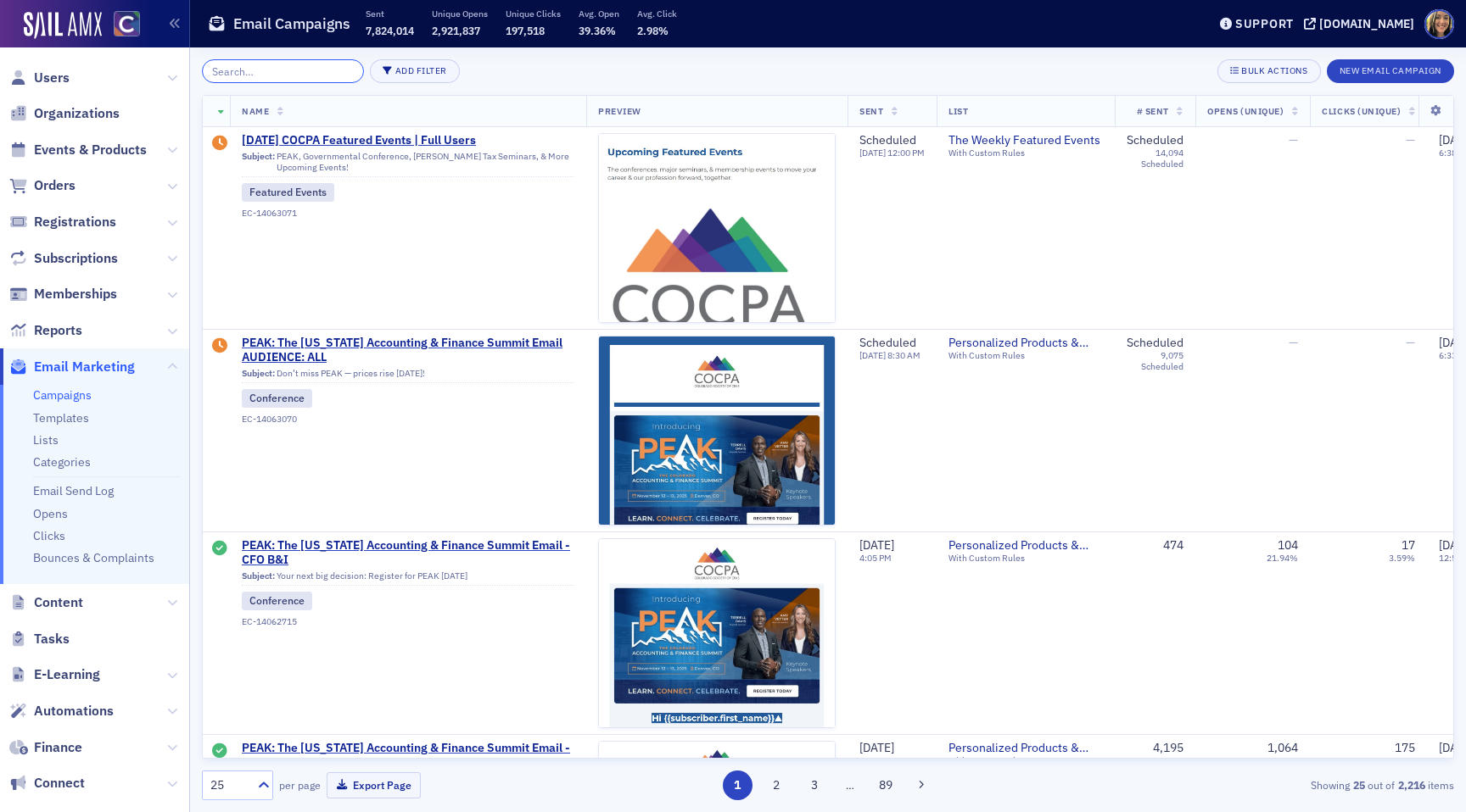
click at [324, 65] on input "search" at bounding box center [283, 71] width 162 height 23
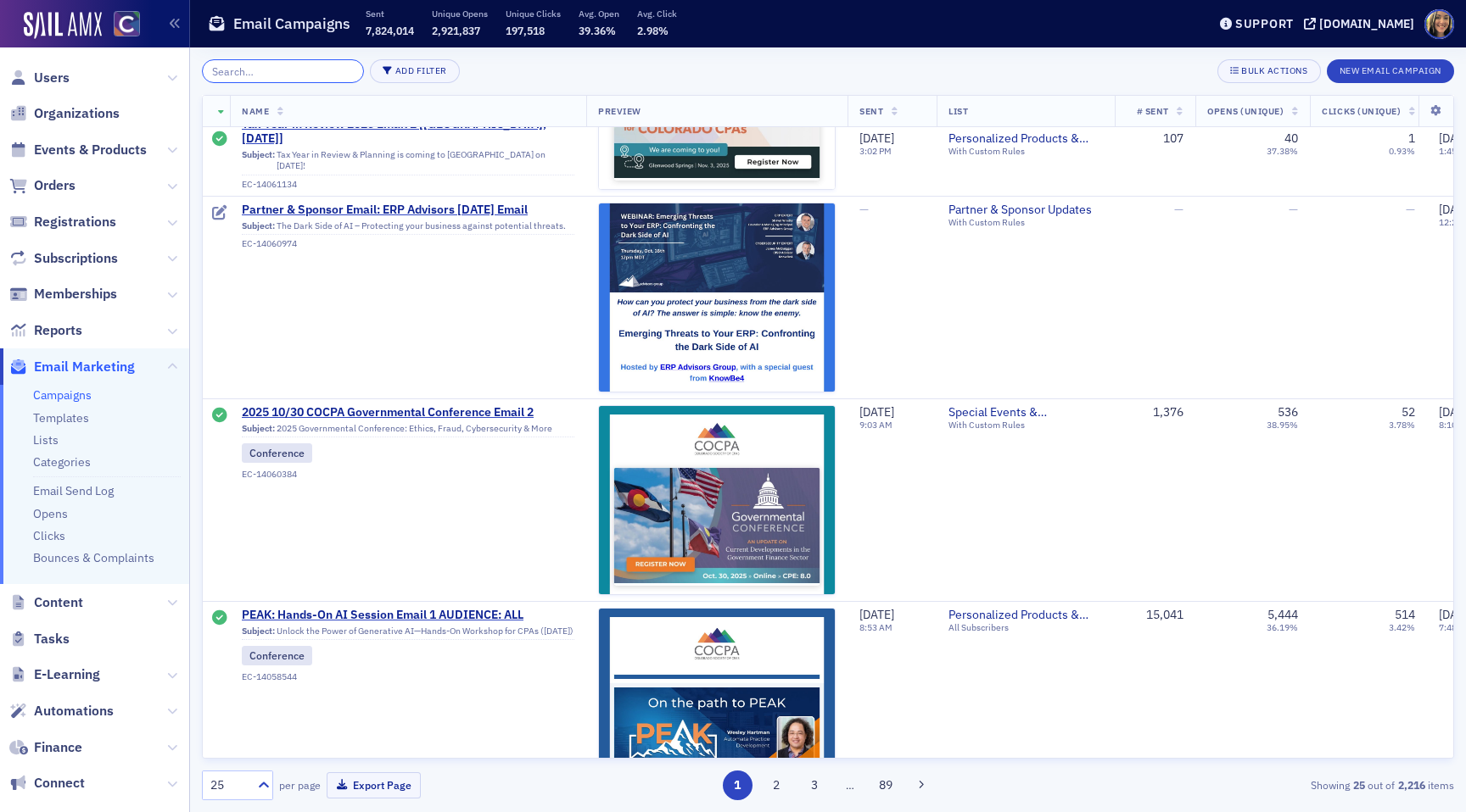
scroll to position [1956, 0]
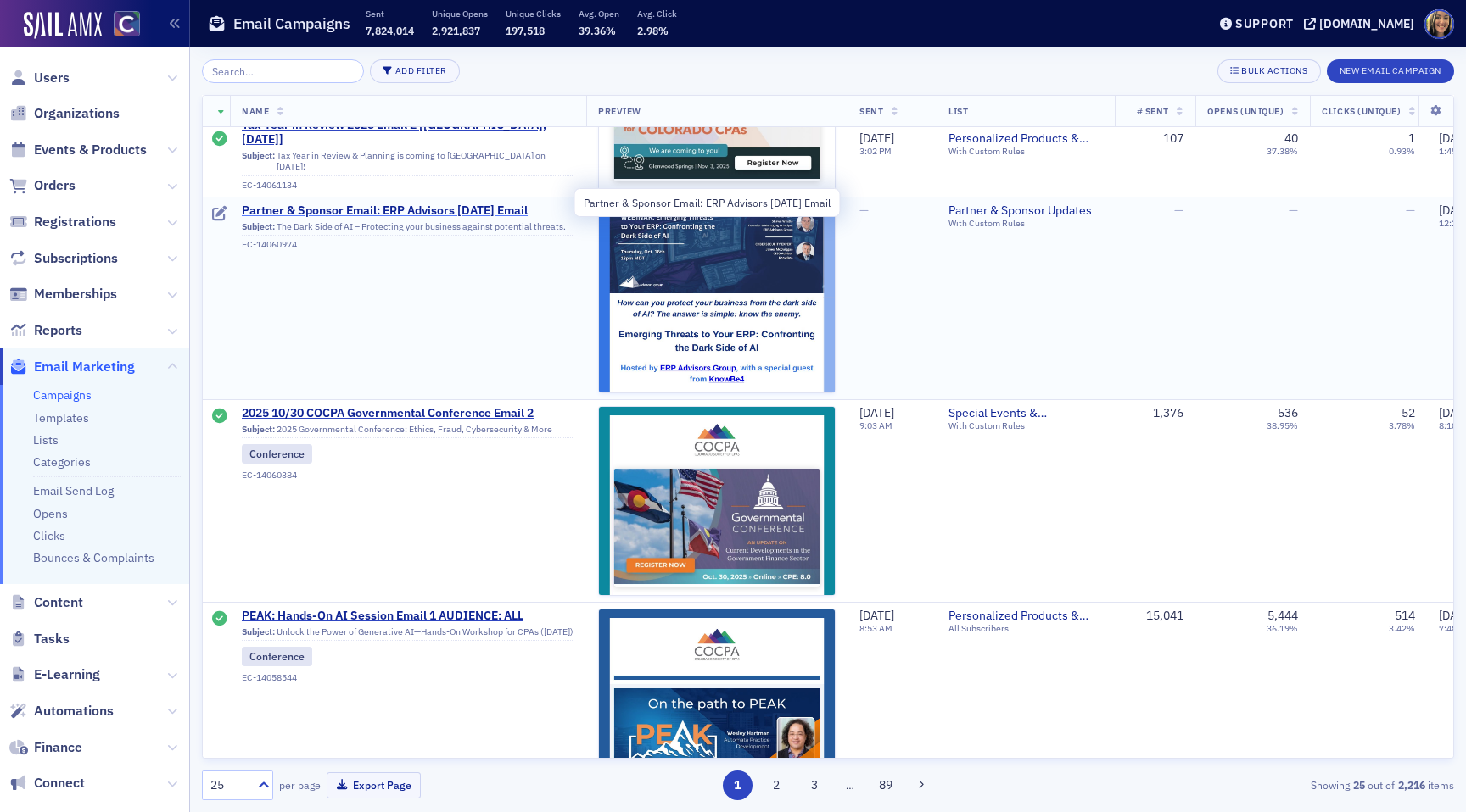
click at [385, 213] on span "Partner & Sponsor Email: ERP Advisors [DATE] Email" at bounding box center [408, 211] width 332 height 15
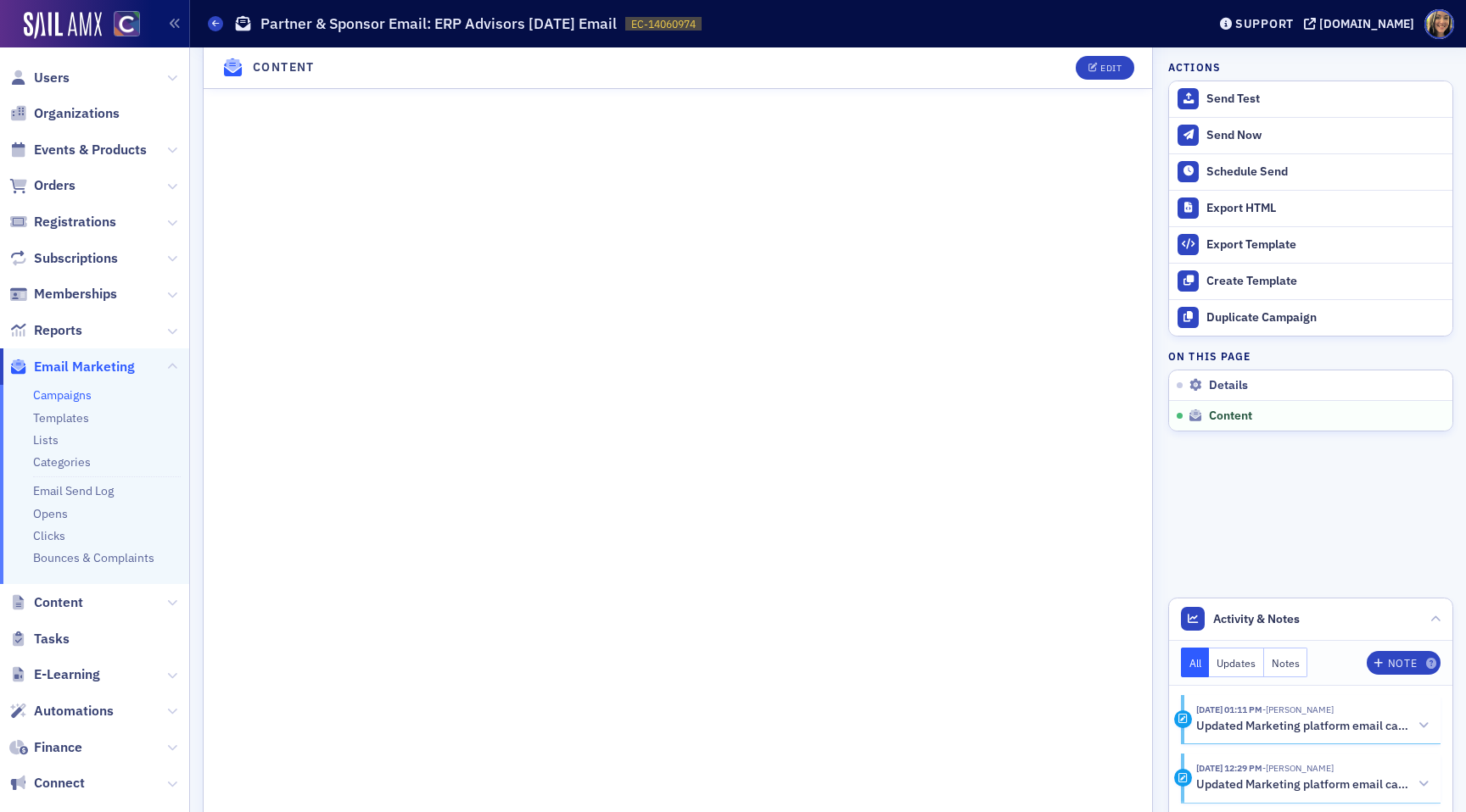
scroll to position [964, 0]
click at [1107, 75] on button "Edit" at bounding box center [1105, 67] width 59 height 23
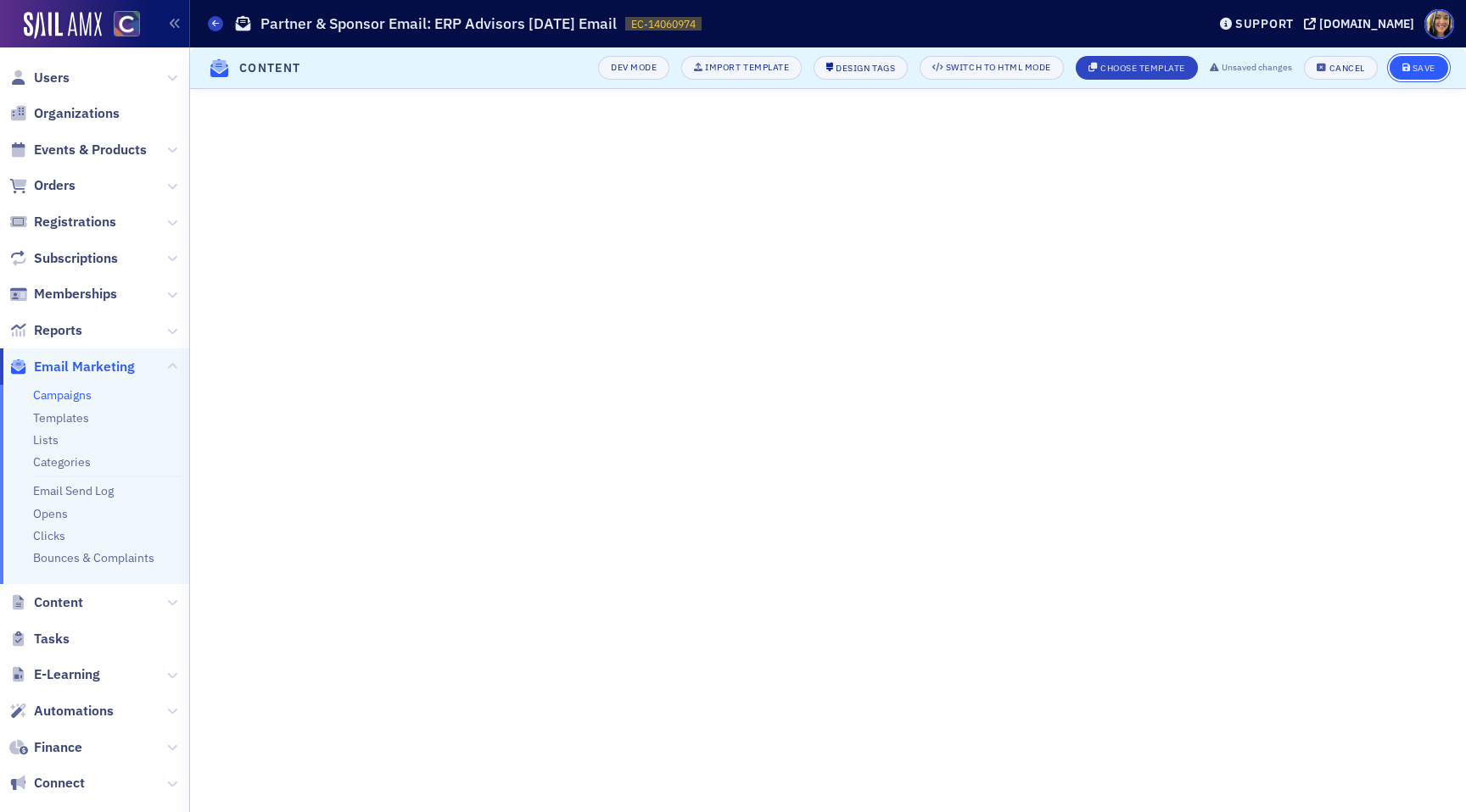
click at [1431, 60] on button "Save" at bounding box center [1418, 67] width 59 height 23
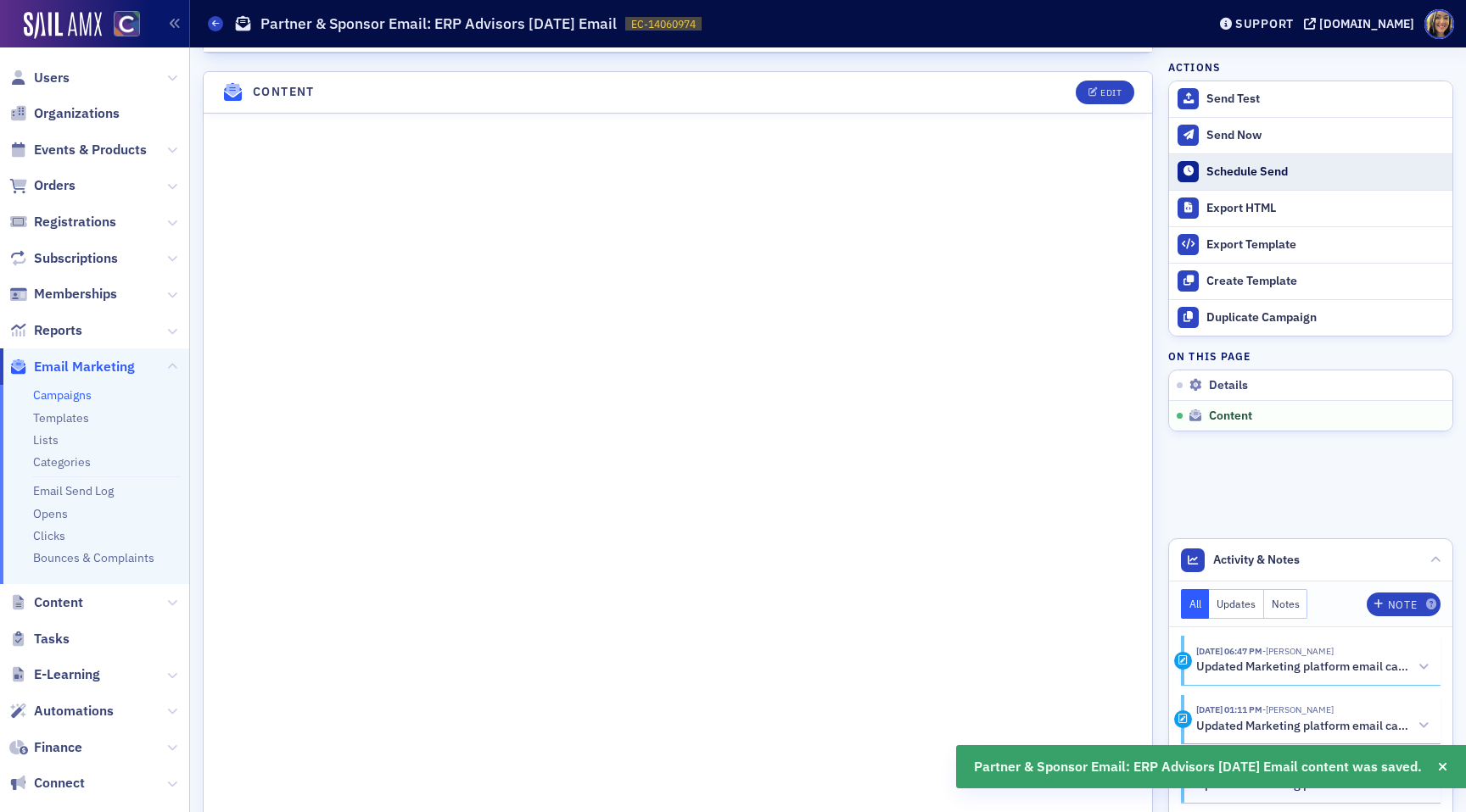
scroll to position [791, 0]
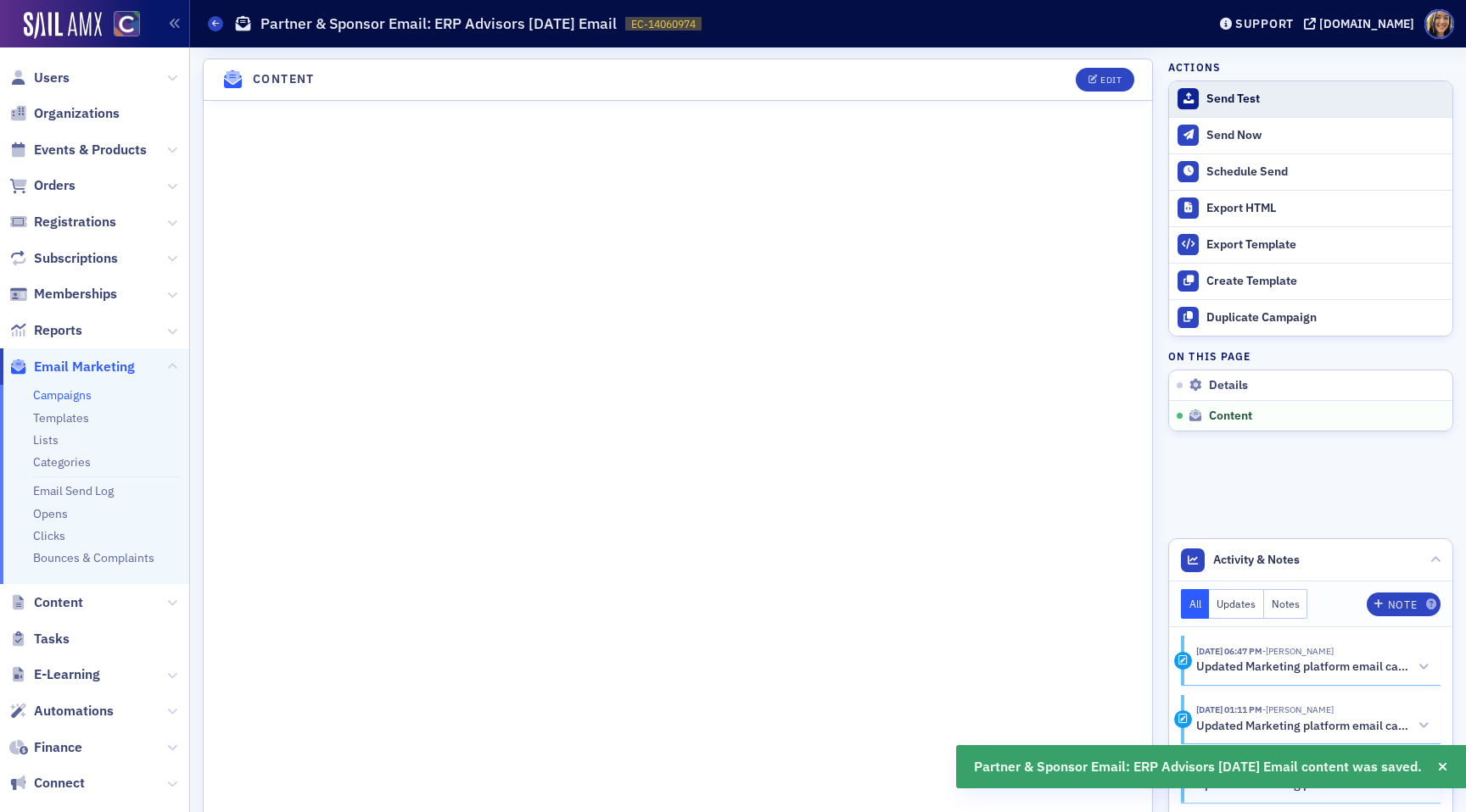
click at [1217, 94] on div "Send Test" at bounding box center [1325, 99] width 237 height 15
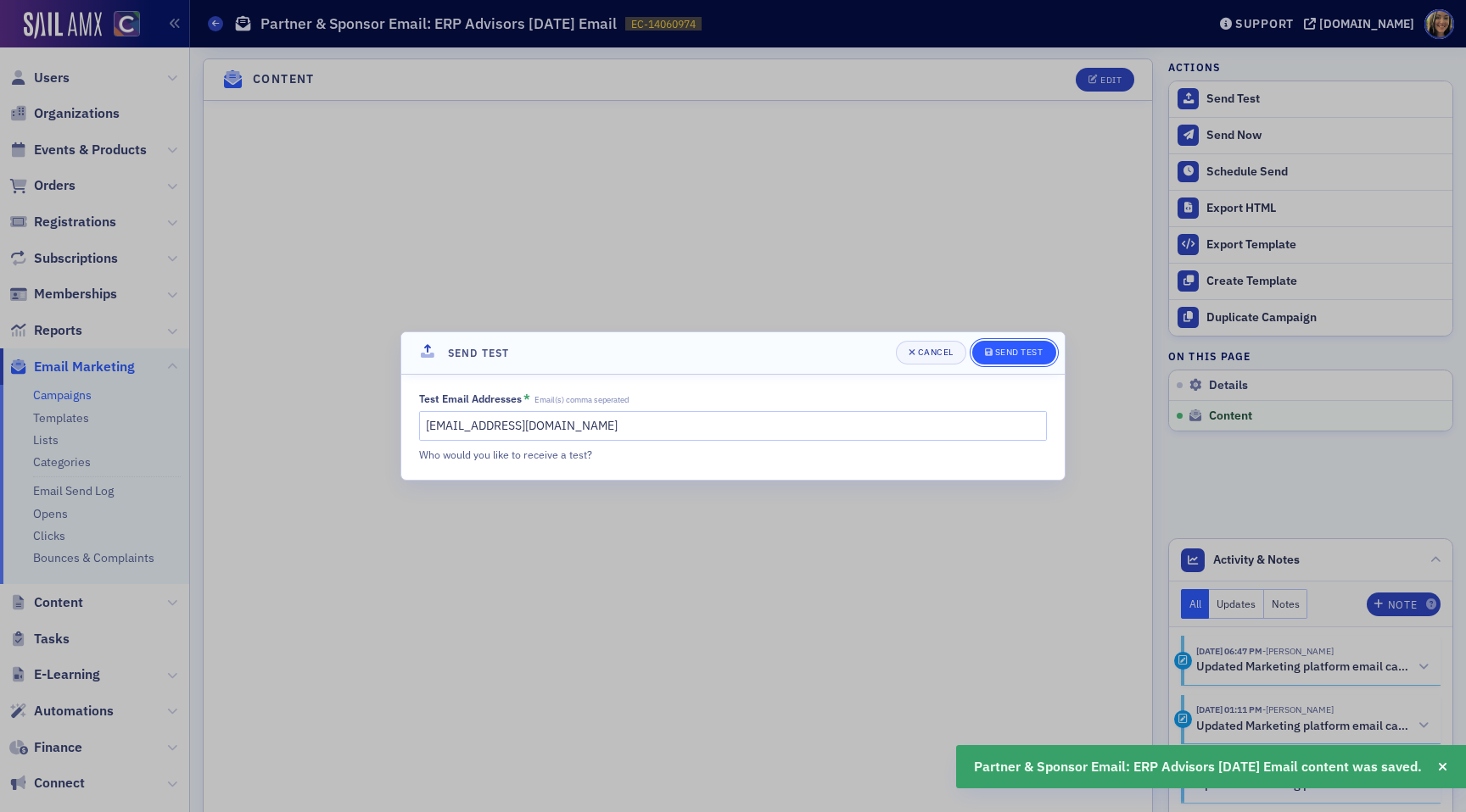
click at [998, 348] on div "Send Test" at bounding box center [1020, 352] width 49 height 9
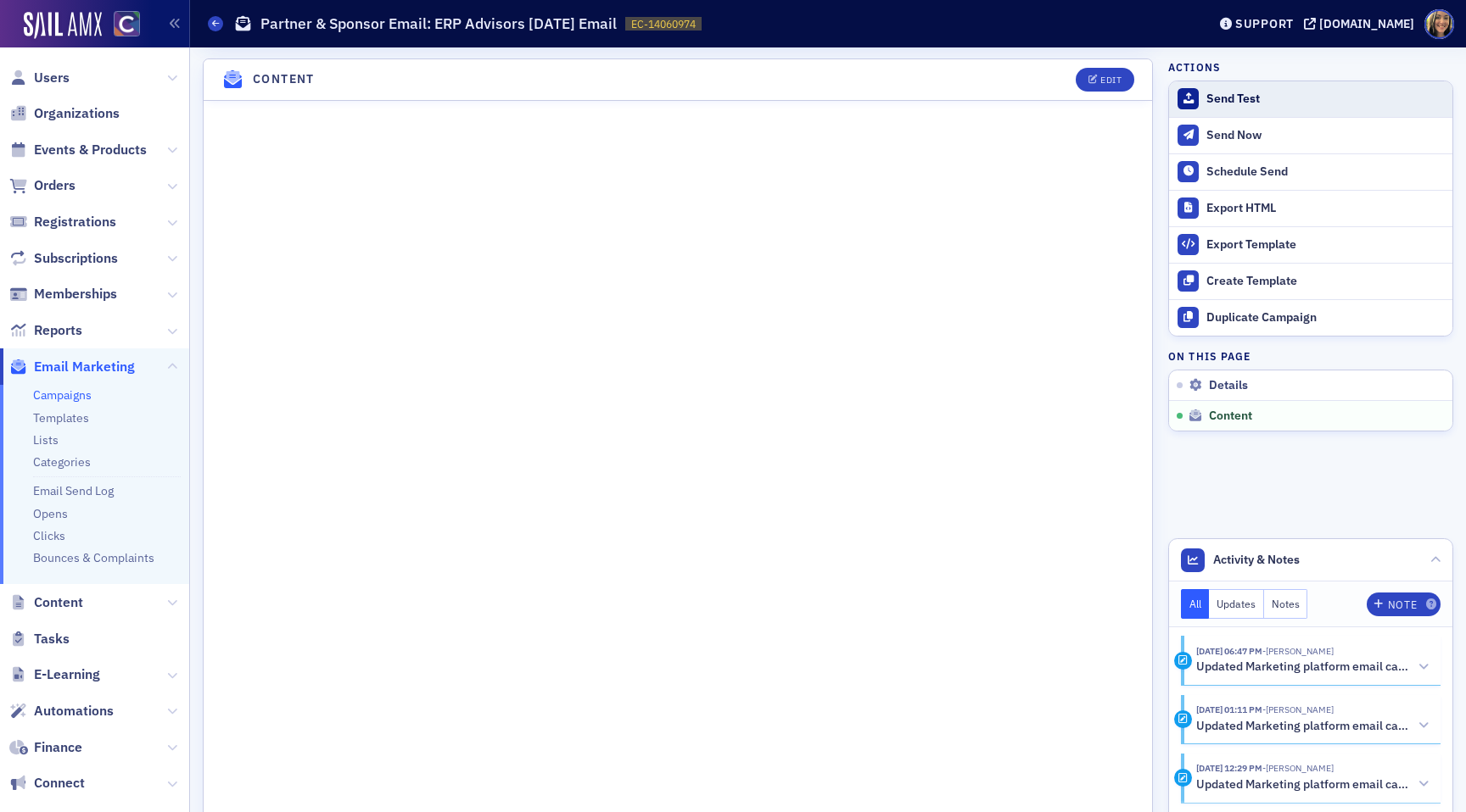
click at [1245, 88] on button "Send Test" at bounding box center [1310, 99] width 283 height 35
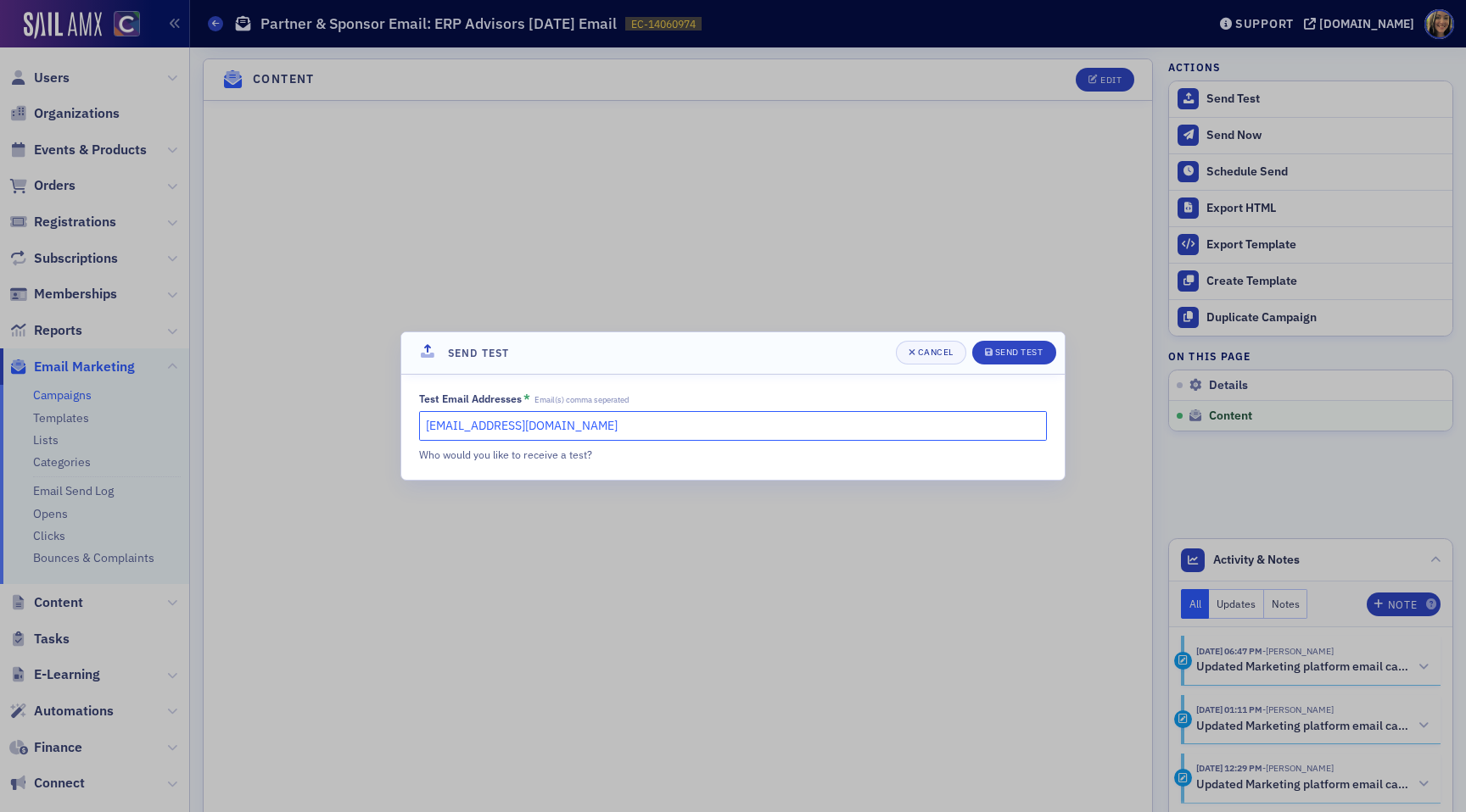
click at [670, 422] on input "[EMAIL_ADDRESS][DOMAIN_NAME]" at bounding box center [733, 427] width 627 height 30
type input "[PERSON_NAME][EMAIL_ADDRESS][DOMAIN_NAME]"
click at [1027, 347] on div "Send Test" at bounding box center [1020, 352] width 49 height 9
